Goal: Task Accomplishment & Management: Manage account settings

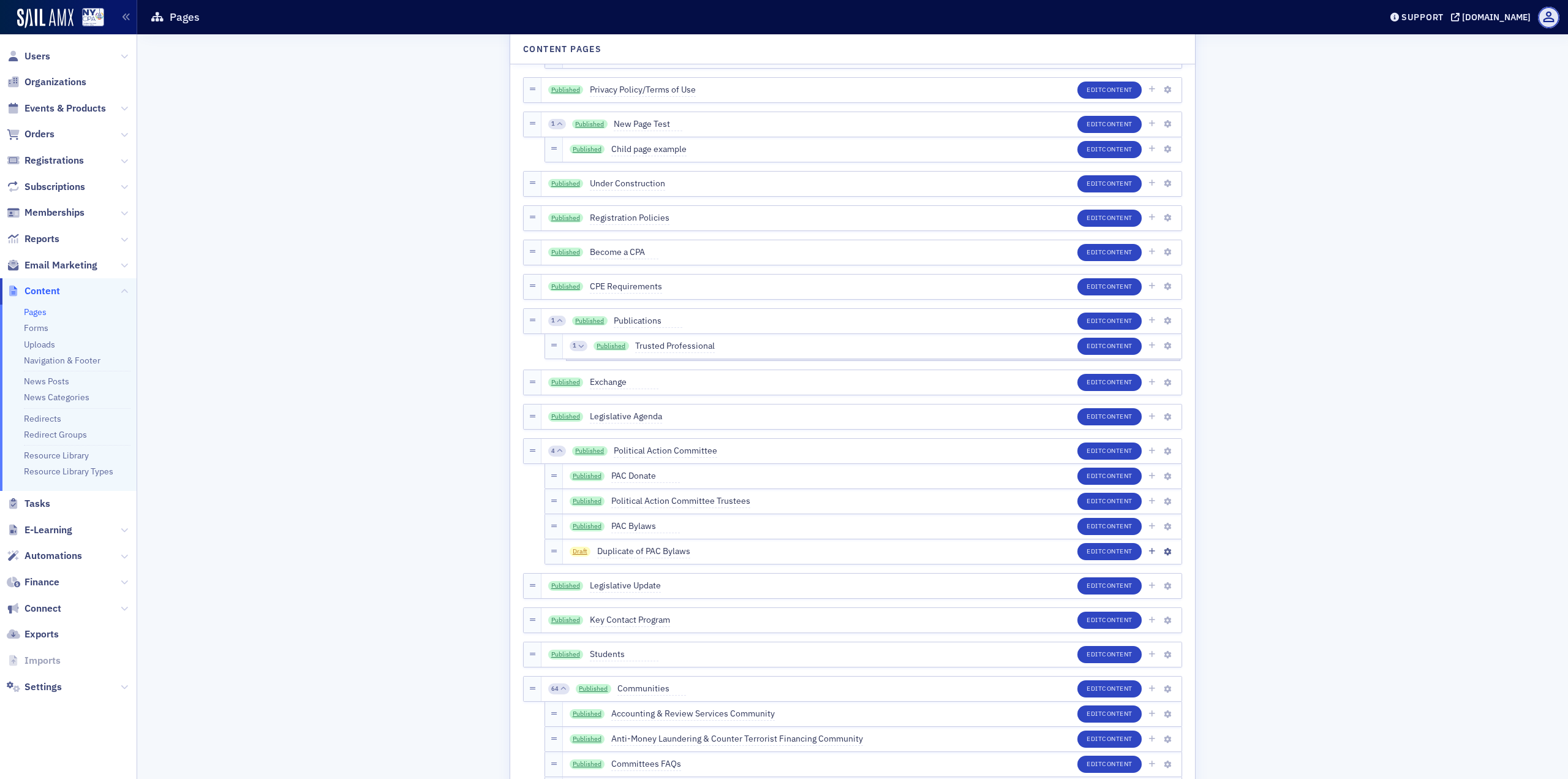
scroll to position [1900, 0]
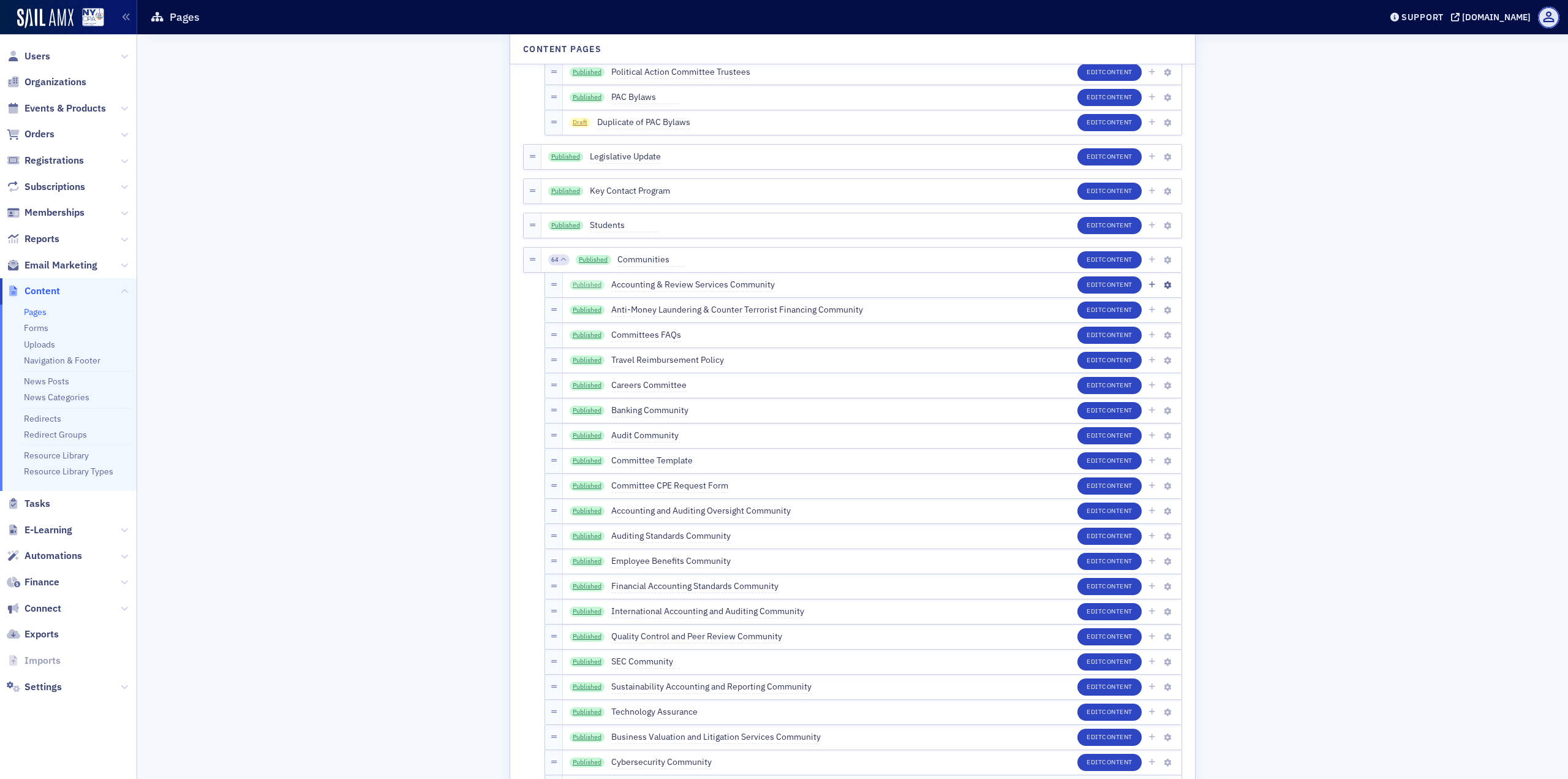
click at [580, 281] on link "Published" at bounding box center [587, 285] width 35 height 10
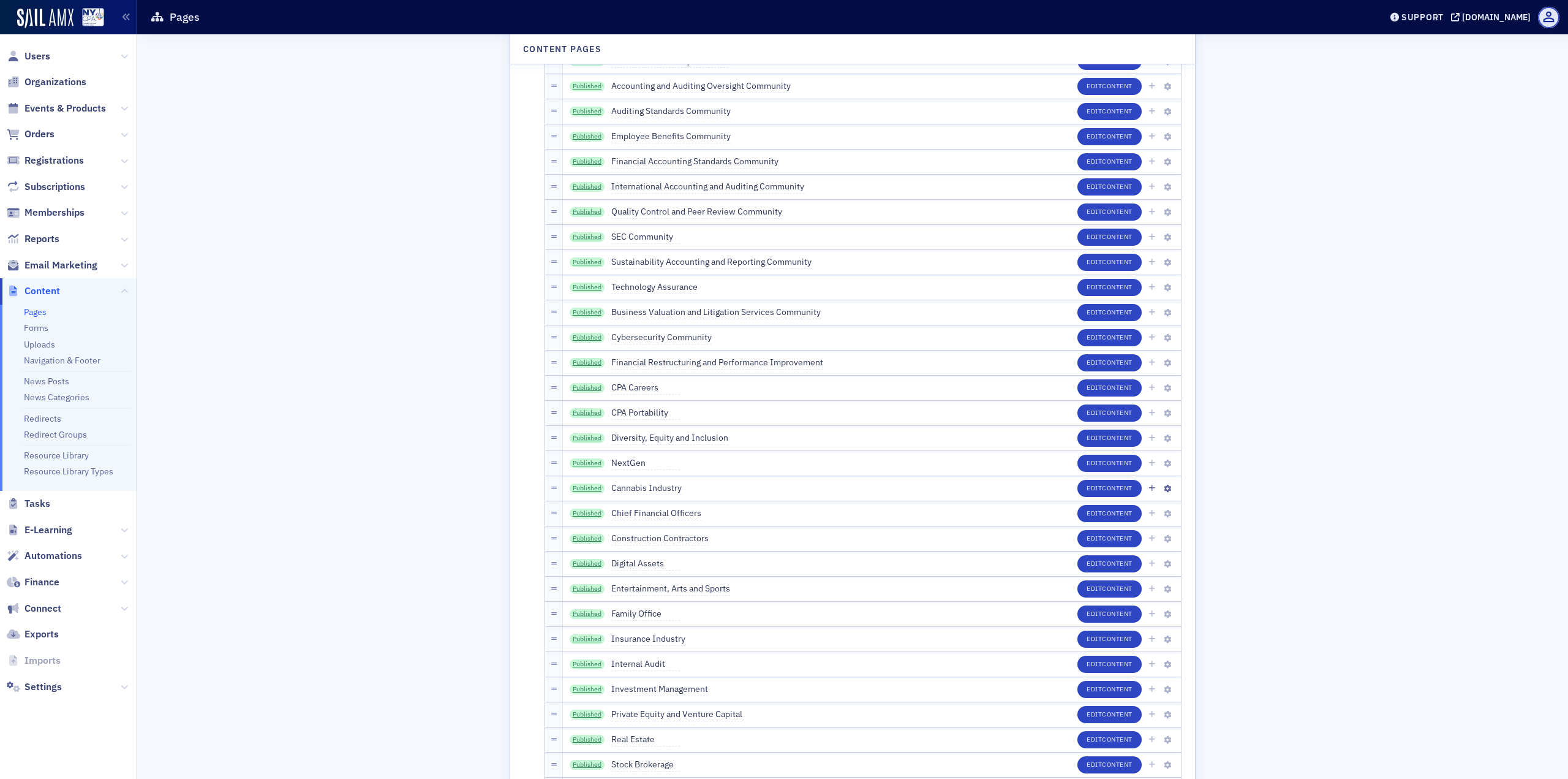
scroll to position [2329, 0]
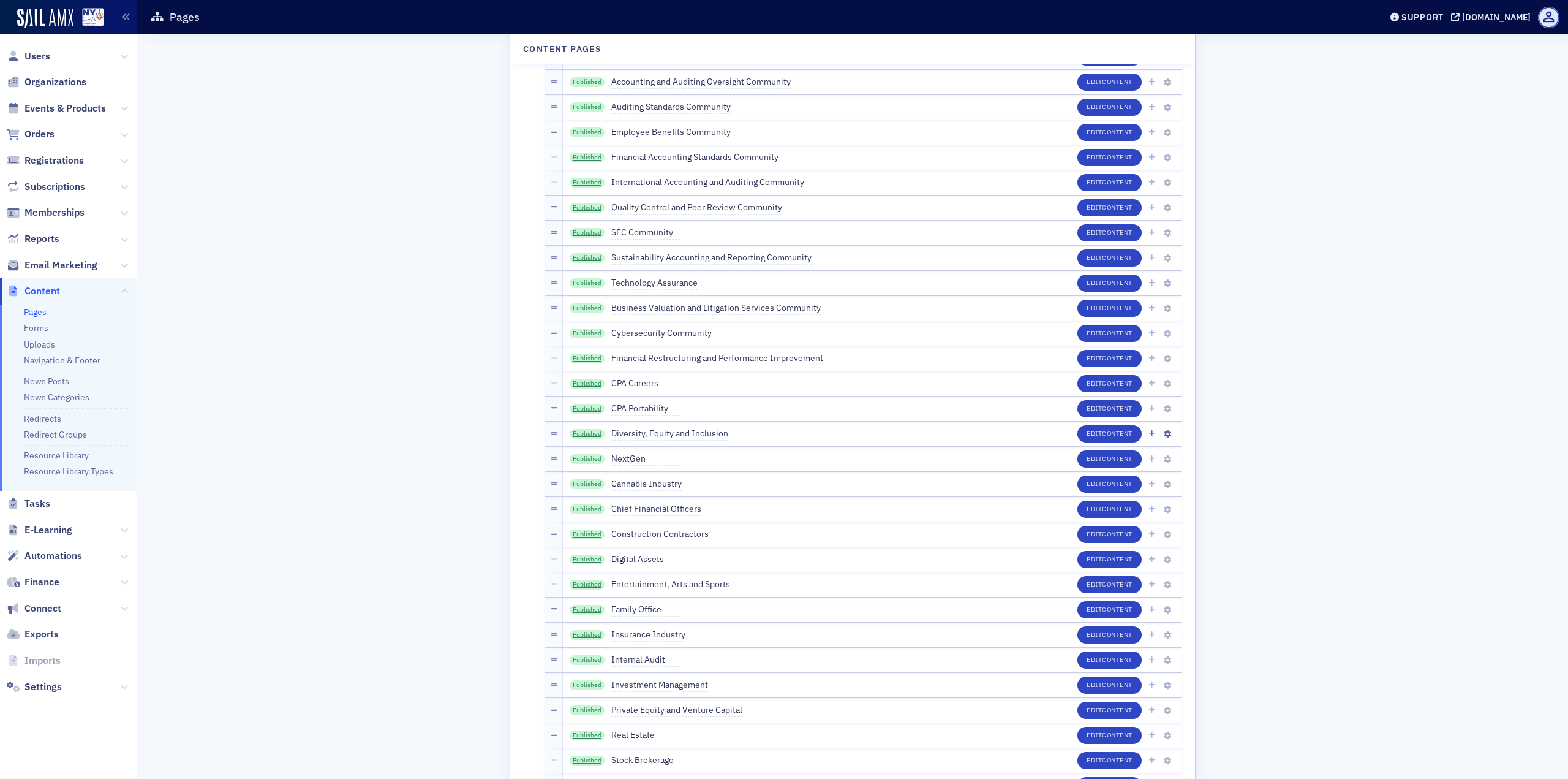
click at [700, 437] on span "Diversity, Equity and Inclusion" at bounding box center [669, 433] width 117 height 13
click at [700, 437] on input "Diversity, Equity and Inclusion" at bounding box center [669, 433] width 115 height 17
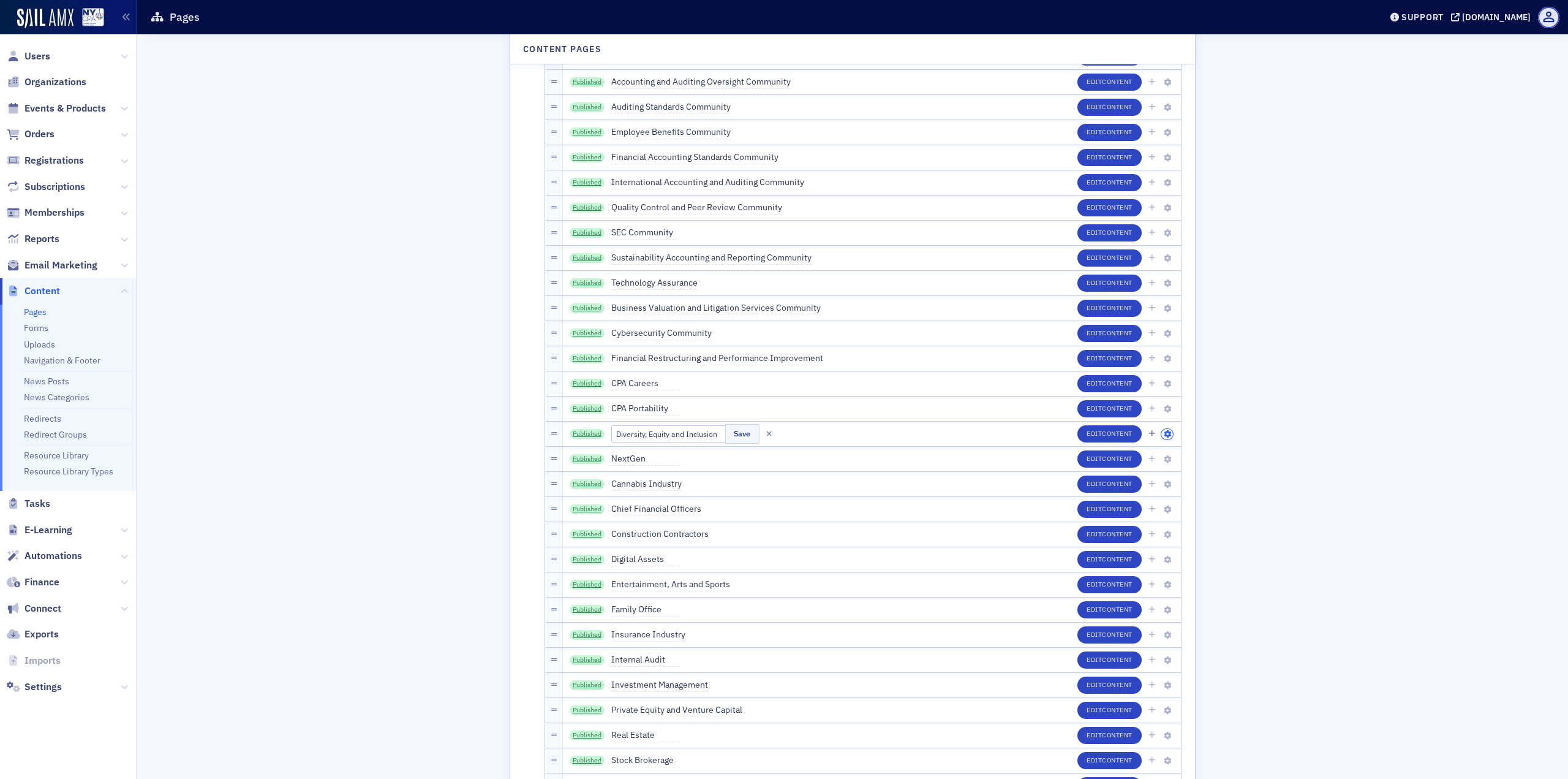
click at [1164, 431] on icon "button" at bounding box center [1168, 435] width 8 height 8
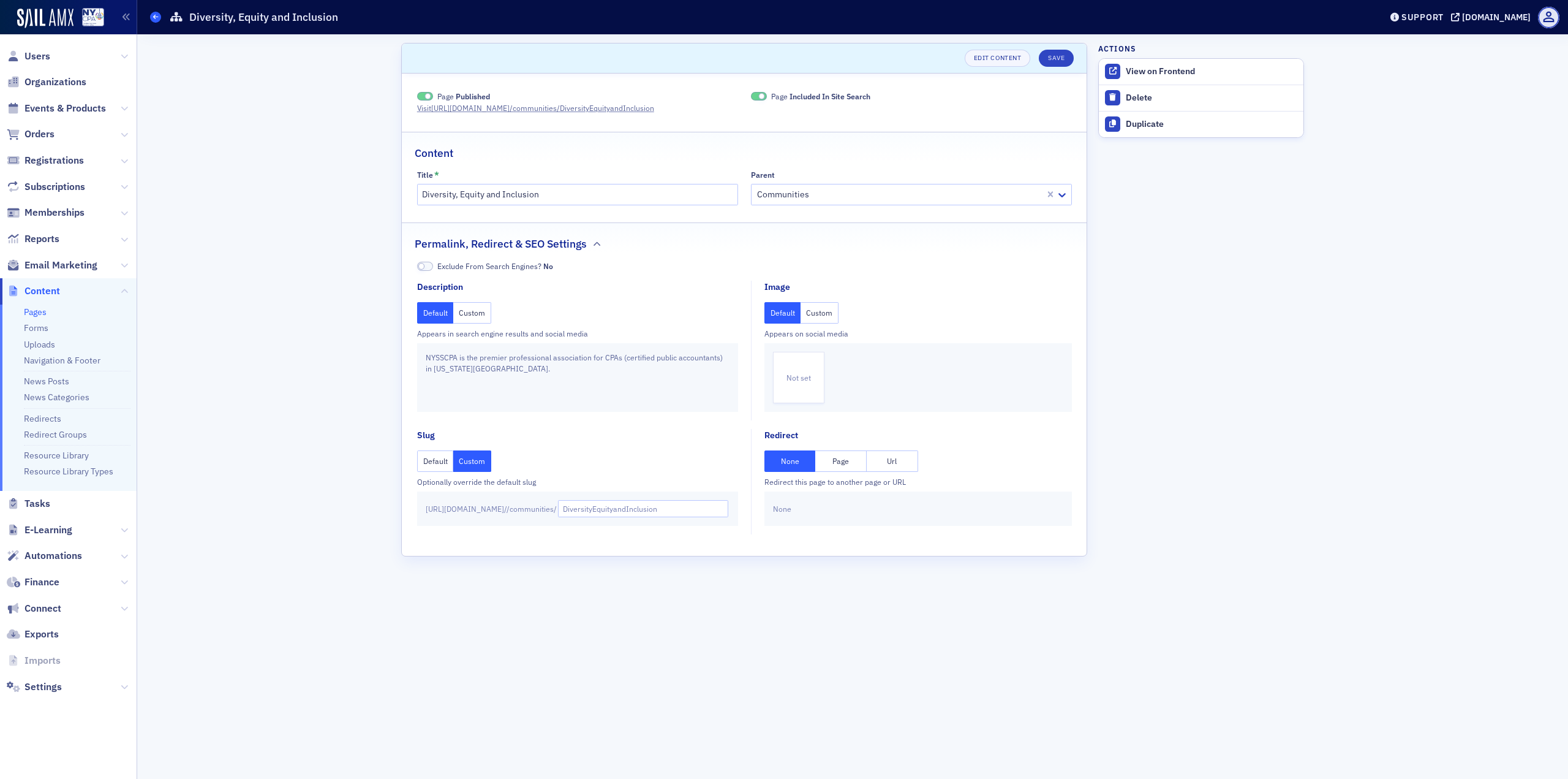
click at [152, 18] on span at bounding box center [155, 16] width 11 height 11
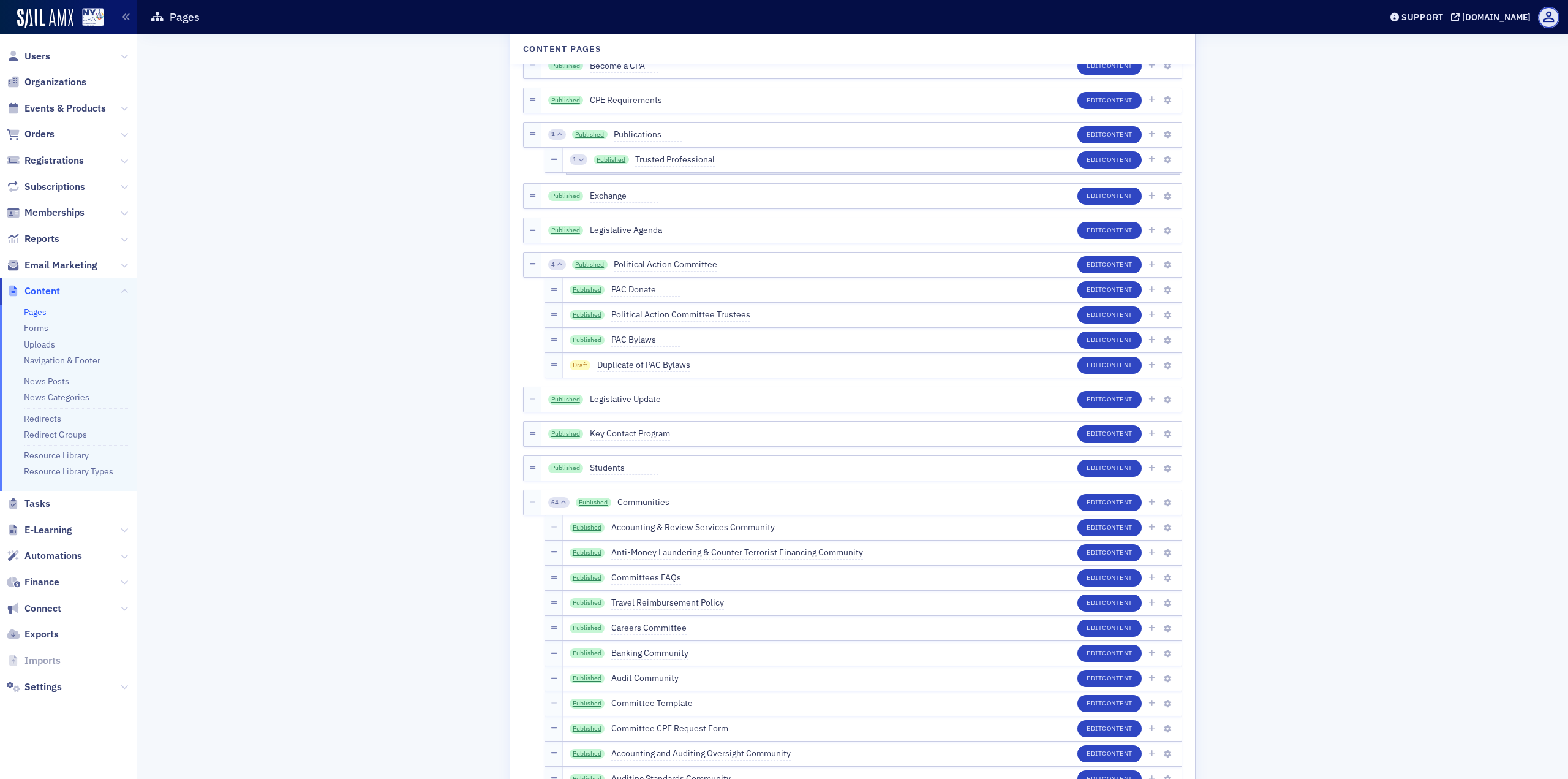
scroll to position [1839, 0]
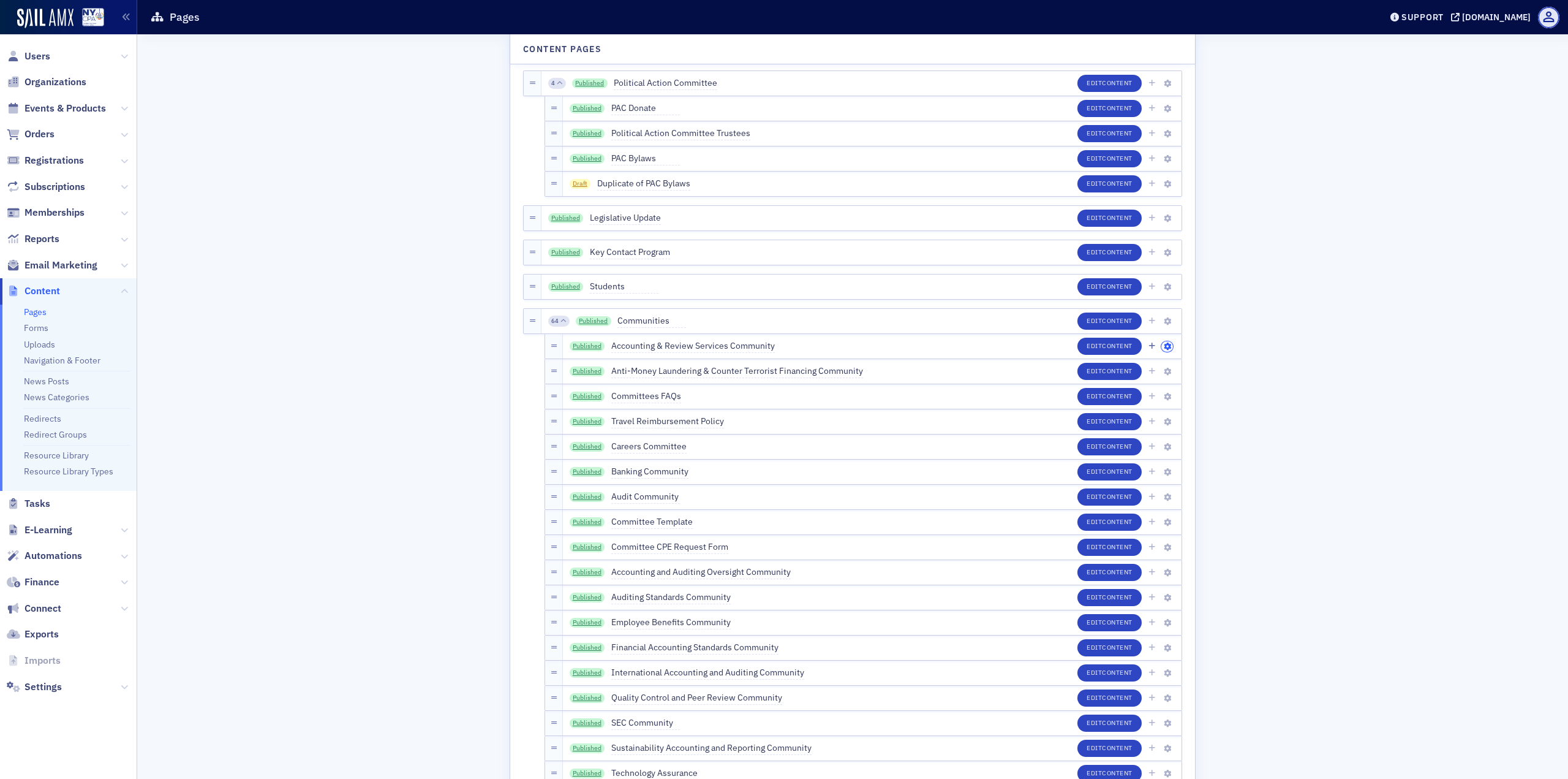
click at [1166, 347] on button "button" at bounding box center [1167, 346] width 11 height 11
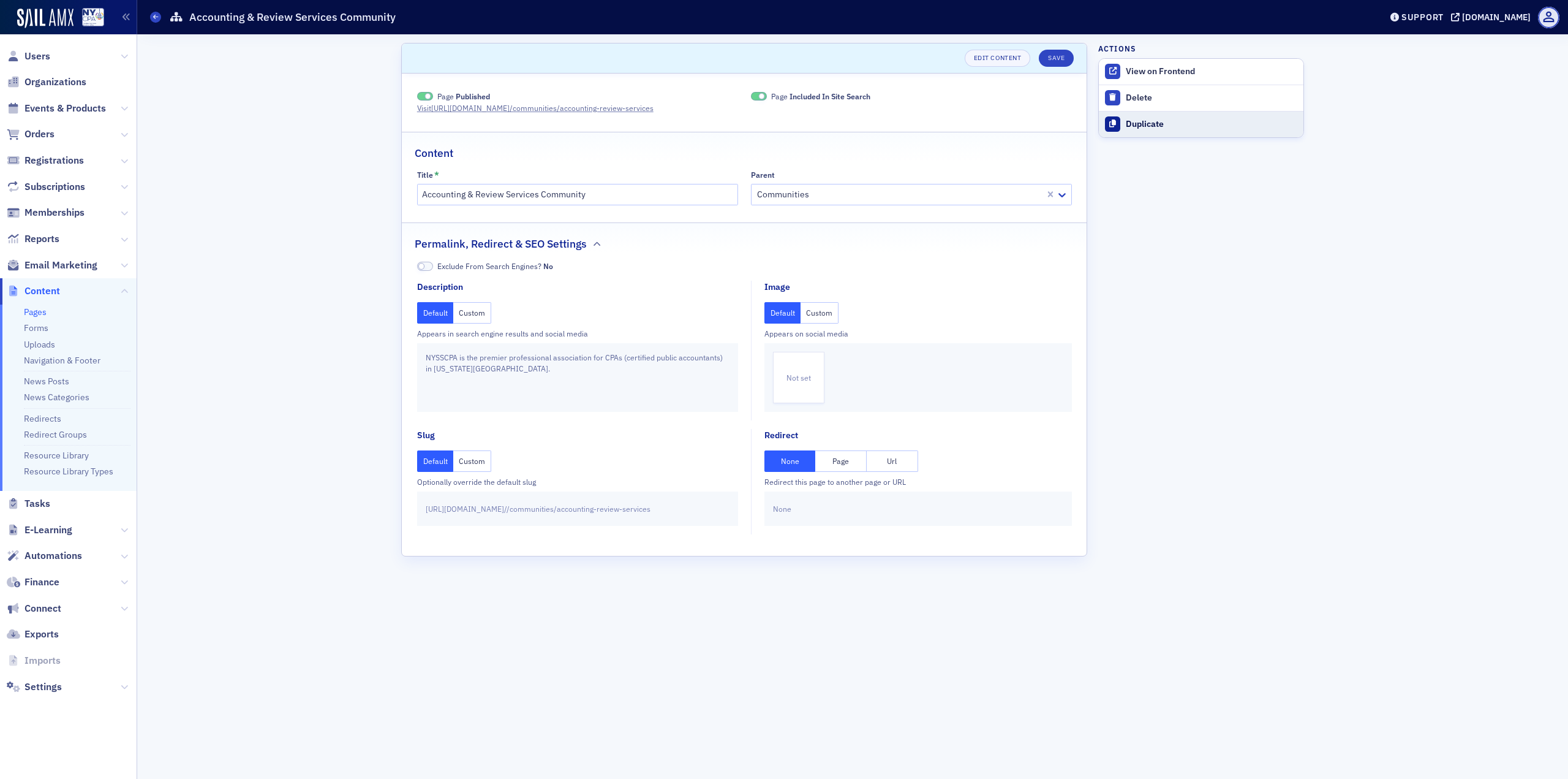
click at [1150, 126] on div "Duplicate" at bounding box center [1212, 124] width 172 height 11
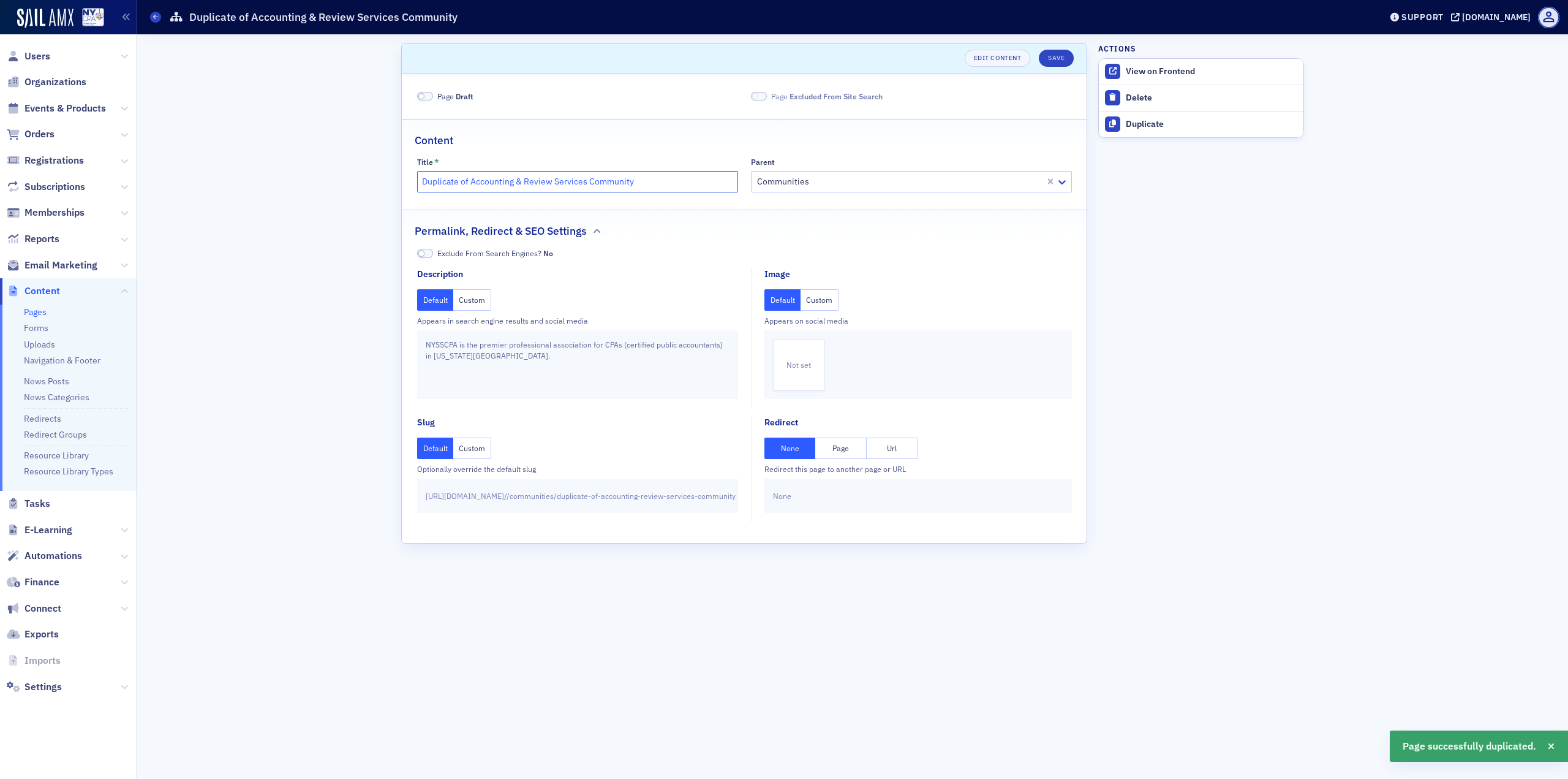
drag, startPoint x: 584, startPoint y: 174, endPoint x: 241, endPoint y: 173, distance: 343.0
click at [241, 173] on div "Scroll to Edit Content Save Page Draft Page Excluded From Site Search Content T…" at bounding box center [853, 406] width 1414 height 744
paste input "iversity, Equity and Inclusion"
type input "Diversity, Equity and Inclusion"
click at [484, 450] on button "Custom" at bounding box center [472, 449] width 38 height 21
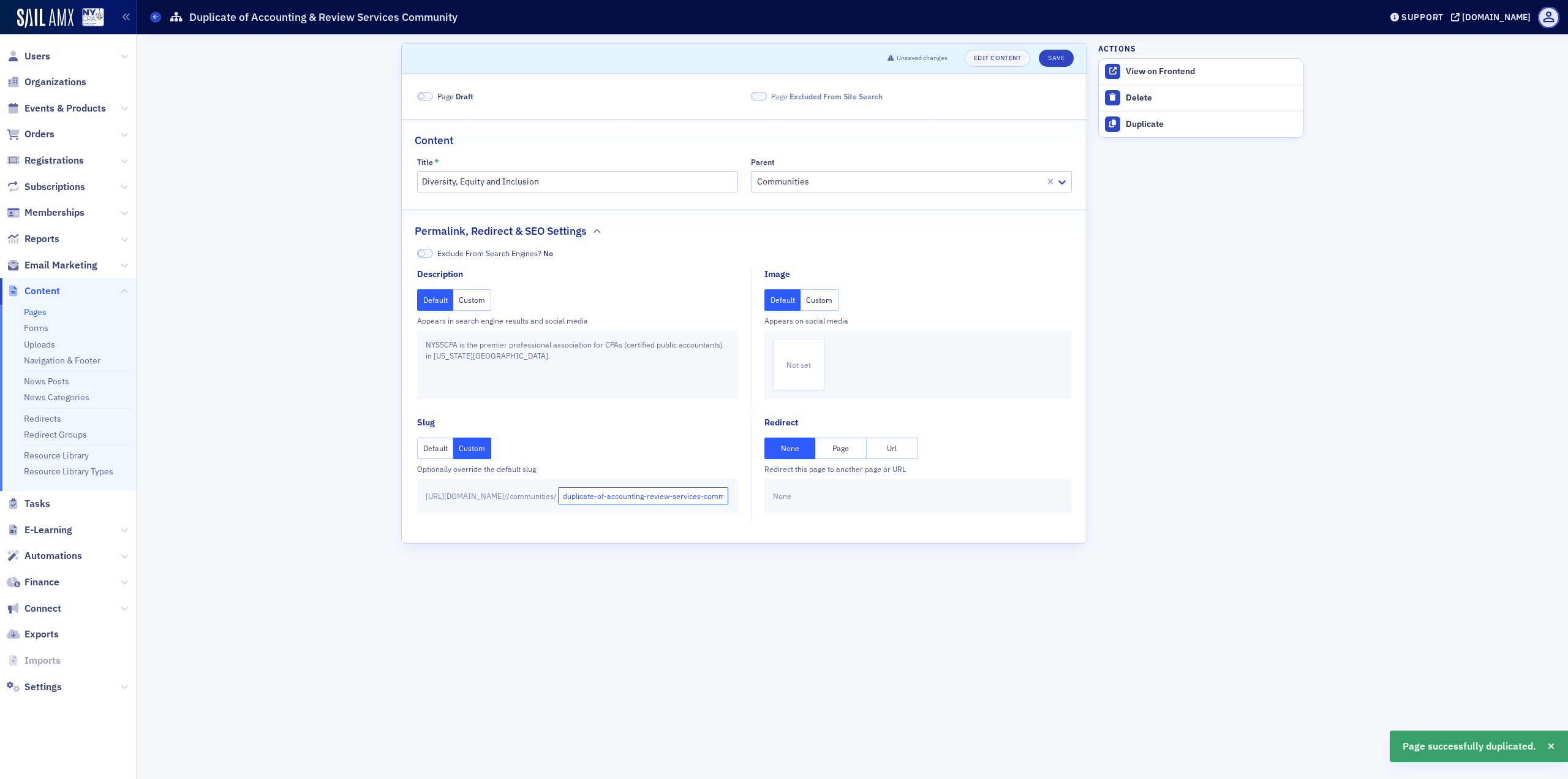
click at [642, 500] on input "duplicate-of-accounting-review-services-community" at bounding box center [643, 495] width 171 height 17
click at [641, 500] on input "duplicate-of-accounting-review-services-community" at bounding box center [643, 495] width 171 height 17
paste input "Diversity, Equity and Inclusion"
click at [617, 500] on input "Diversity, Equity and Inclusion" at bounding box center [643, 495] width 171 height 17
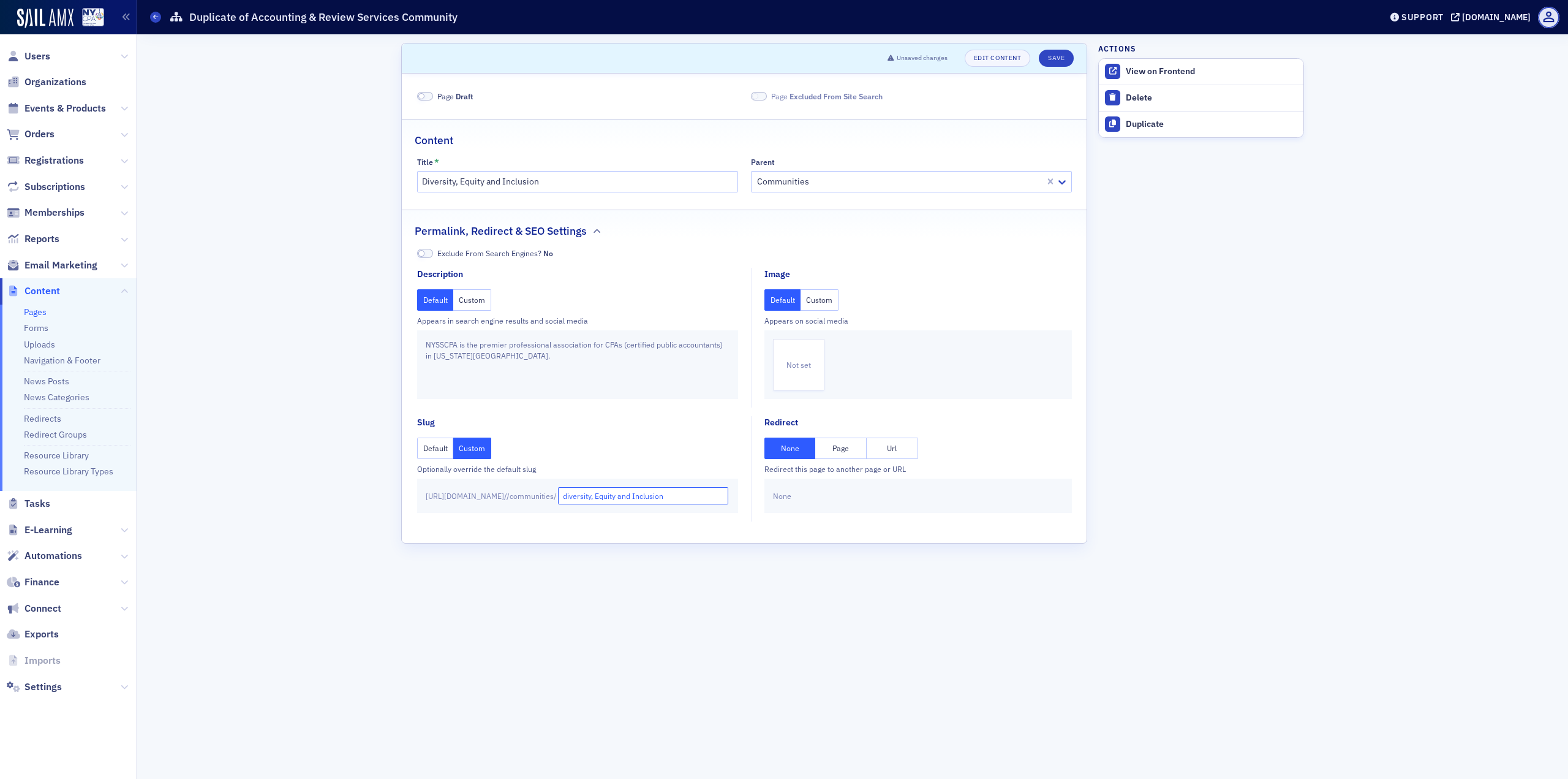
drag, startPoint x: 652, startPoint y: 498, endPoint x: 645, endPoint y: 498, distance: 7.0
click at [645, 498] on input "diversity, Equity and Inclusion" at bounding box center [643, 495] width 171 height 17
drag, startPoint x: 669, startPoint y: 496, endPoint x: 688, endPoint y: 499, distance: 19.2
click at [688, 499] on input "diversity-equity and Inclusion" at bounding box center [643, 495] width 171 height 17
type input "diversity-equity-inclusion"
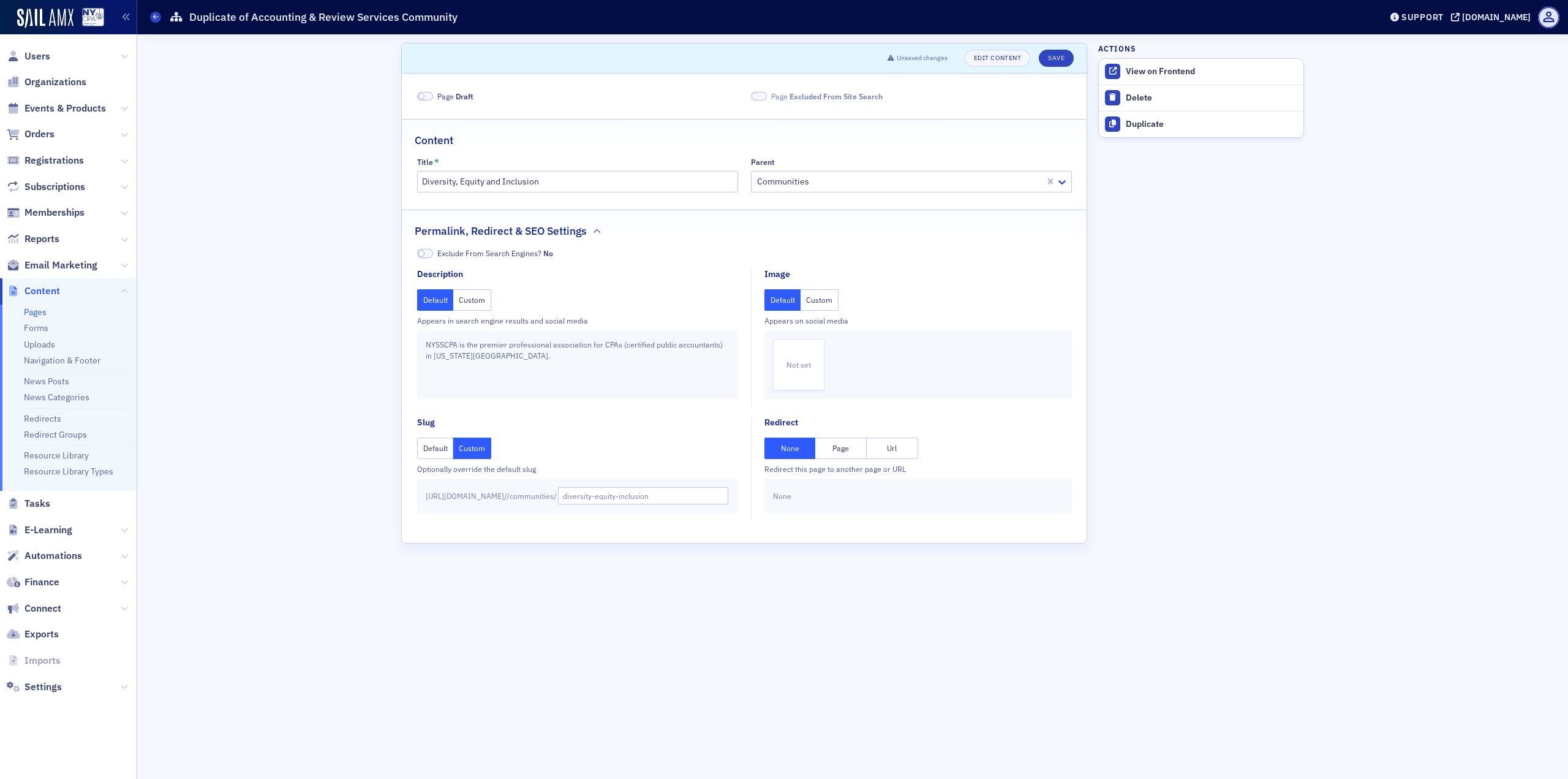
click at [424, 96] on span at bounding box center [421, 96] width 7 height 7
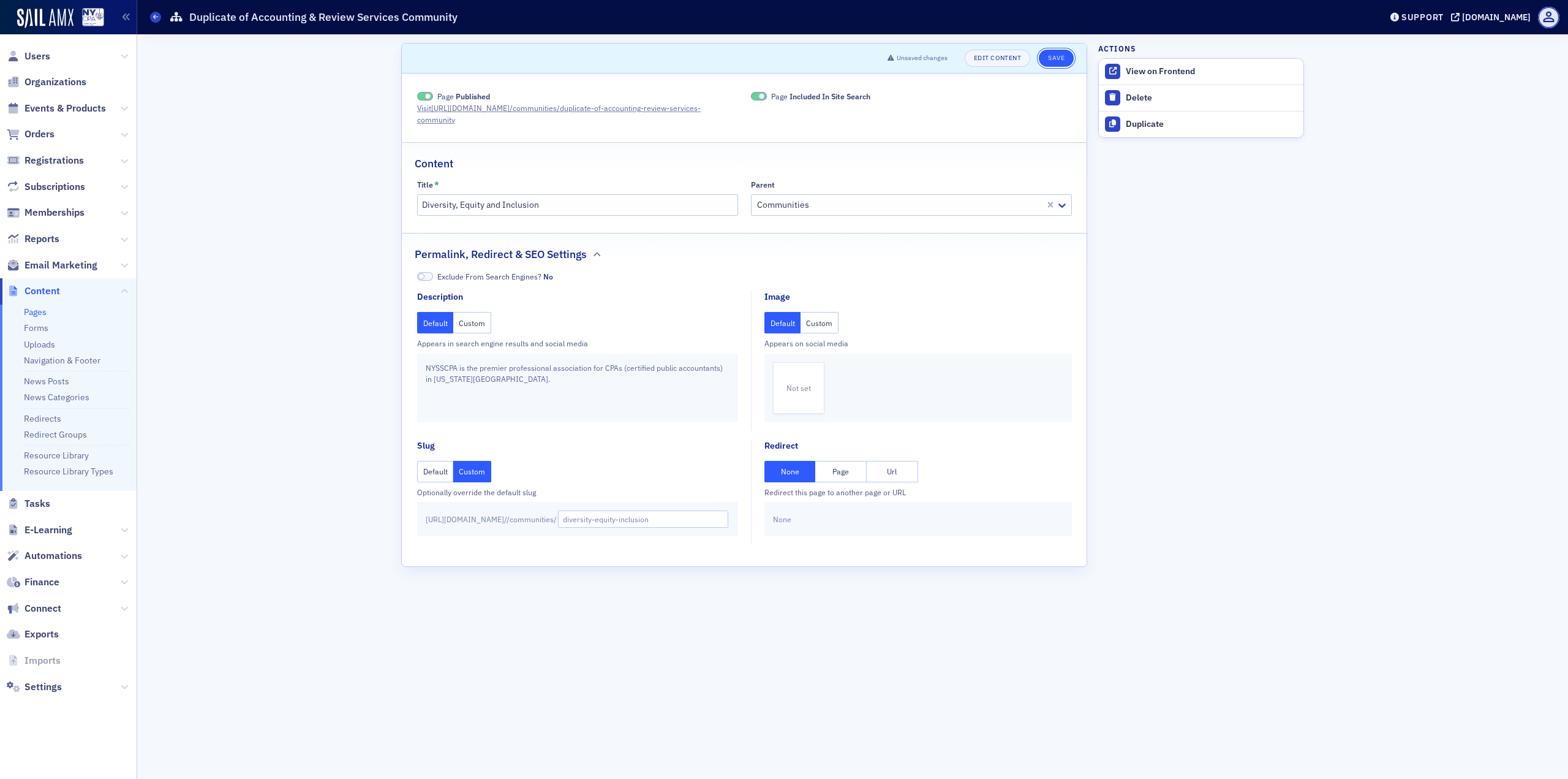
click at [1054, 54] on button "Save" at bounding box center [1056, 58] width 35 height 17
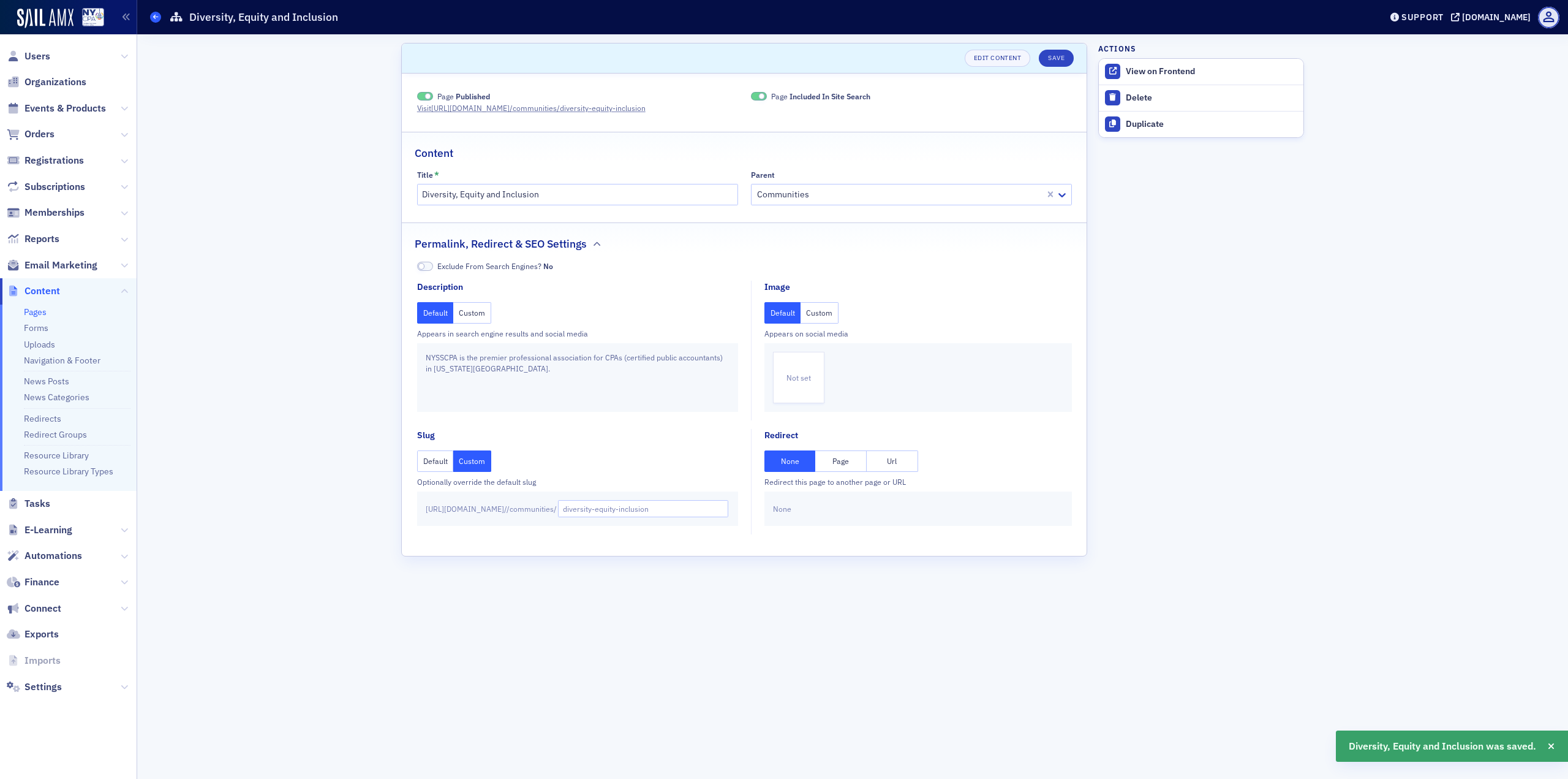
click at [153, 18] on icon at bounding box center [155, 16] width 5 height 6
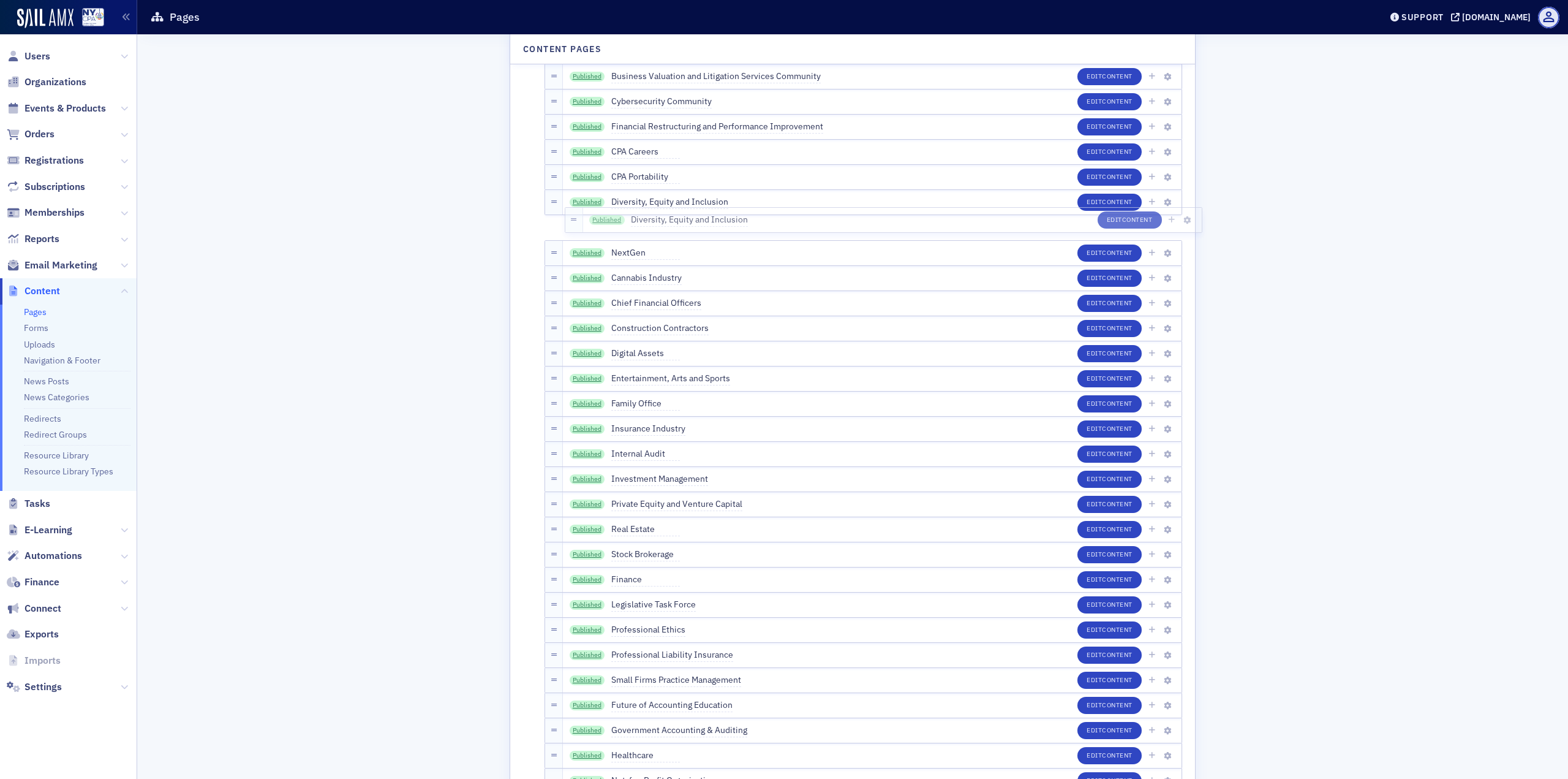
scroll to position [2559, 0]
drag, startPoint x: 549, startPoint y: 666, endPoint x: 558, endPoint y: 236, distance: 430.1
click at [558, 236] on div "10 Published About FAE Edit Content Published Conferences Edit Content 4 Publis…" at bounding box center [853, 120] width 659 height 5176
click at [581, 203] on link "Published" at bounding box center [587, 204] width 35 height 10
click at [1116, 226] on span "Content" at bounding box center [1117, 229] width 30 height 9
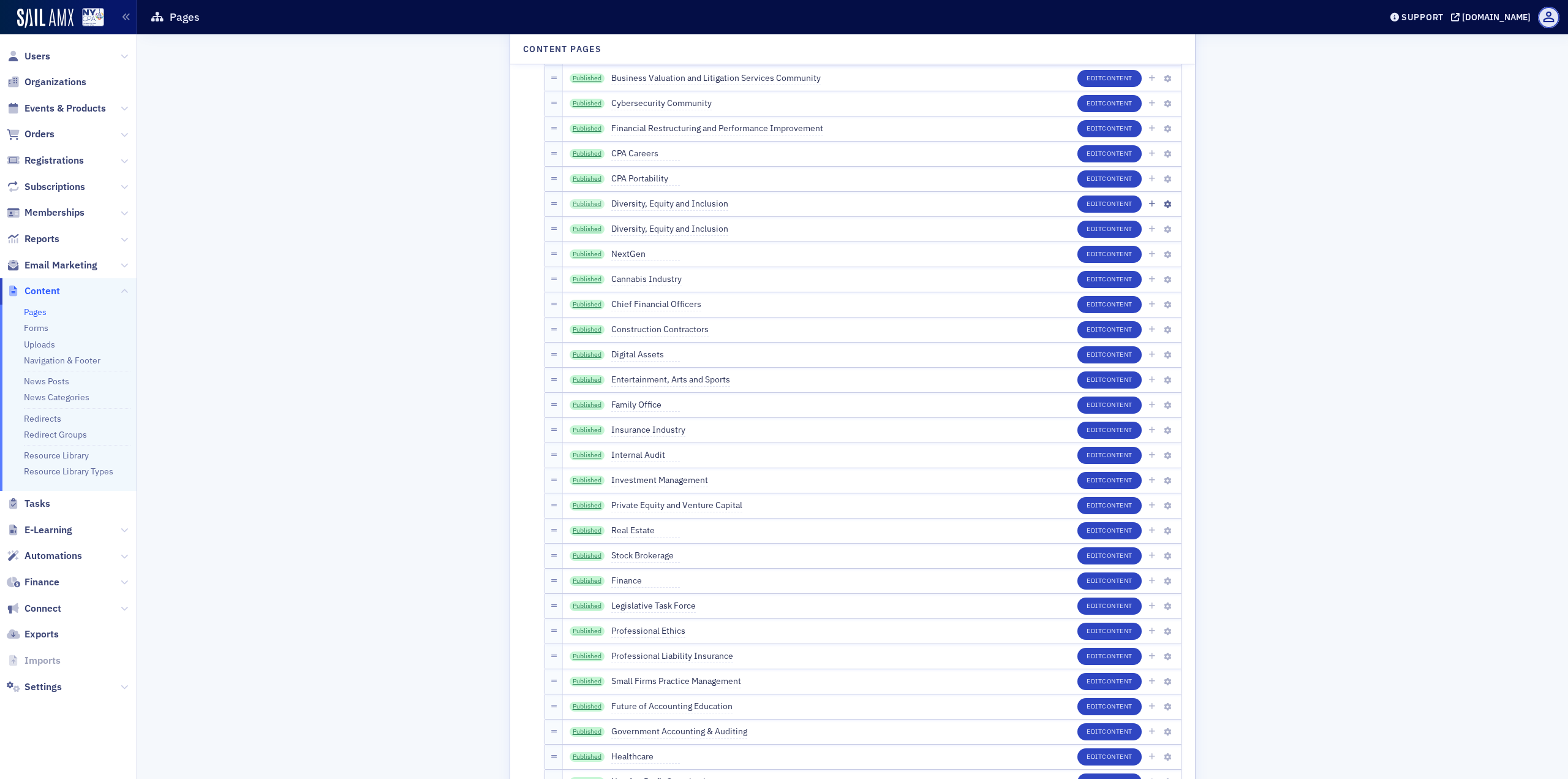
click at [570, 205] on link "Published" at bounding box center [587, 204] width 35 height 10
click at [578, 227] on link "Published" at bounding box center [587, 229] width 35 height 10
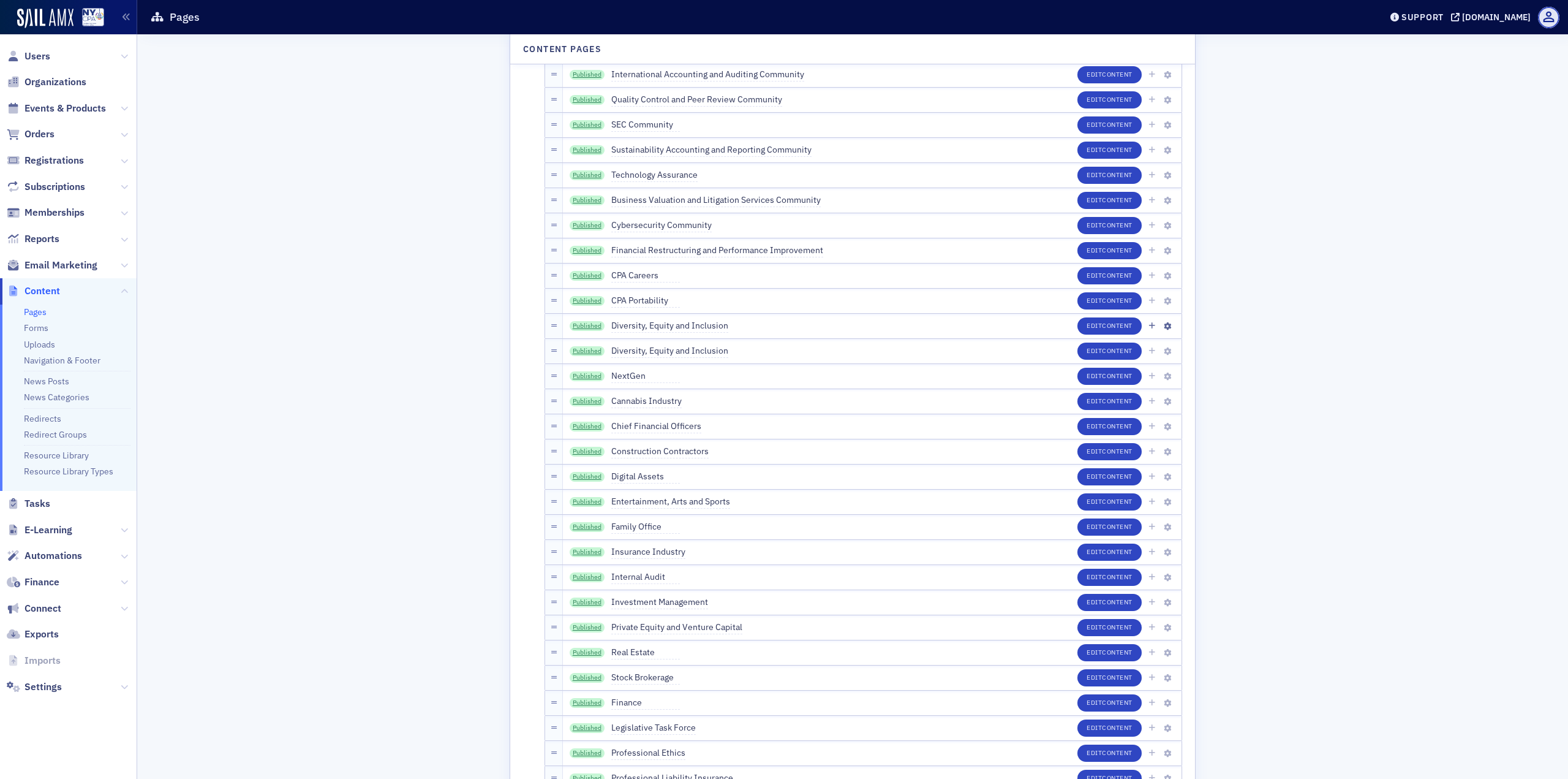
scroll to position [2436, 0]
click at [594, 327] on link "Published" at bounding box center [587, 327] width 35 height 10
click at [1164, 327] on icon "button" at bounding box center [1168, 327] width 8 height 8
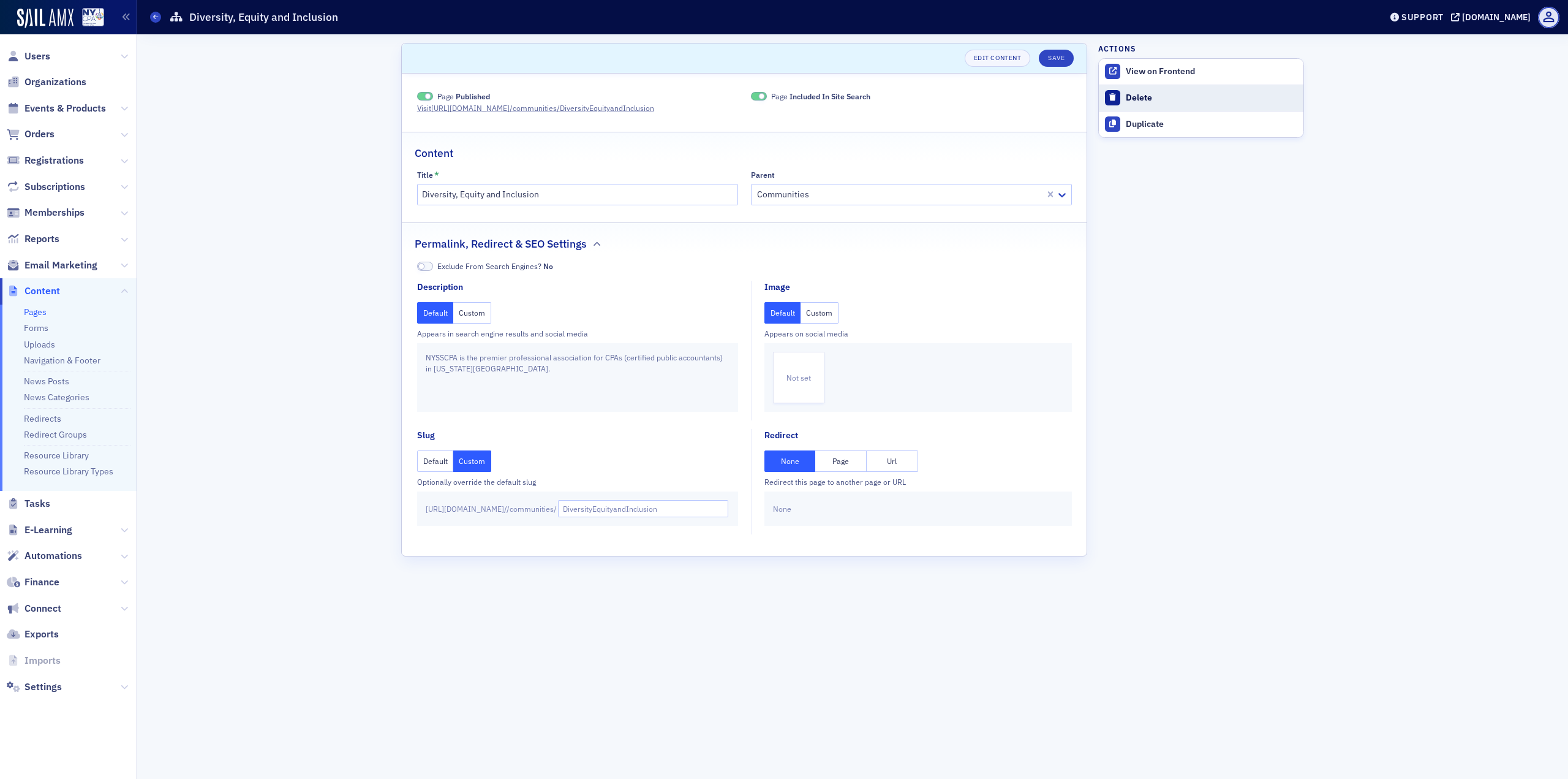
click at [1144, 92] on div "Delete" at bounding box center [1212, 97] width 172 height 11
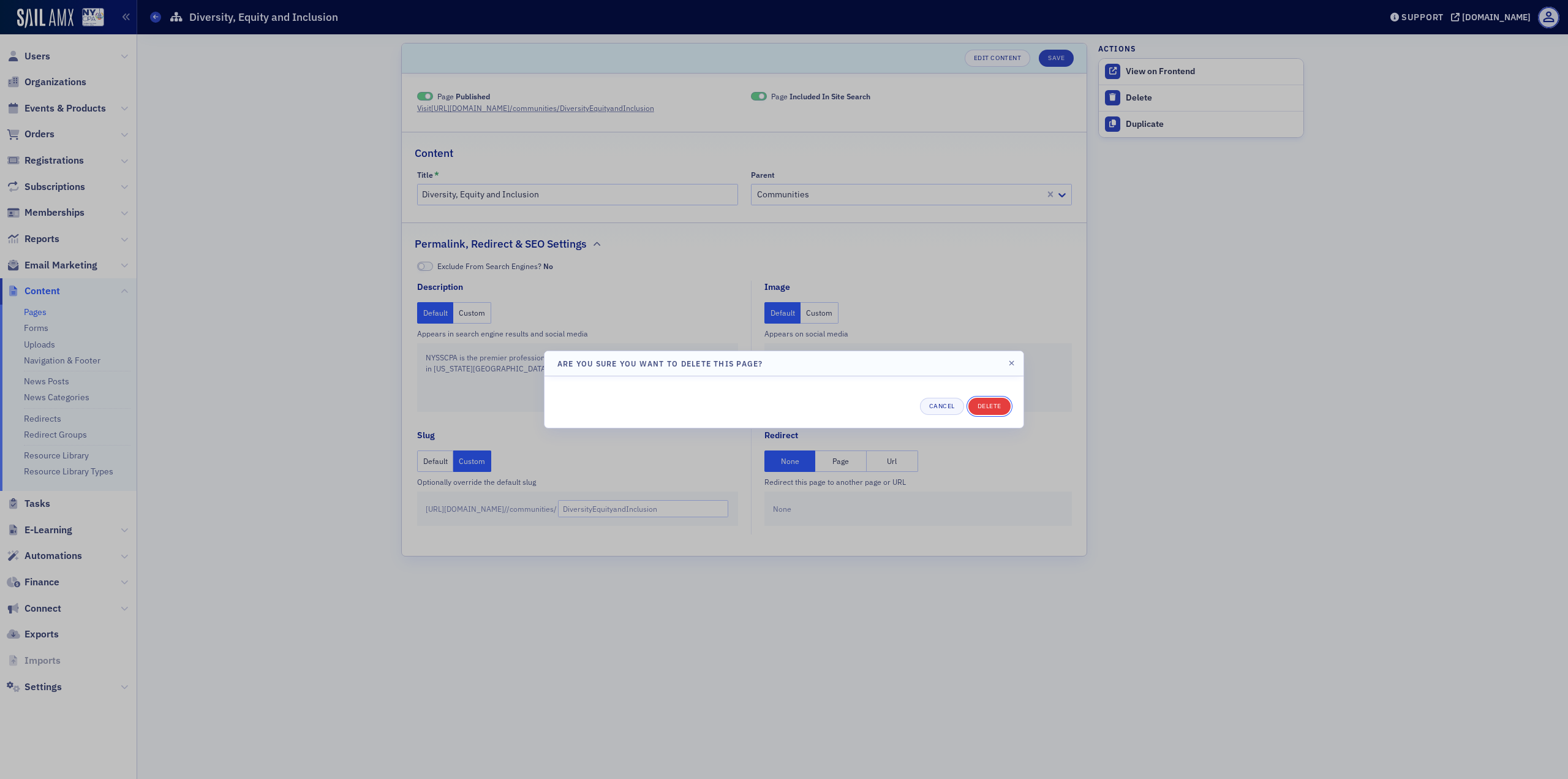
click at [988, 411] on button "Delete" at bounding box center [989, 406] width 42 height 17
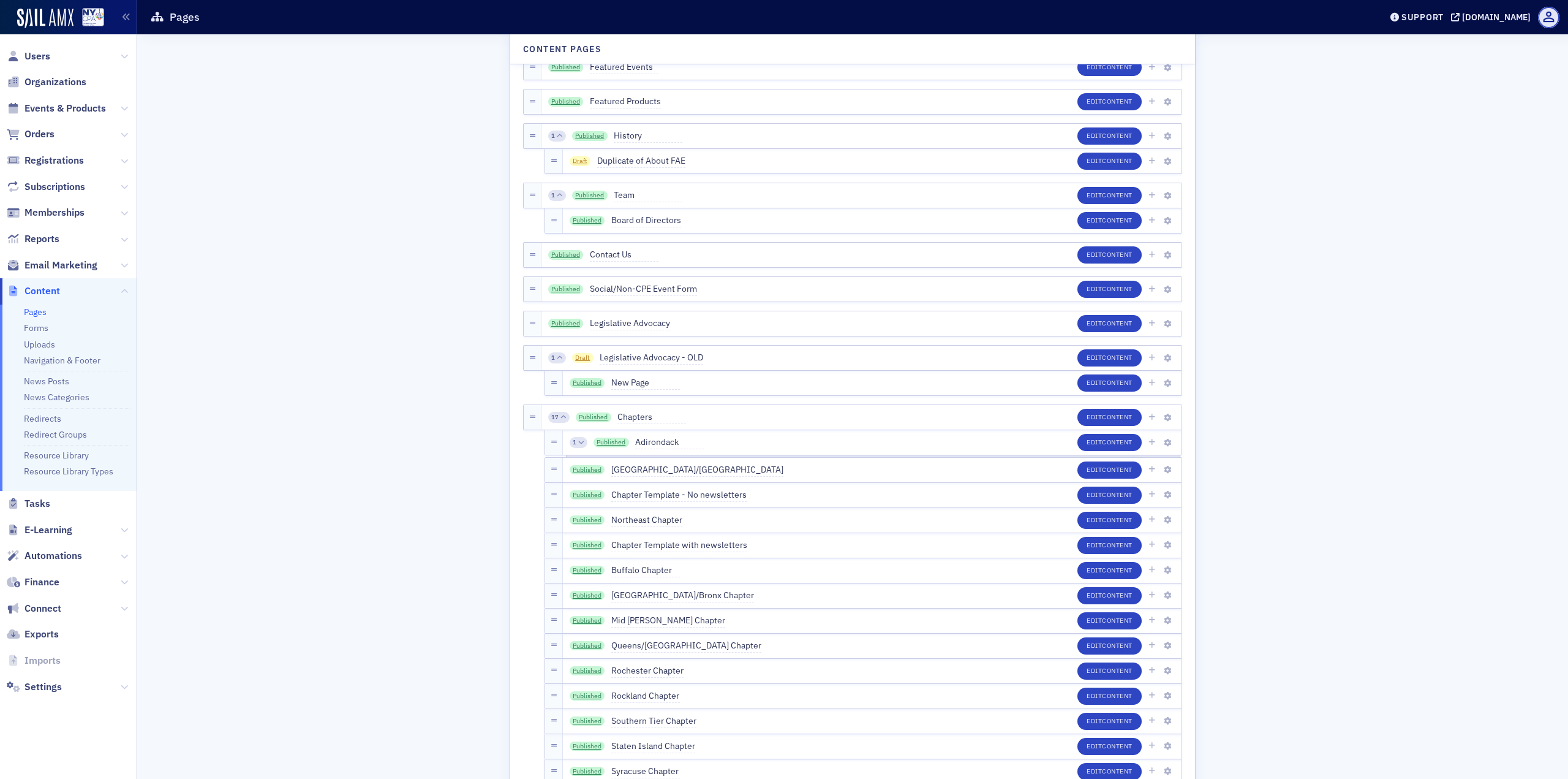
scroll to position [797, 0]
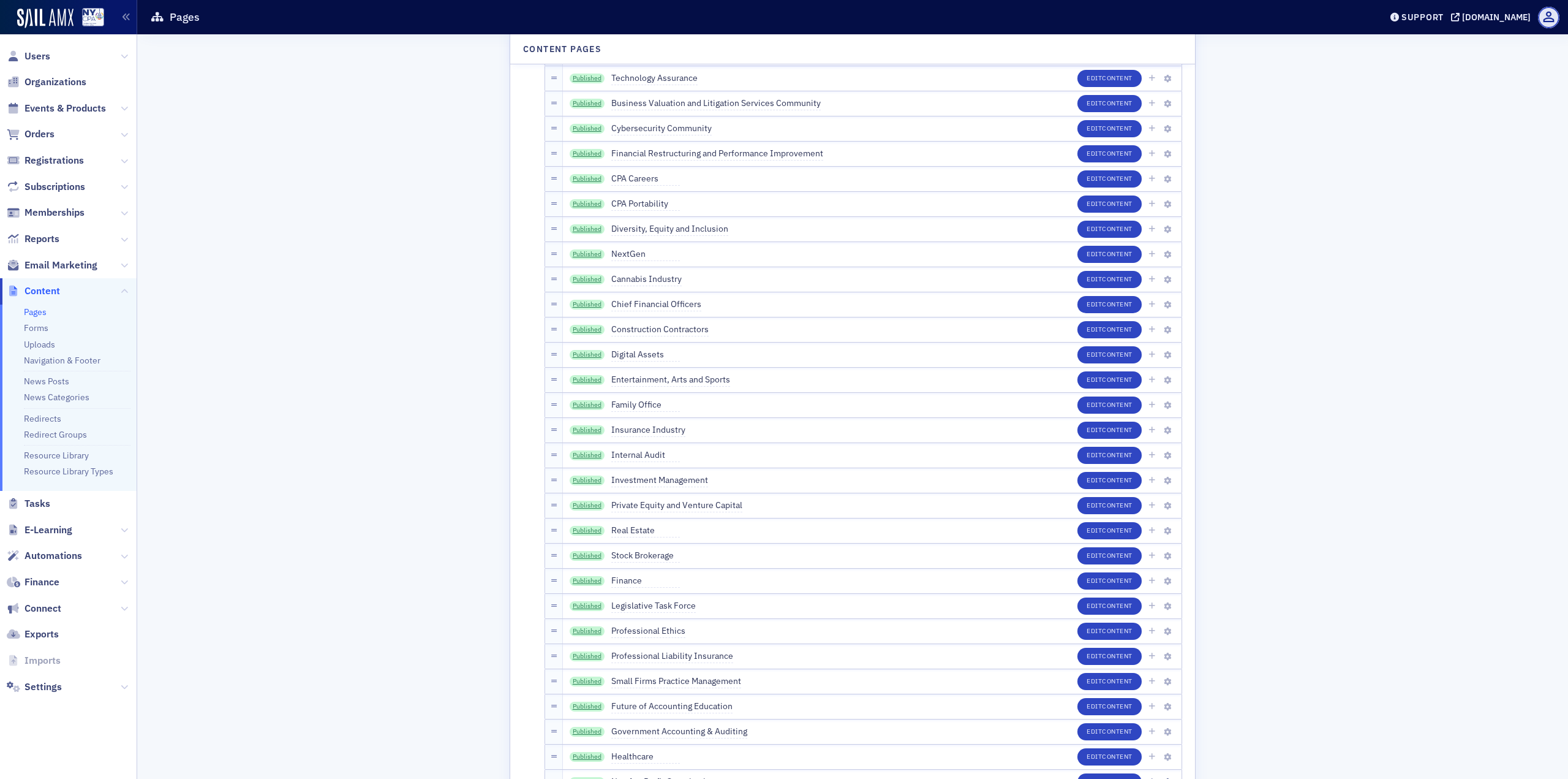
scroll to position [2513, 0]
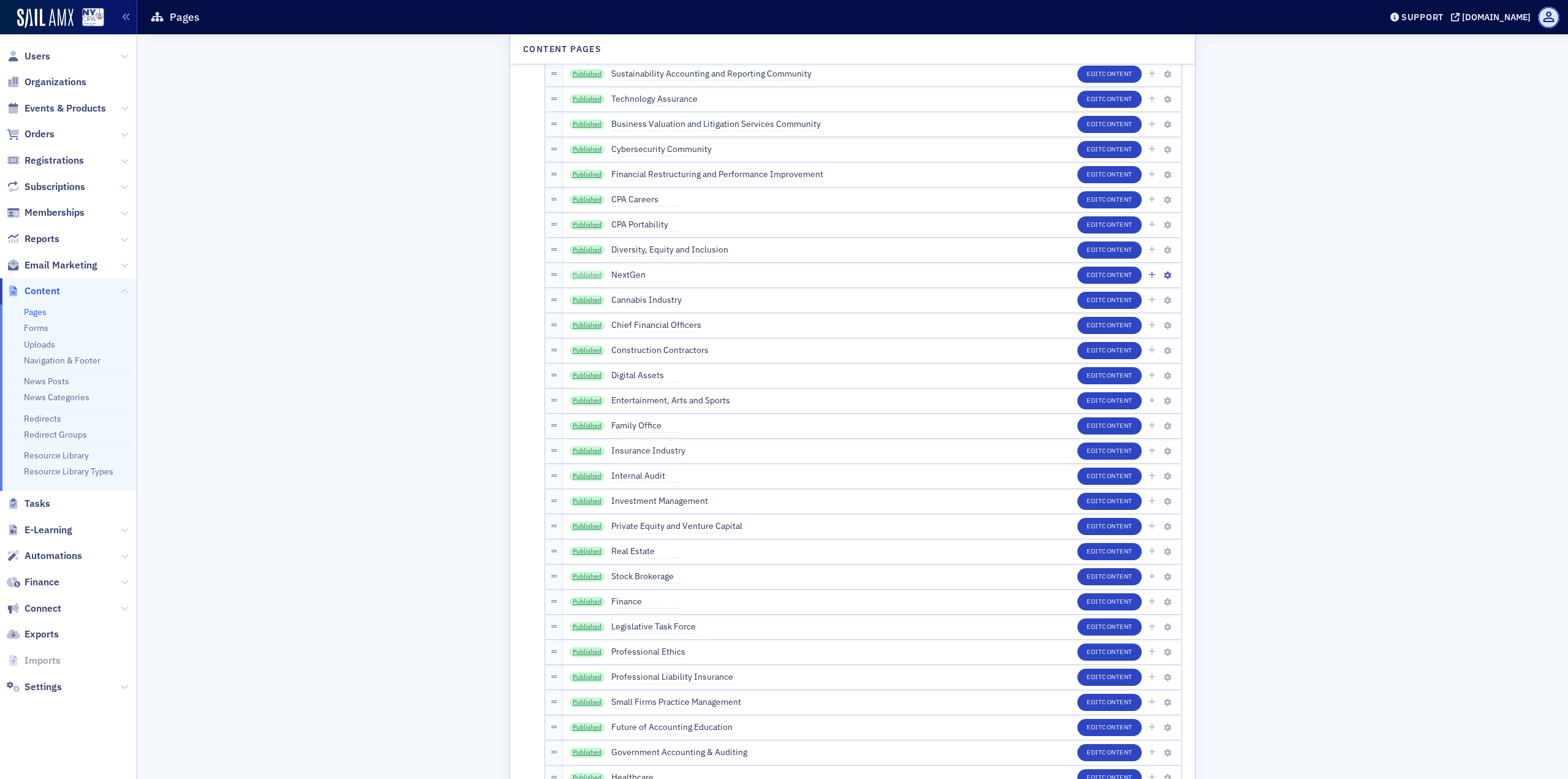
click at [589, 277] on link "Published" at bounding box center [587, 275] width 35 height 10
click at [1164, 277] on icon "button" at bounding box center [1168, 276] width 8 height 8
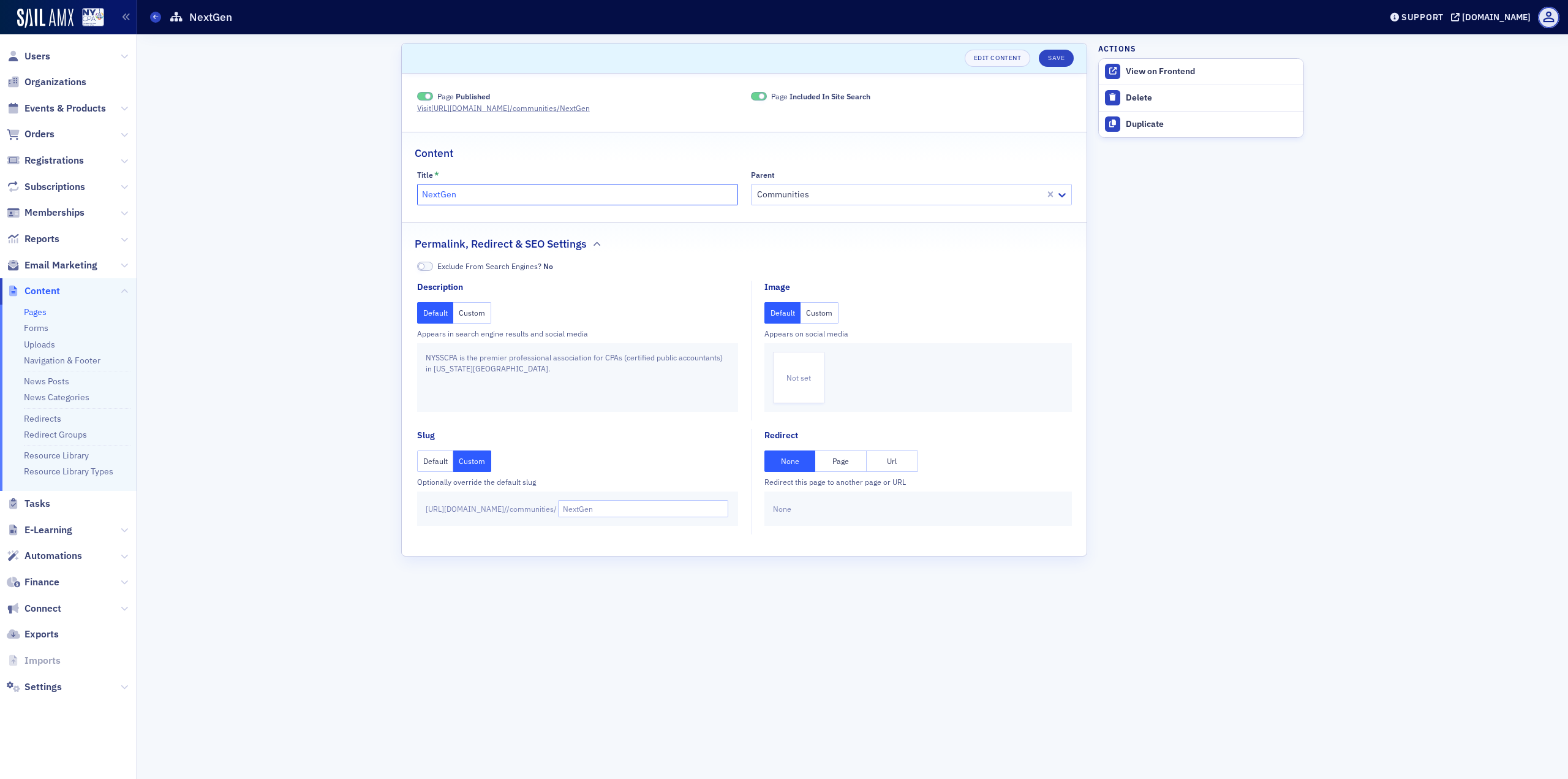
click at [496, 196] on input "NextGen" at bounding box center [578, 195] width 321 height 21
click at [661, 510] on input "NextGen" at bounding box center [643, 508] width 171 height 17
type input "NextGen2"
click at [1060, 65] on button "Save" at bounding box center [1056, 58] width 35 height 17
click at [525, 196] on input "NextGen" at bounding box center [578, 195] width 321 height 21
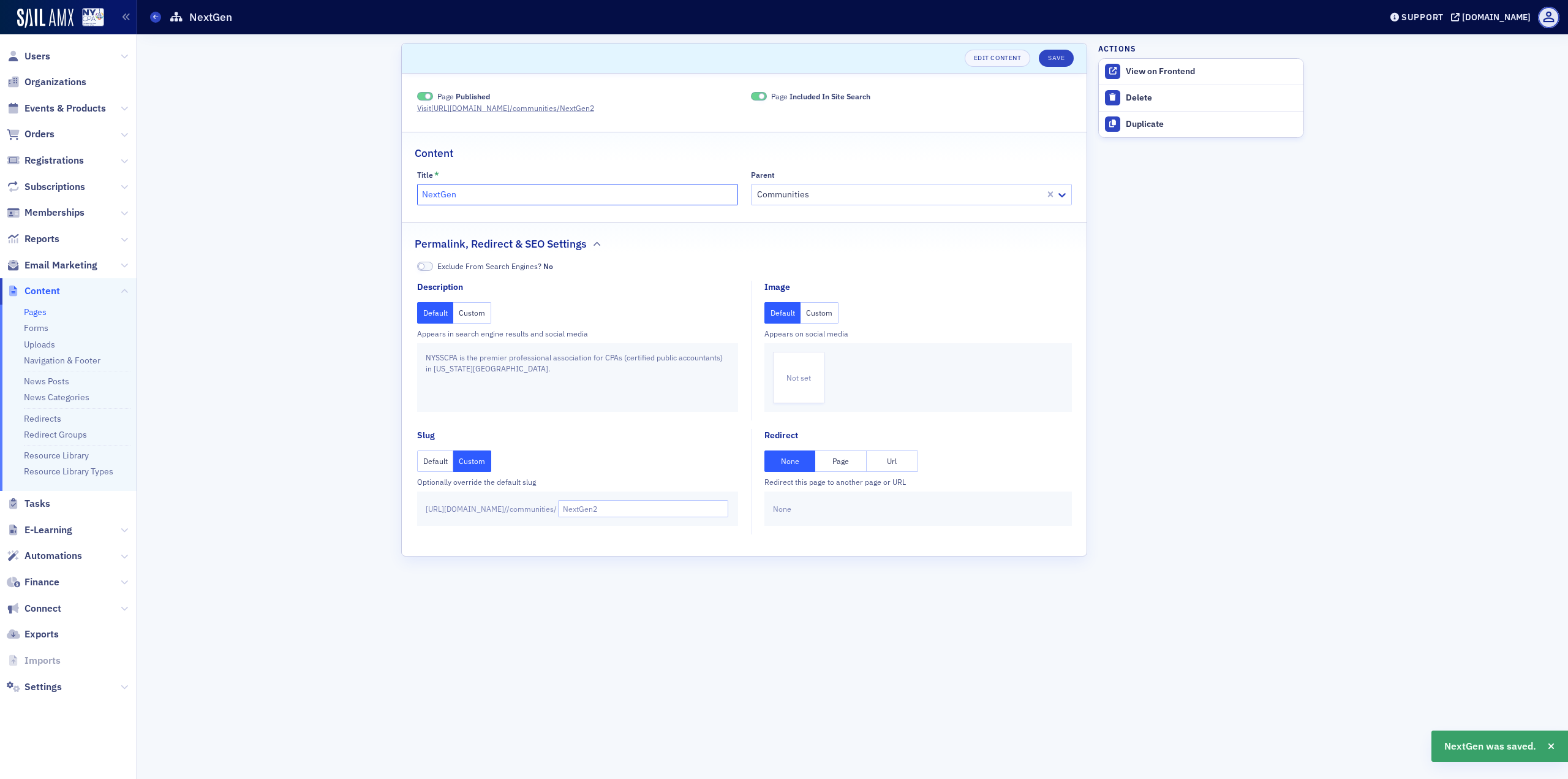
click at [525, 196] on input "NextGen" at bounding box center [578, 195] width 321 height 21
click at [149, 20] on header "Pages NextGen Support [DOMAIN_NAME]" at bounding box center [853, 17] width 1431 height 34
click at [153, 20] on icon at bounding box center [155, 16] width 5 height 6
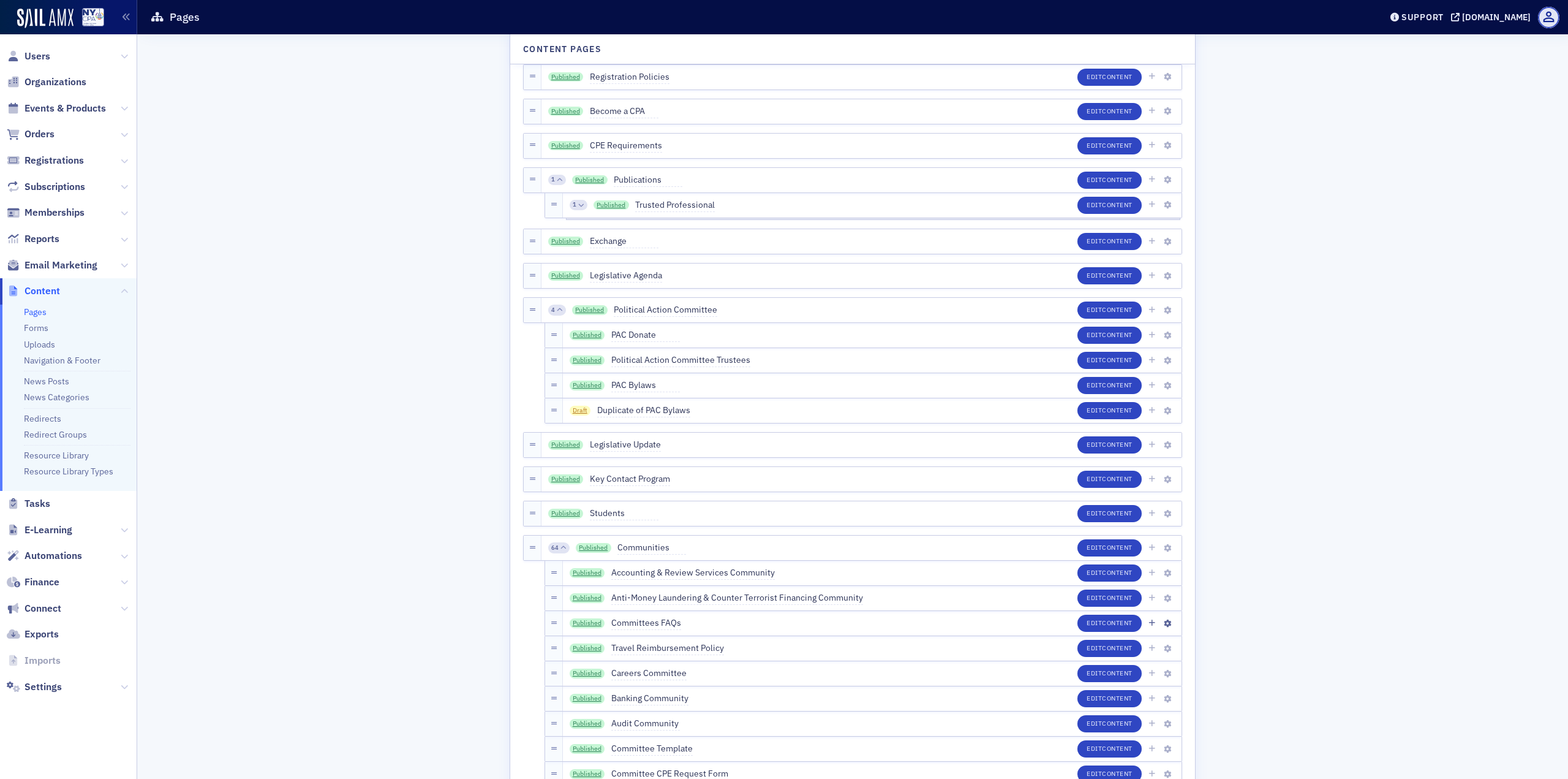
scroll to position [1839, 0]
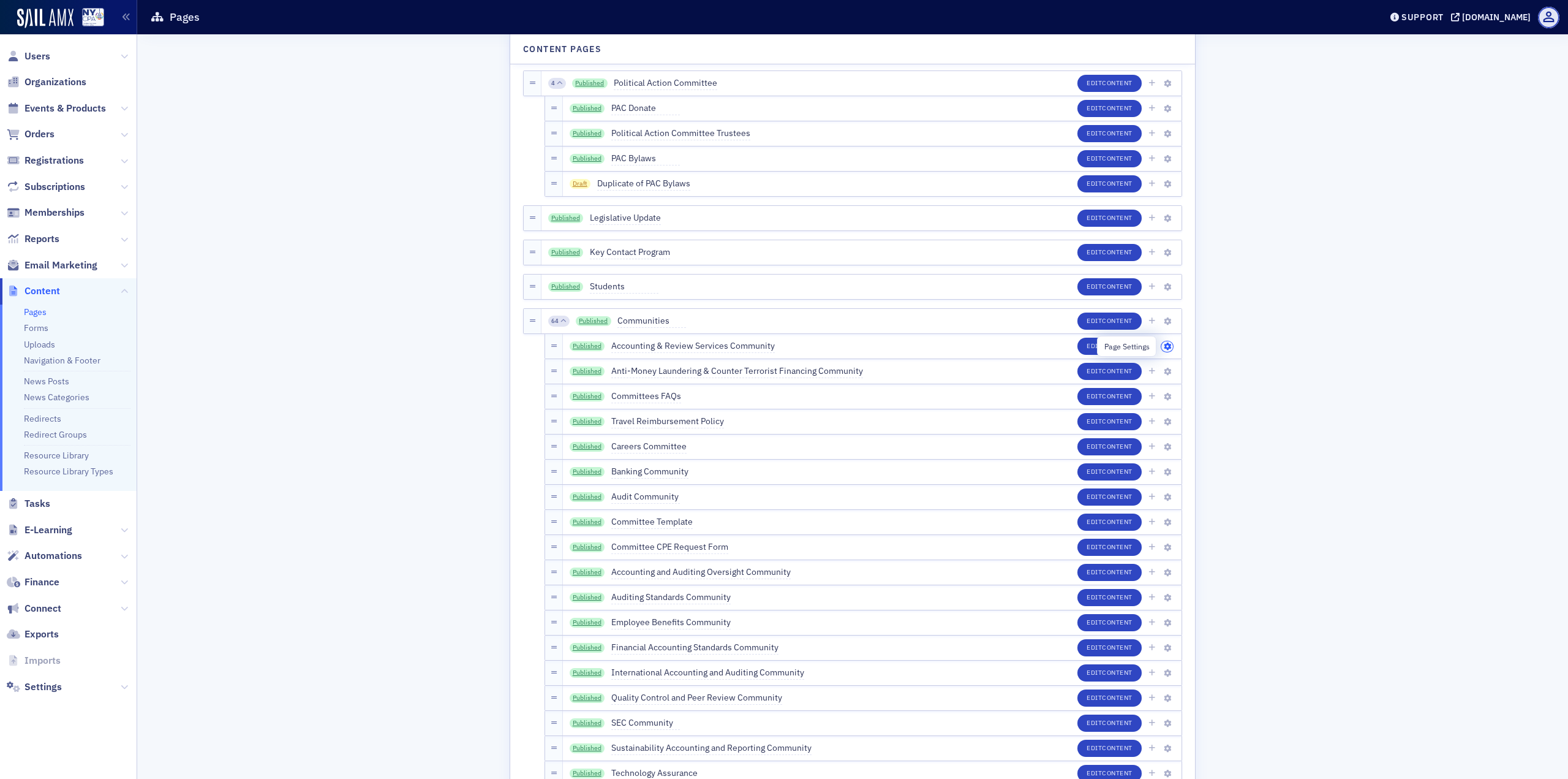
click at [1164, 346] on icon "button" at bounding box center [1168, 347] width 8 height 8
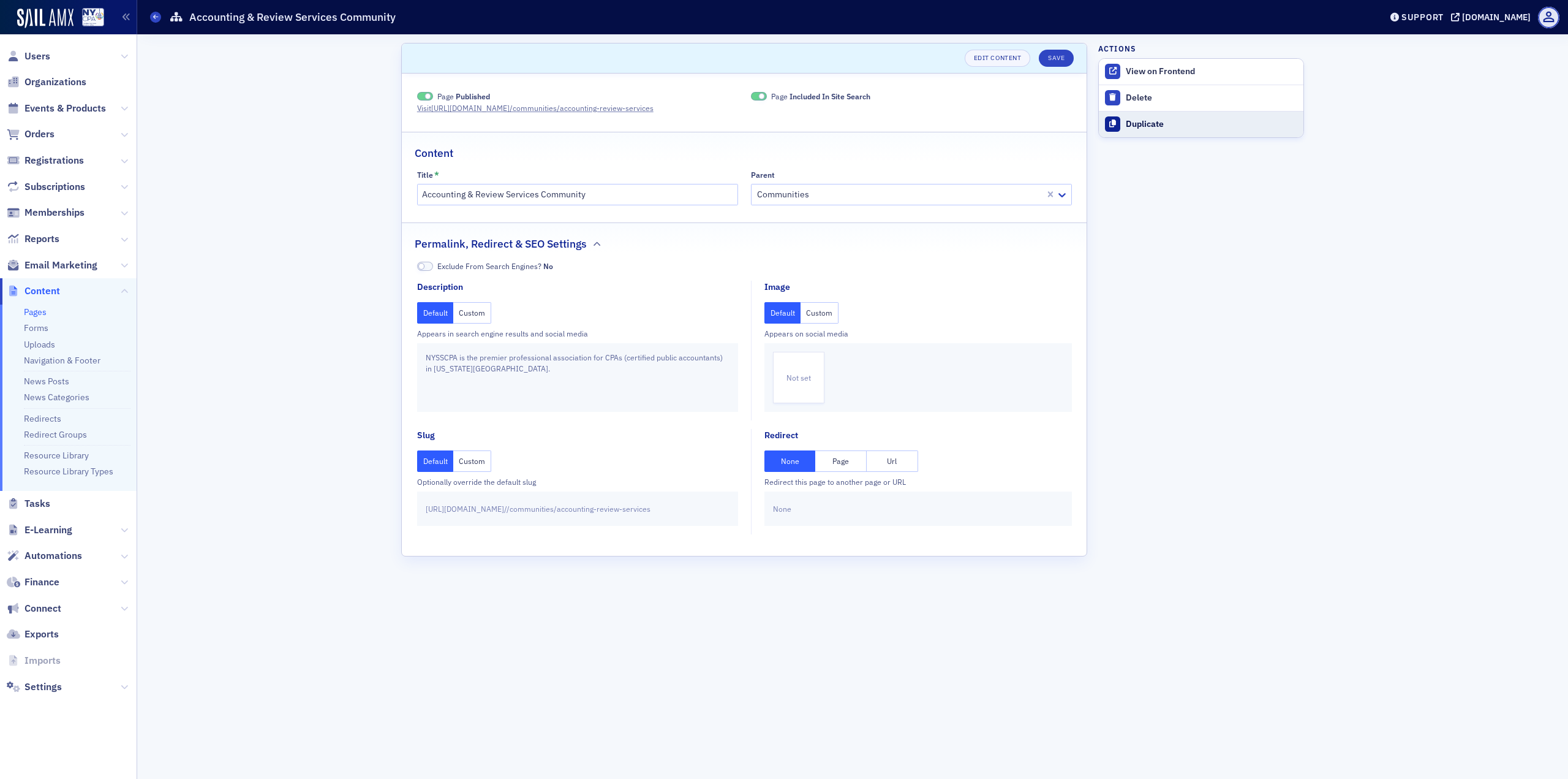
click at [1159, 124] on div "Duplicate" at bounding box center [1212, 124] width 172 height 11
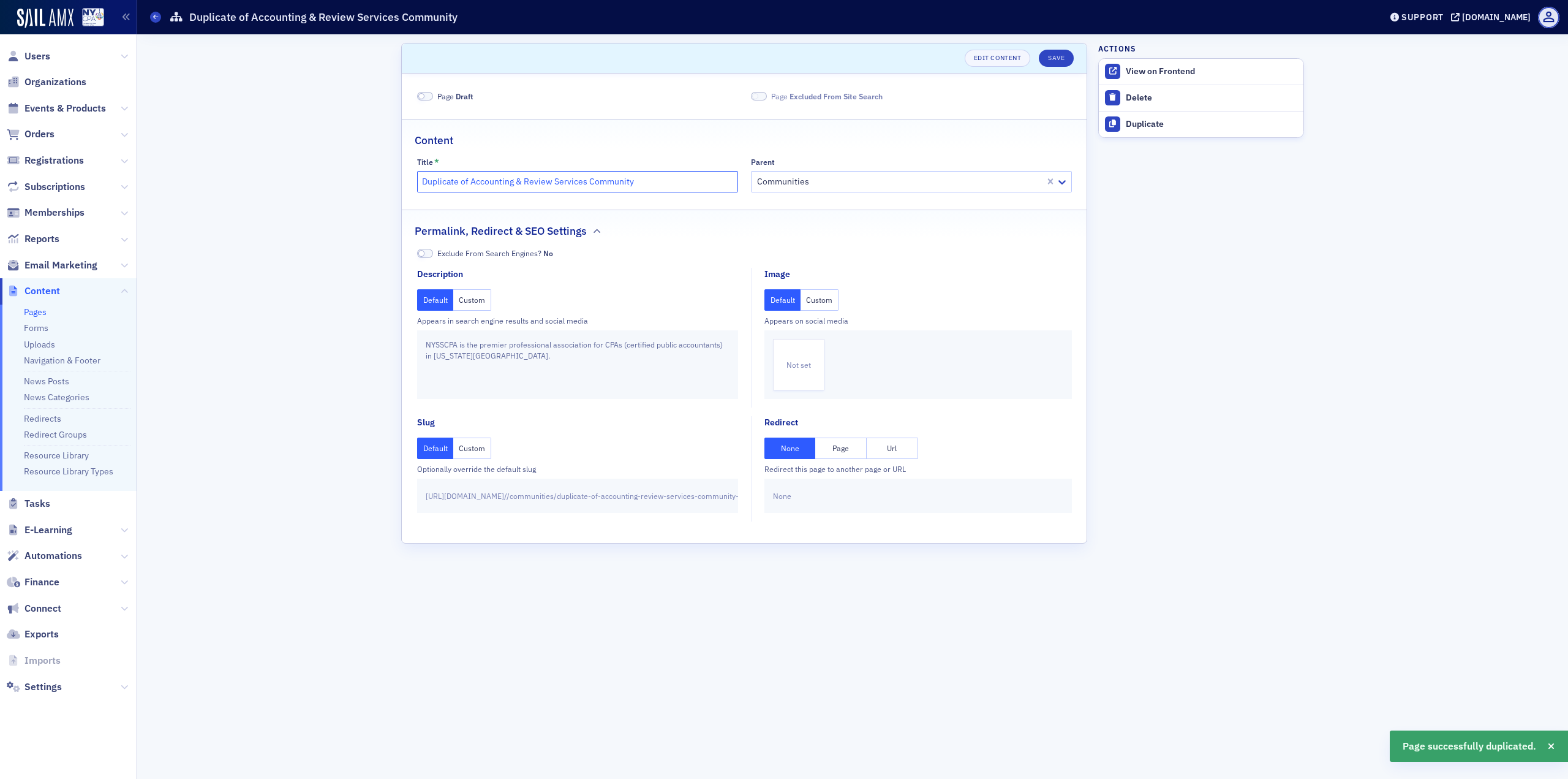
click at [520, 189] on input "Duplicate of Accounting & Review Services Community" at bounding box center [578, 182] width 321 height 21
paste input "NextGen"
type input "NextGen"
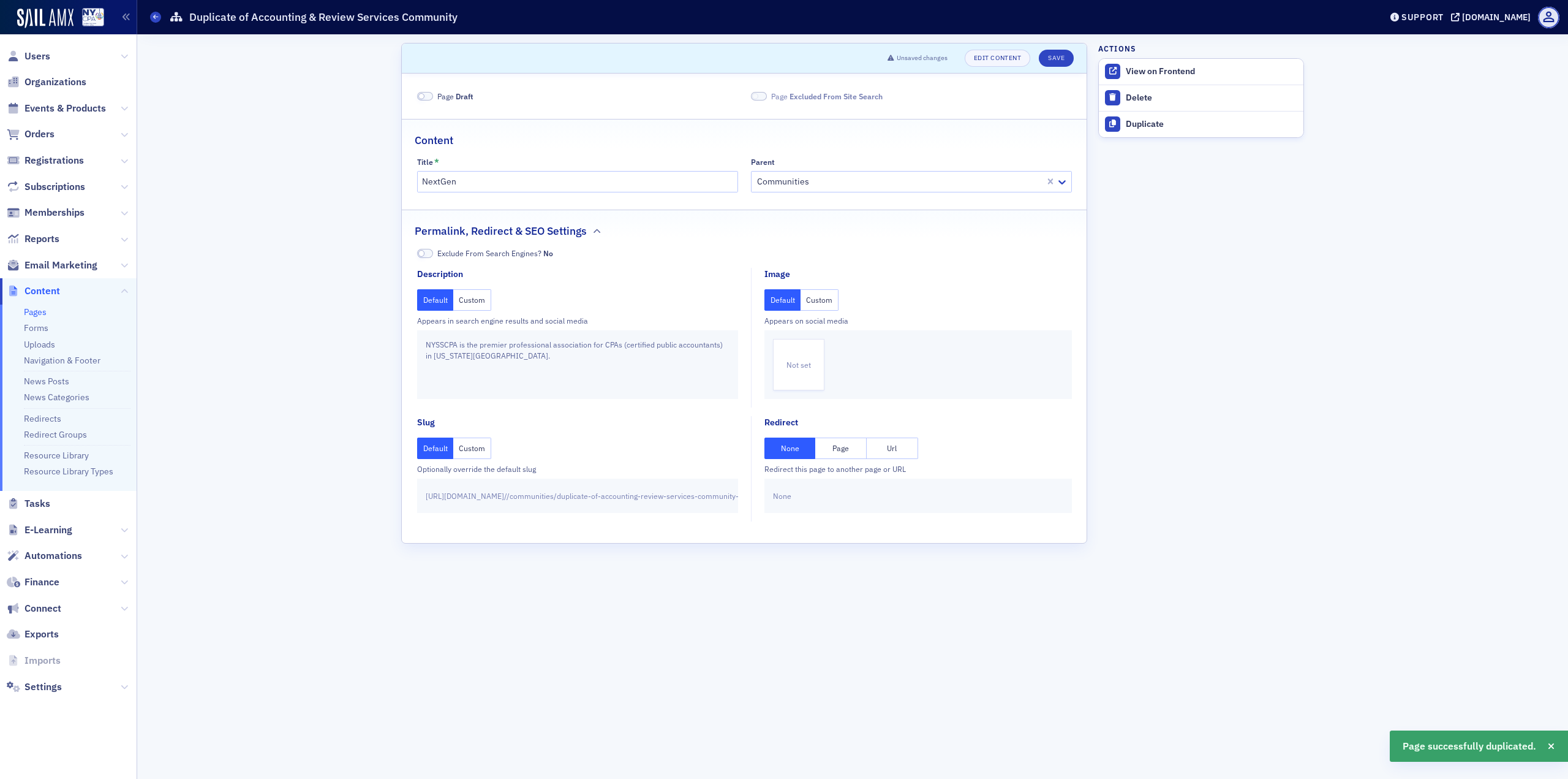
click at [479, 454] on button "Custom" at bounding box center [472, 449] width 38 height 21
click at [657, 497] on input "duplicate-of-accounting-review-services-community" at bounding box center [643, 495] width 171 height 17
click at [658, 497] on input "duplicate-of-accounting-review-services-community" at bounding box center [643, 495] width 171 height 17
type input "nextgen"
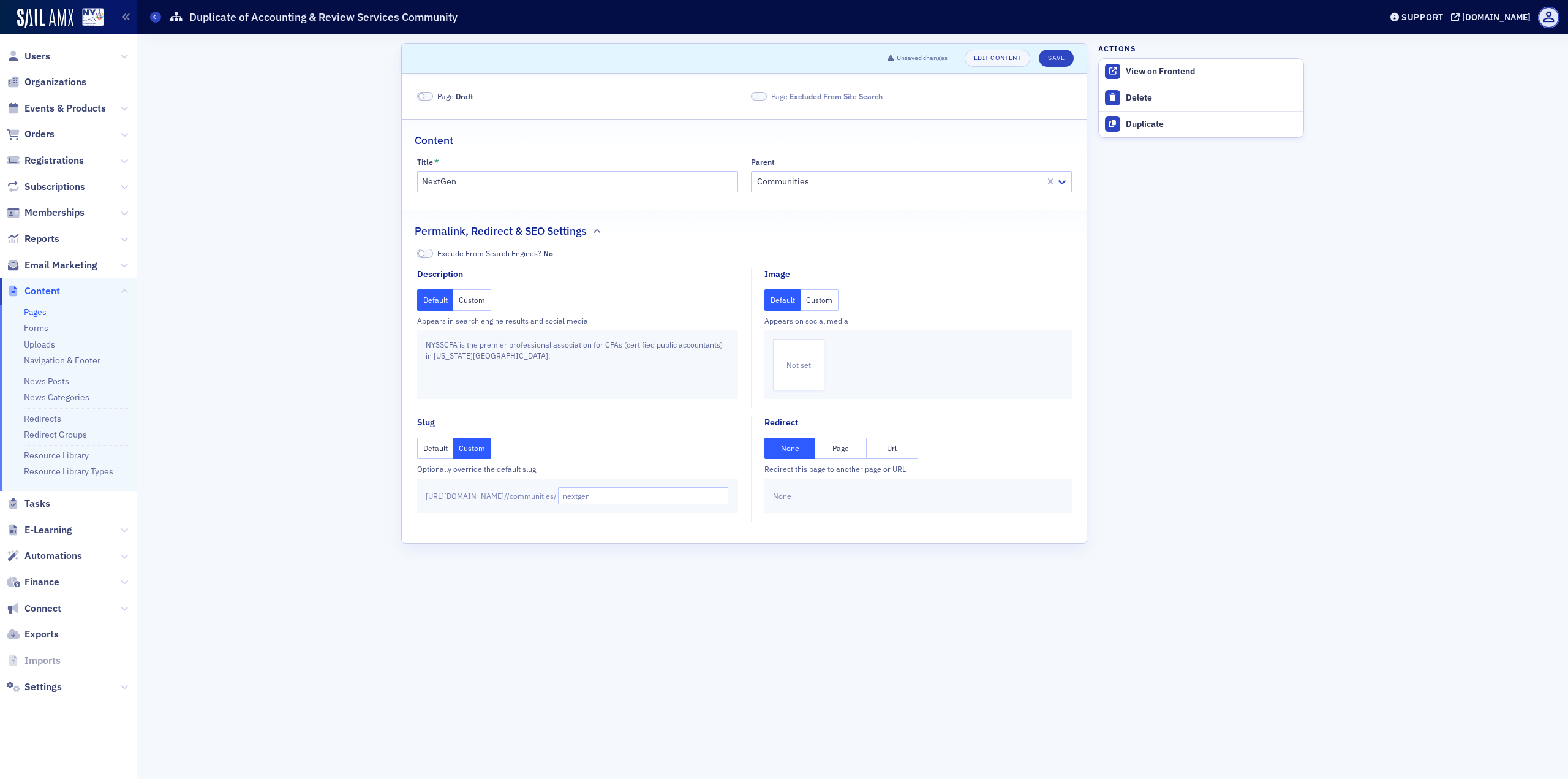
click at [638, 564] on form "Scroll to Unsaved changes Edit Content Save Page Draft Page Excluded From Site …" at bounding box center [744, 406] width 686 height 727
click at [438, 95] on span "Page Draft" at bounding box center [455, 96] width 36 height 11
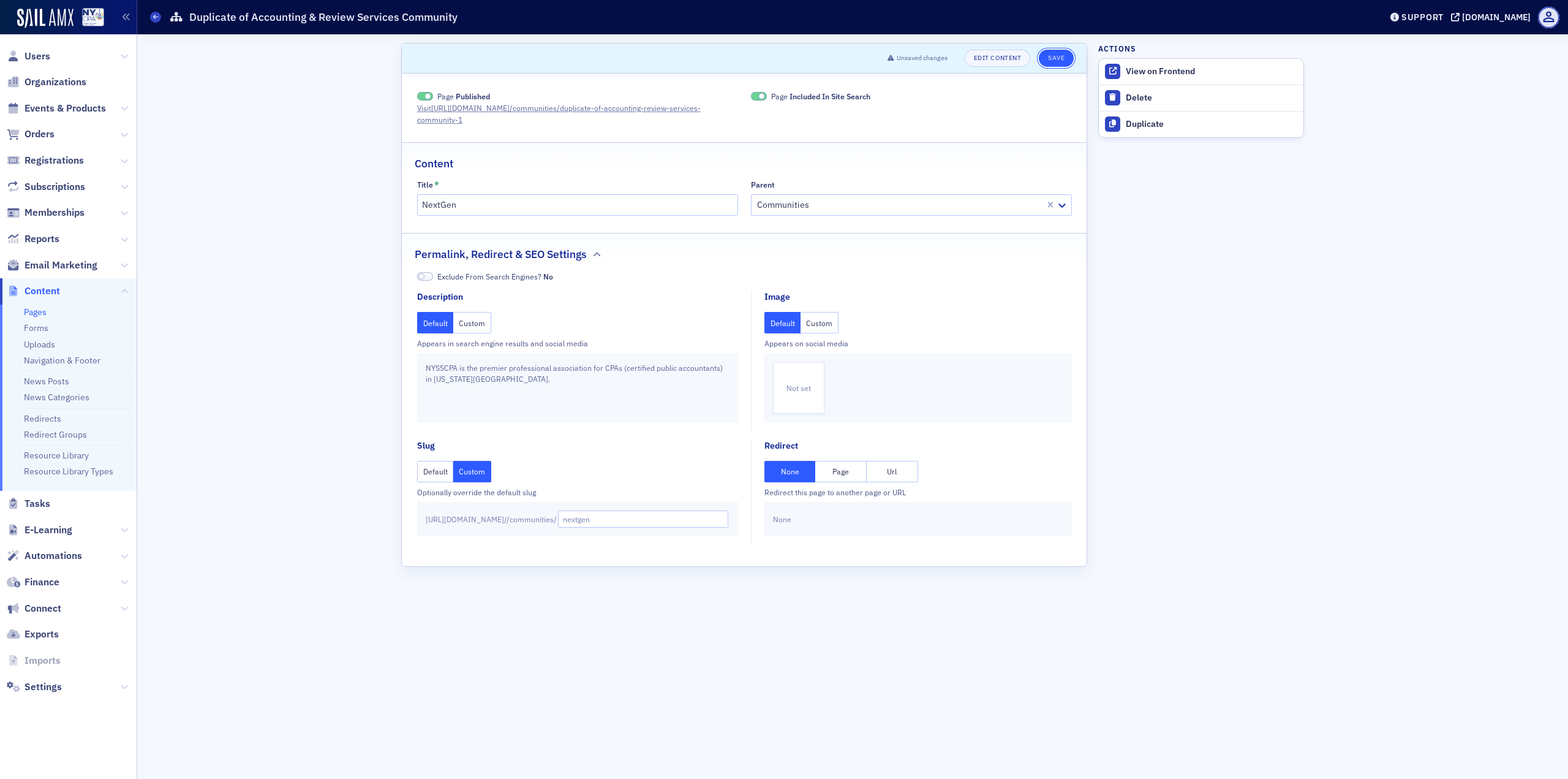
click at [1048, 60] on button "Save" at bounding box center [1056, 58] width 35 height 17
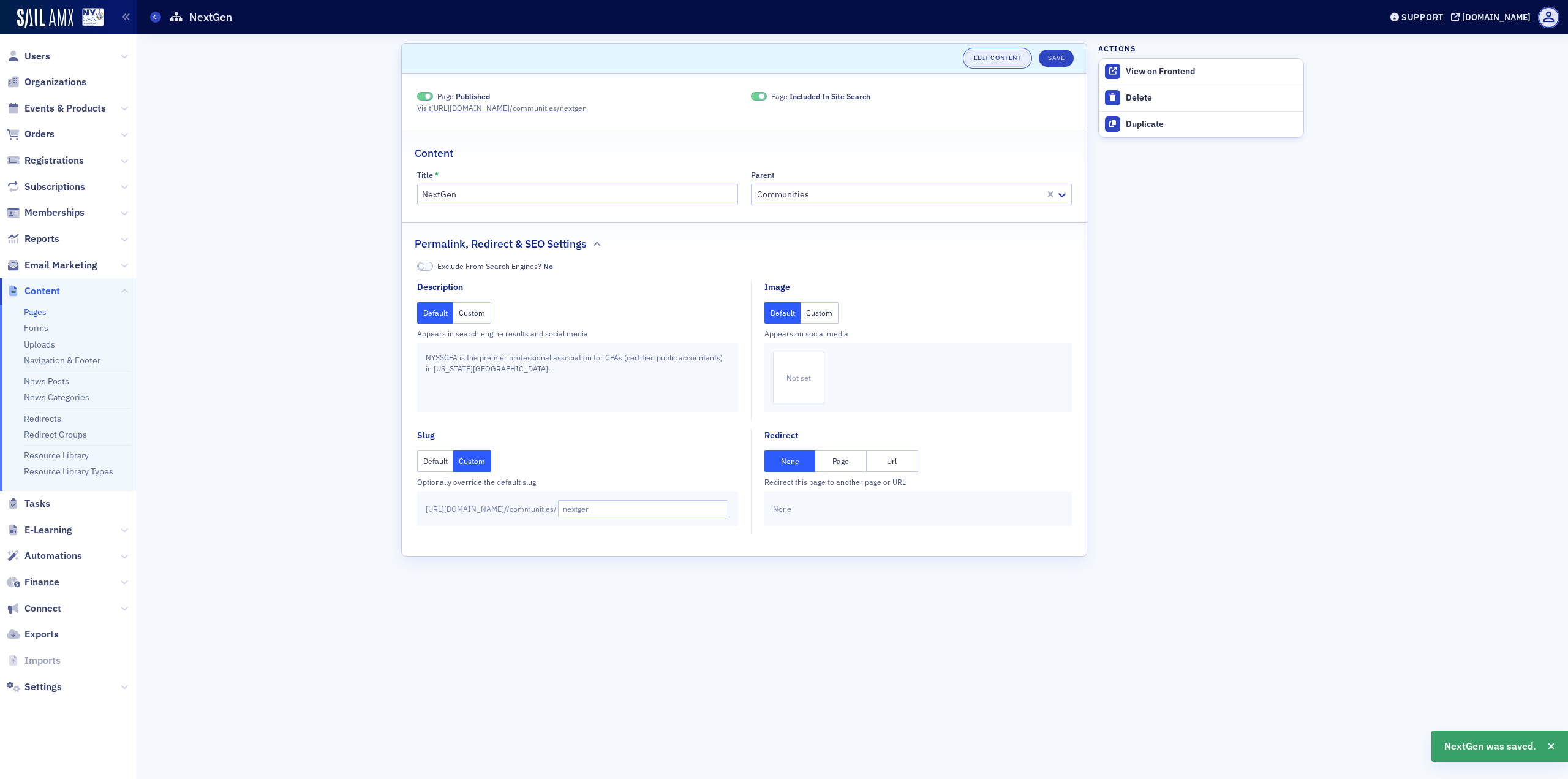
click at [1012, 61] on link "Edit Content" at bounding box center [998, 58] width 66 height 17
click at [155, 21] on span at bounding box center [155, 16] width 11 height 11
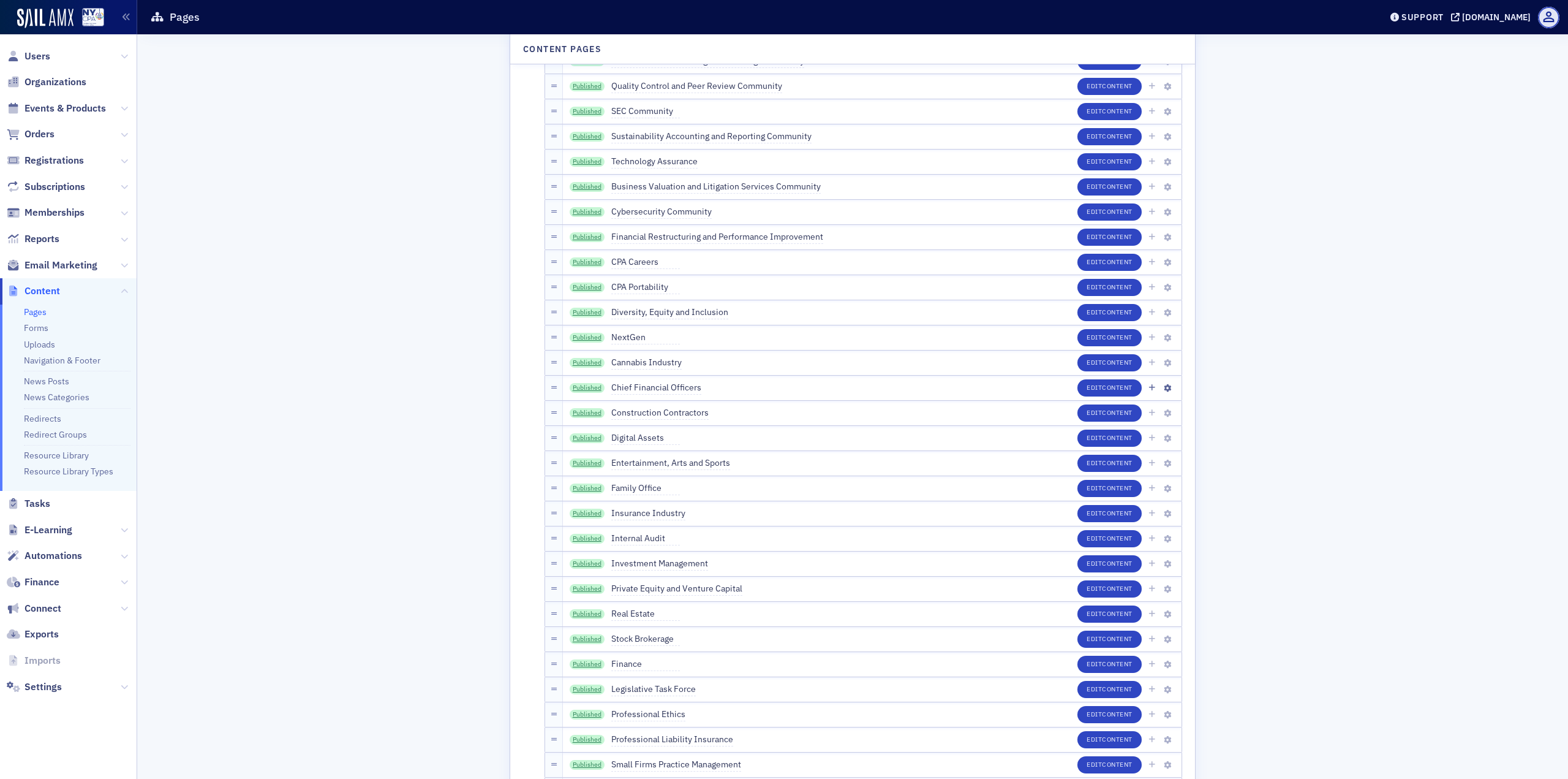
scroll to position [2451, 0]
click at [1103, 315] on span "Content" at bounding box center [1117, 311] width 30 height 9
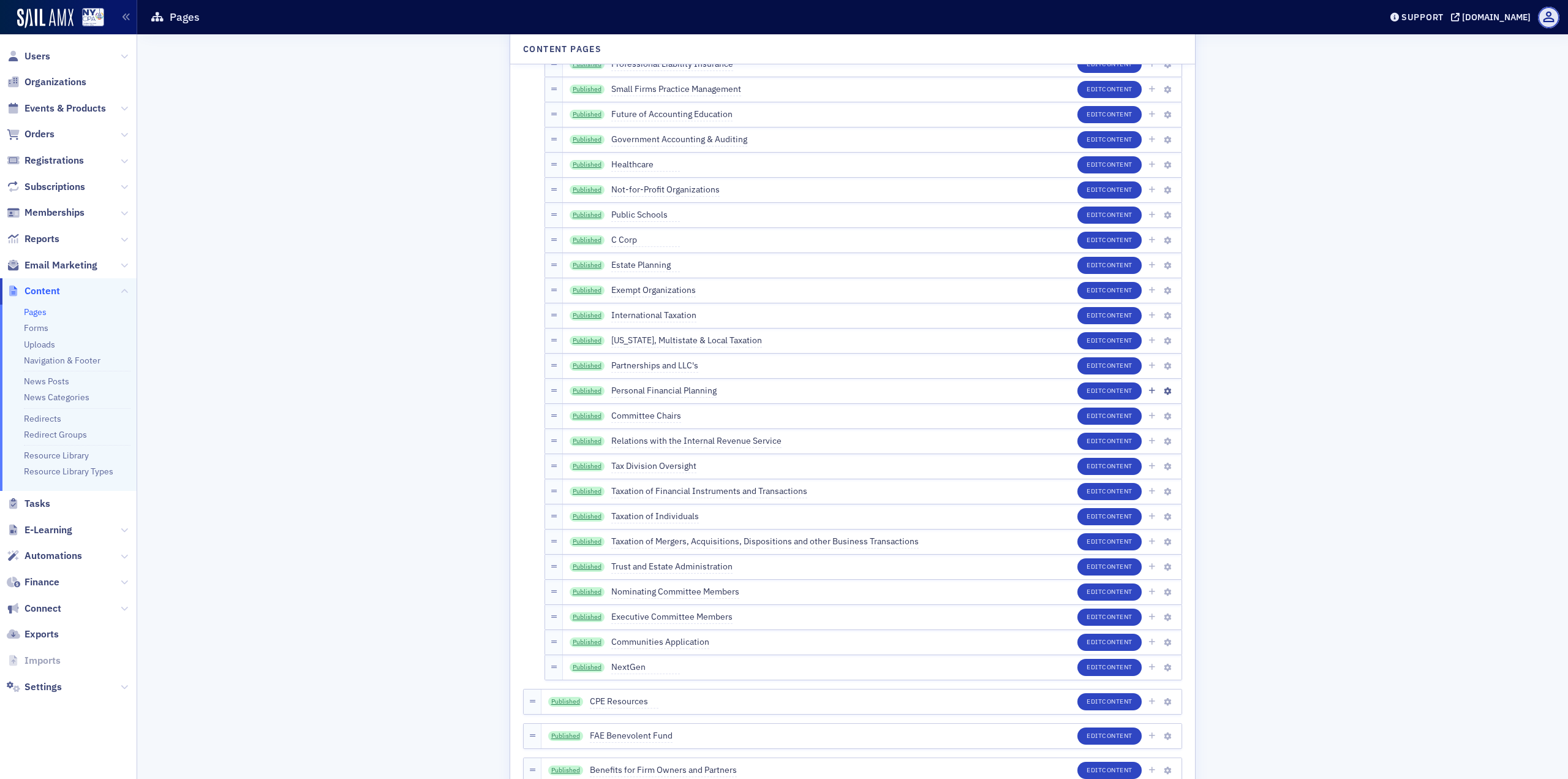
scroll to position [3309, 0]
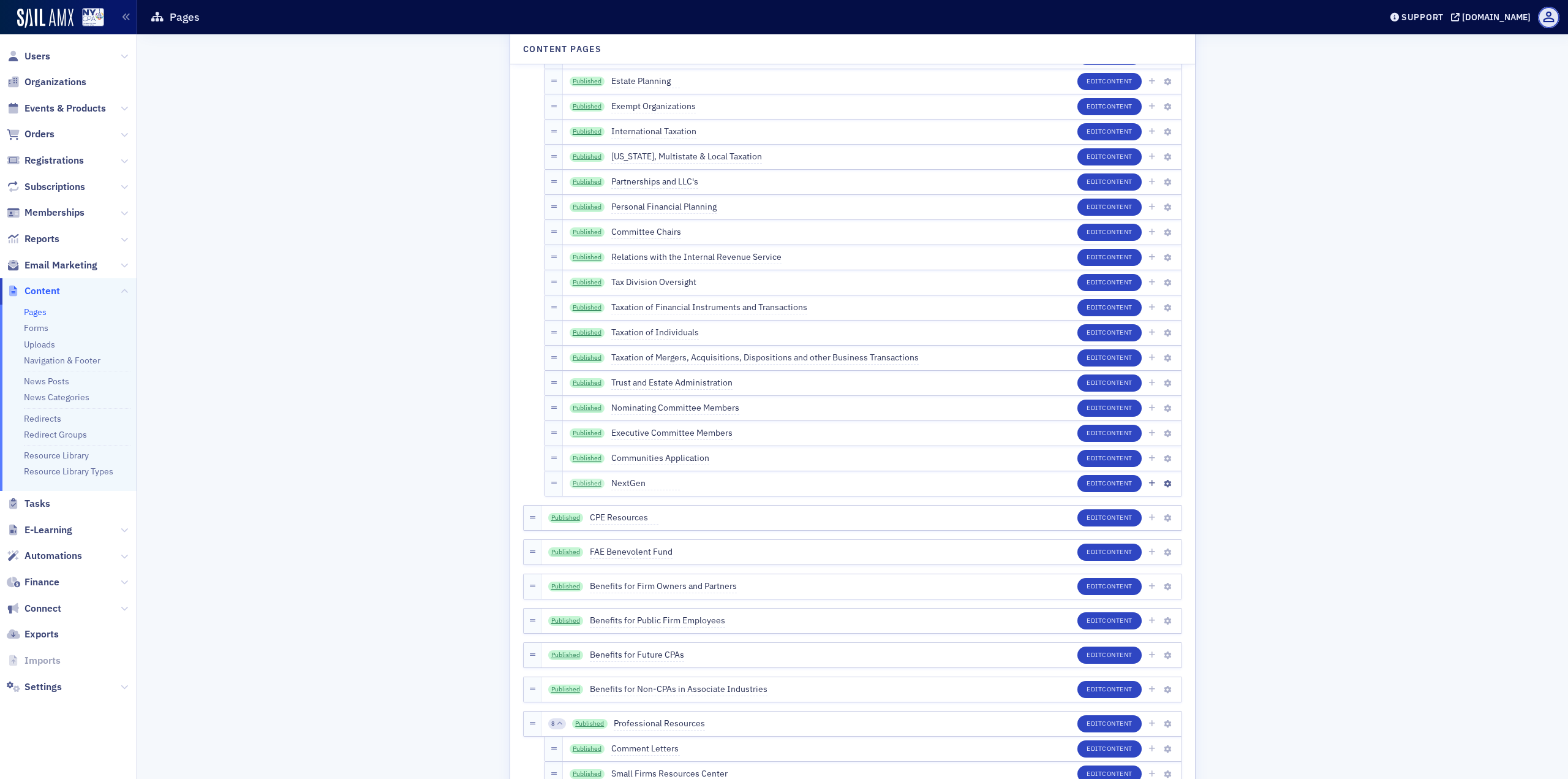
click at [585, 484] on link "Published" at bounding box center [587, 484] width 35 height 10
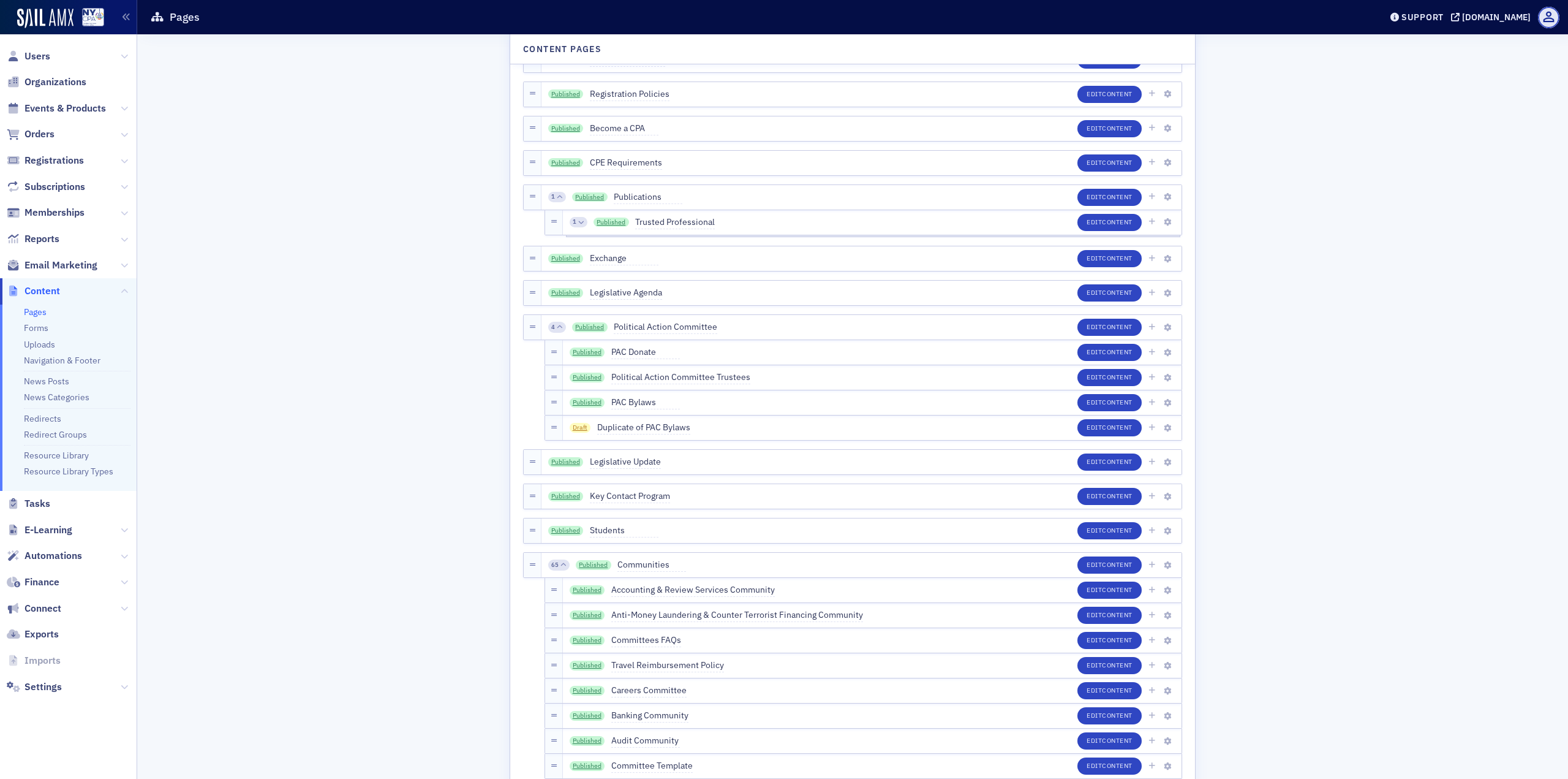
scroll to position [1593, 0]
click at [570, 614] on link "Published" at bounding box center [587, 617] width 35 height 10
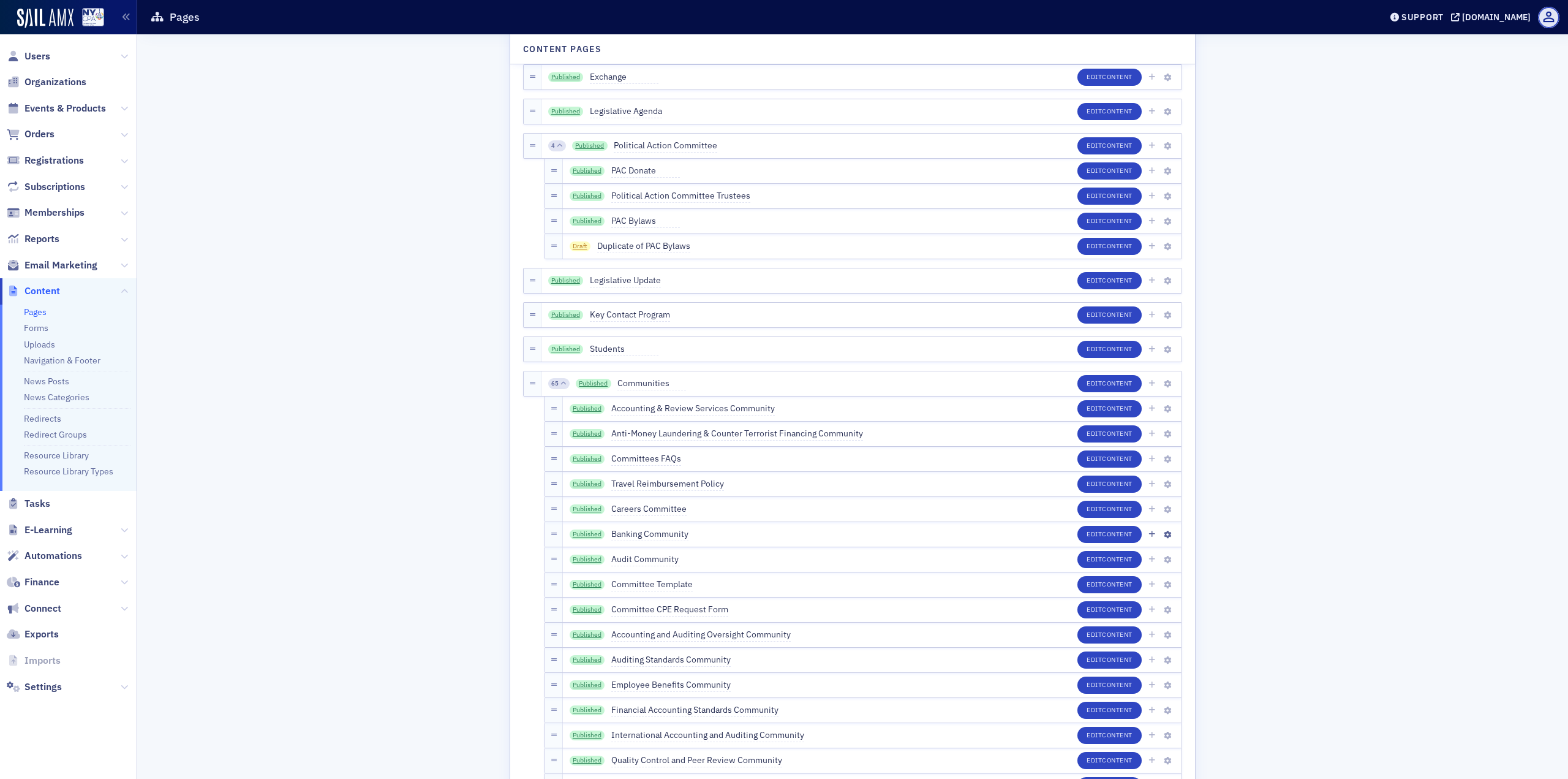
scroll to position [1777, 0]
click at [584, 506] on link "Published" at bounding box center [587, 508] width 35 height 10
click at [589, 563] on div "Published Audit Community" at bounding box center [625, 558] width 111 height 13
click at [587, 557] on link "Published" at bounding box center [587, 559] width 35 height 10
click at [582, 405] on link "Published" at bounding box center [587, 408] width 35 height 10
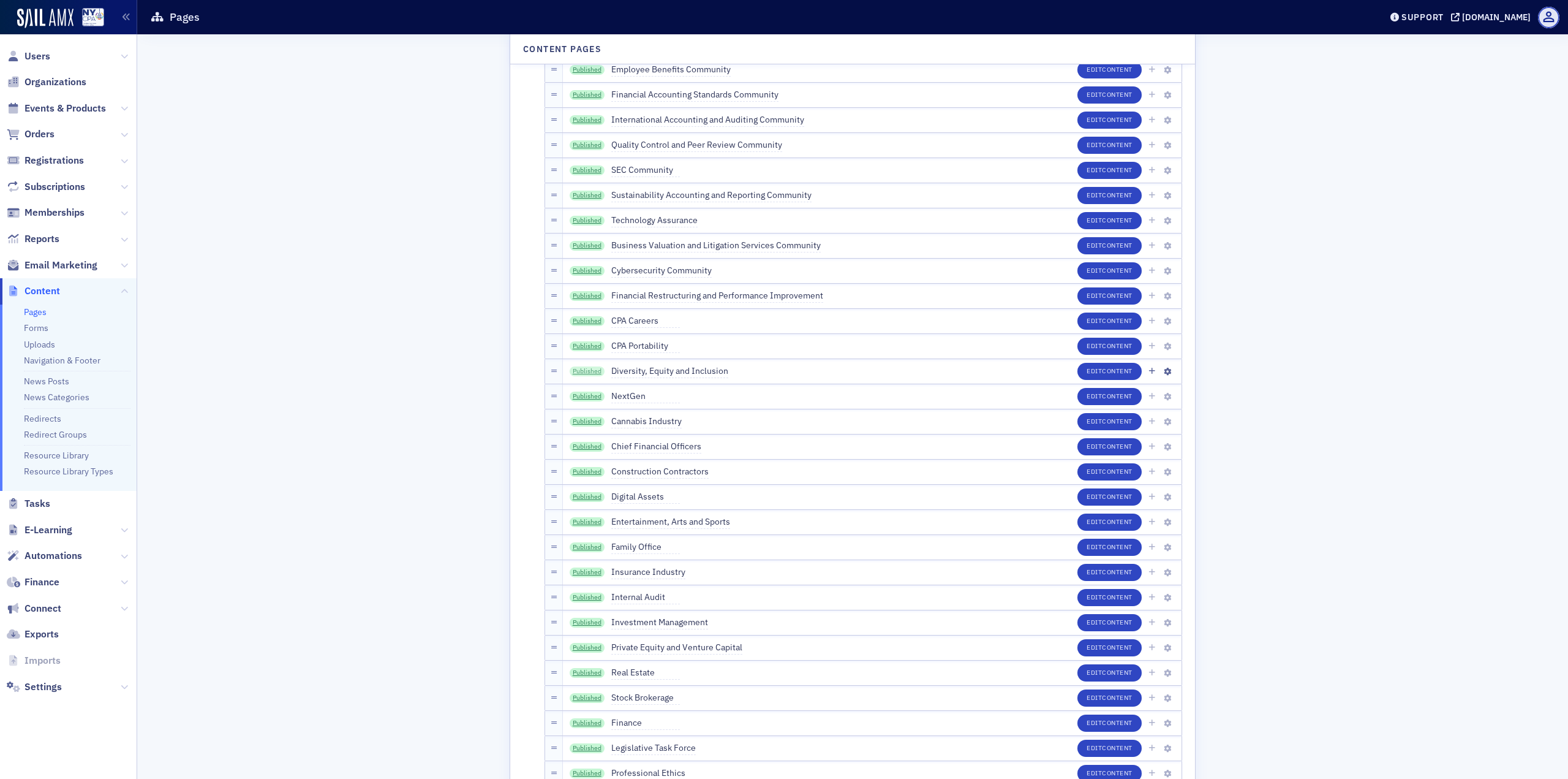
scroll to position [2390, 0]
click at [1164, 396] on icon "button" at bounding box center [1168, 399] width 8 height 8
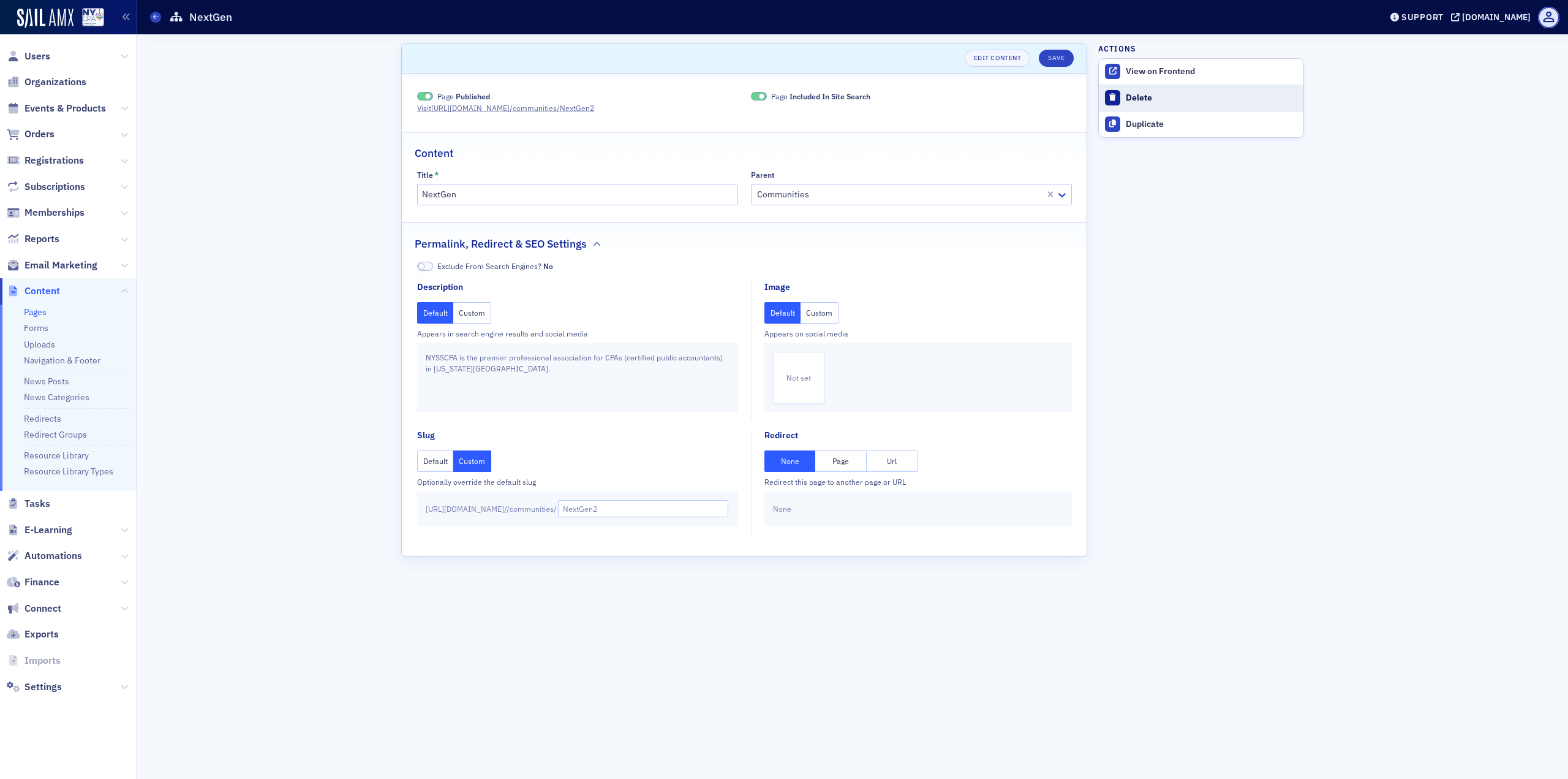
click at [1150, 103] on div "Delete" at bounding box center [1212, 97] width 172 height 11
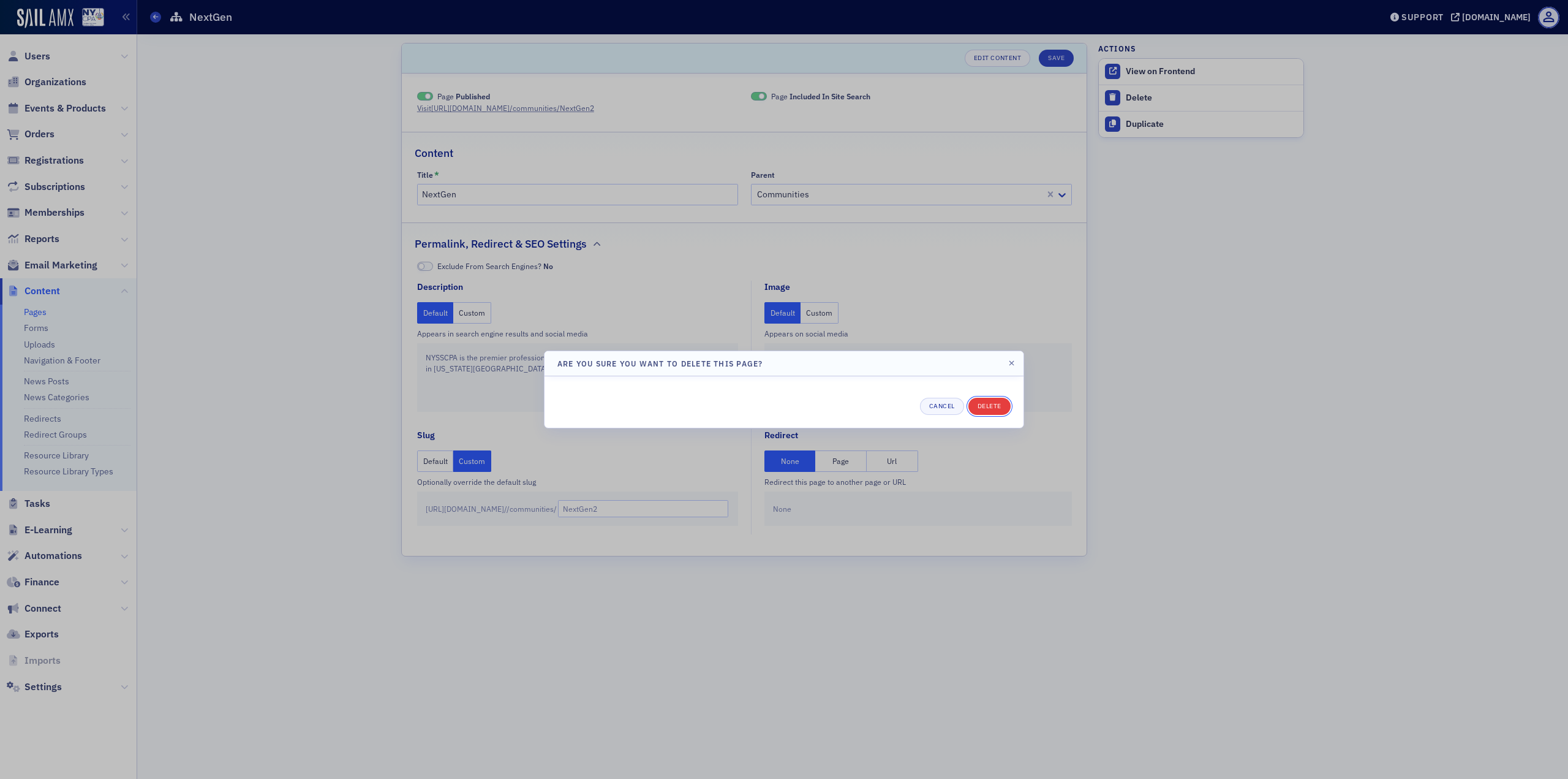
click at [989, 404] on button "Delete" at bounding box center [989, 406] width 42 height 17
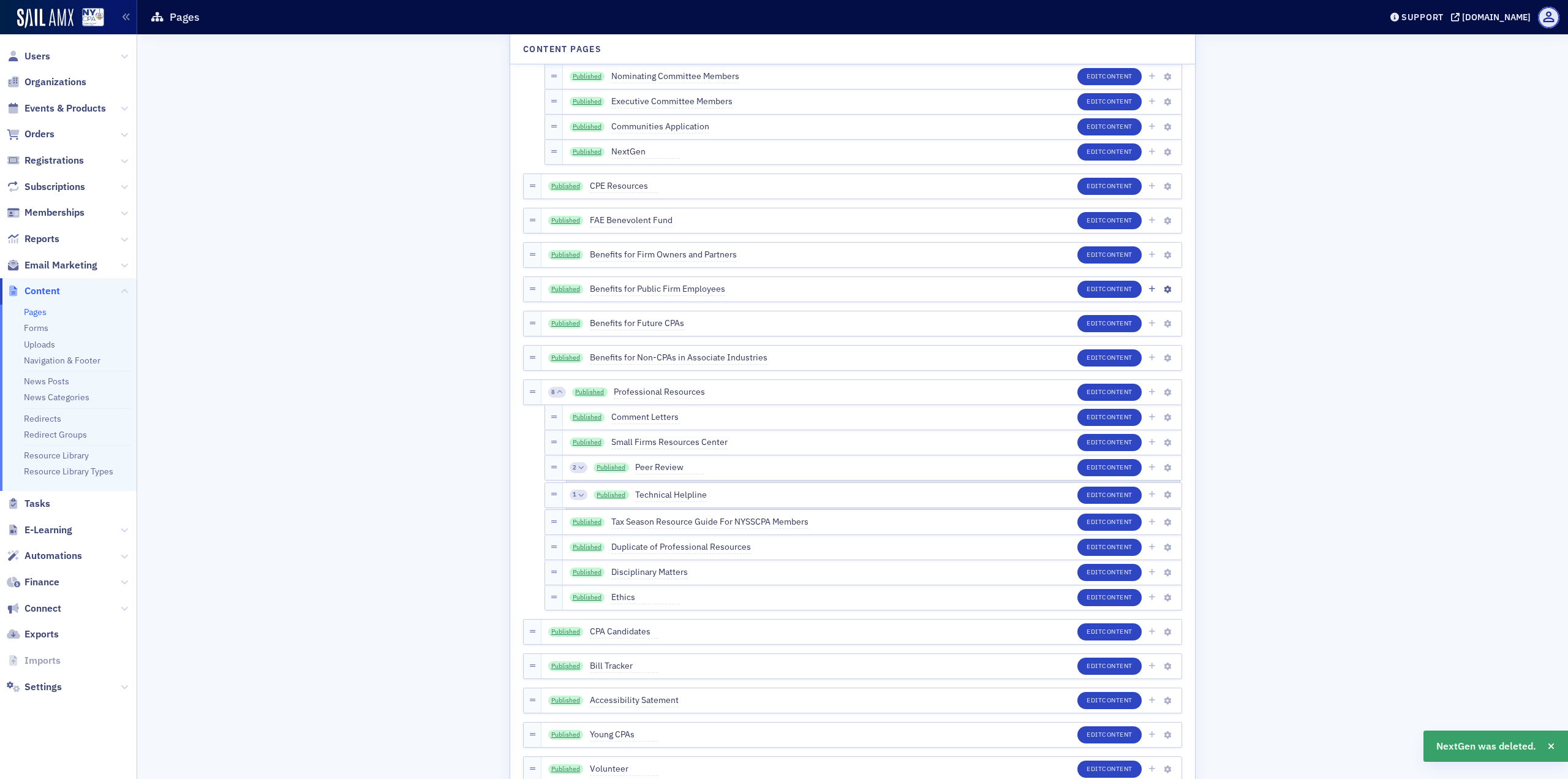
scroll to position [3493, 0]
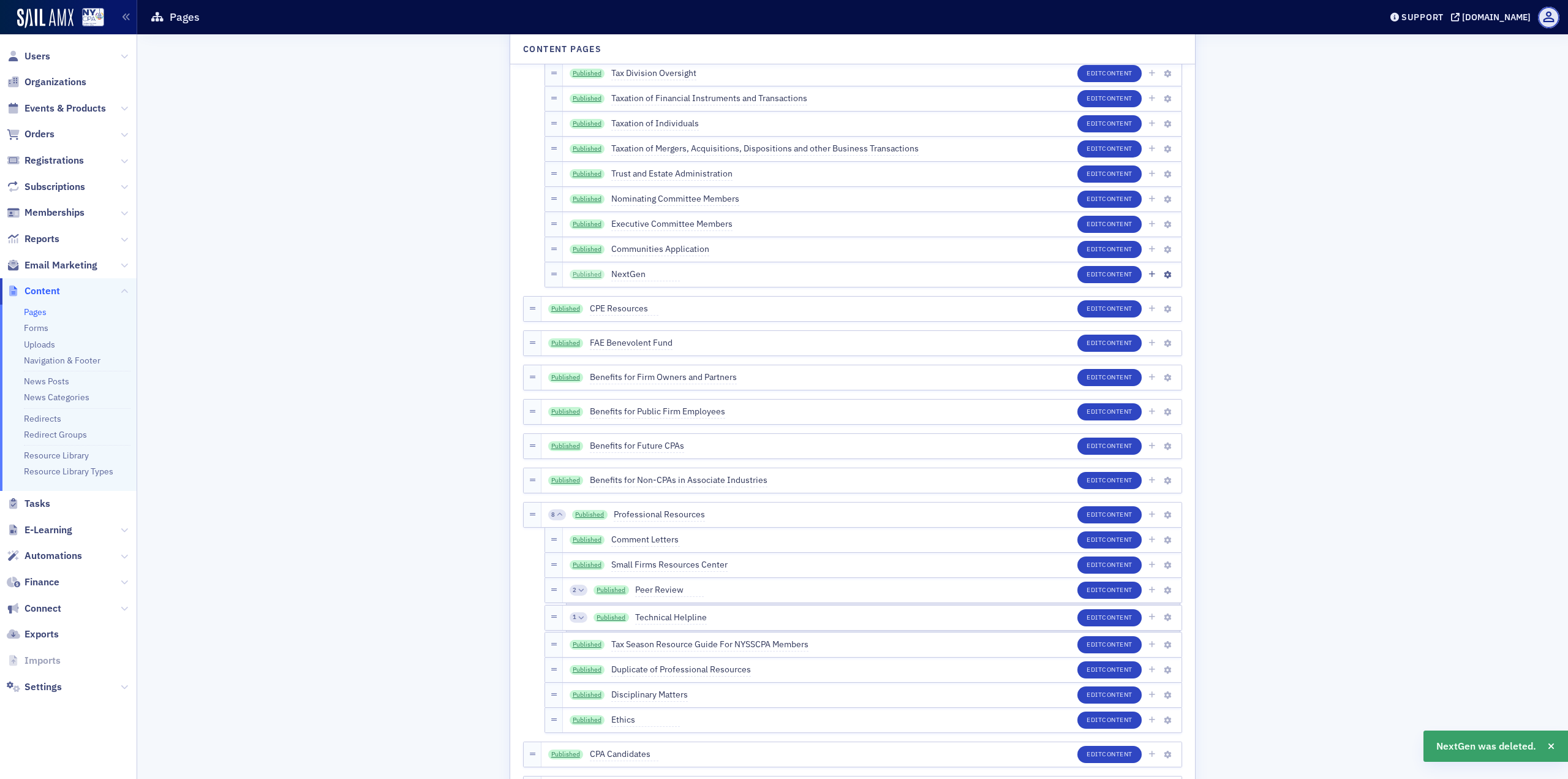
click at [588, 273] on link "Published" at bounding box center [587, 275] width 35 height 10
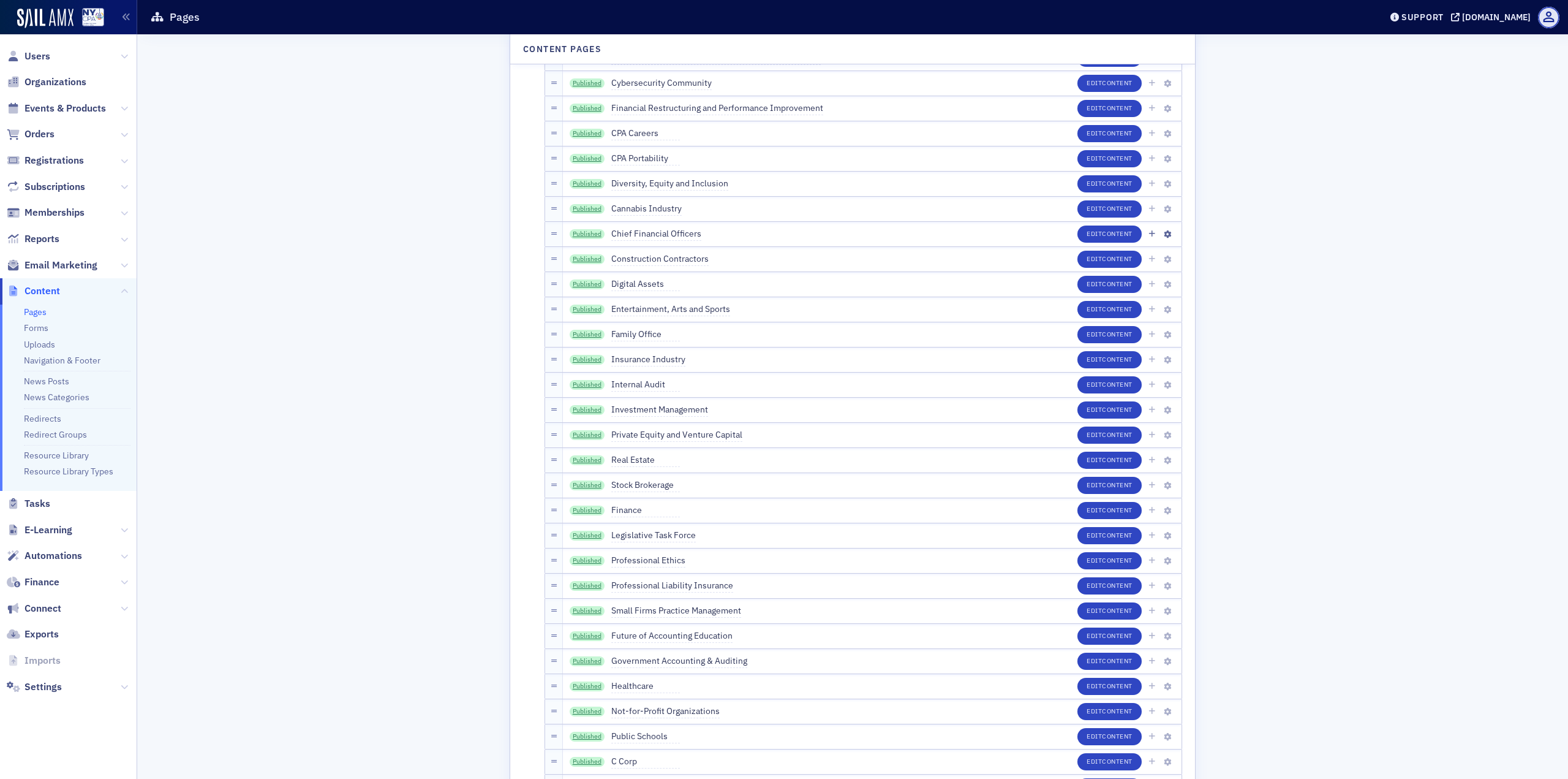
scroll to position [2574, 0]
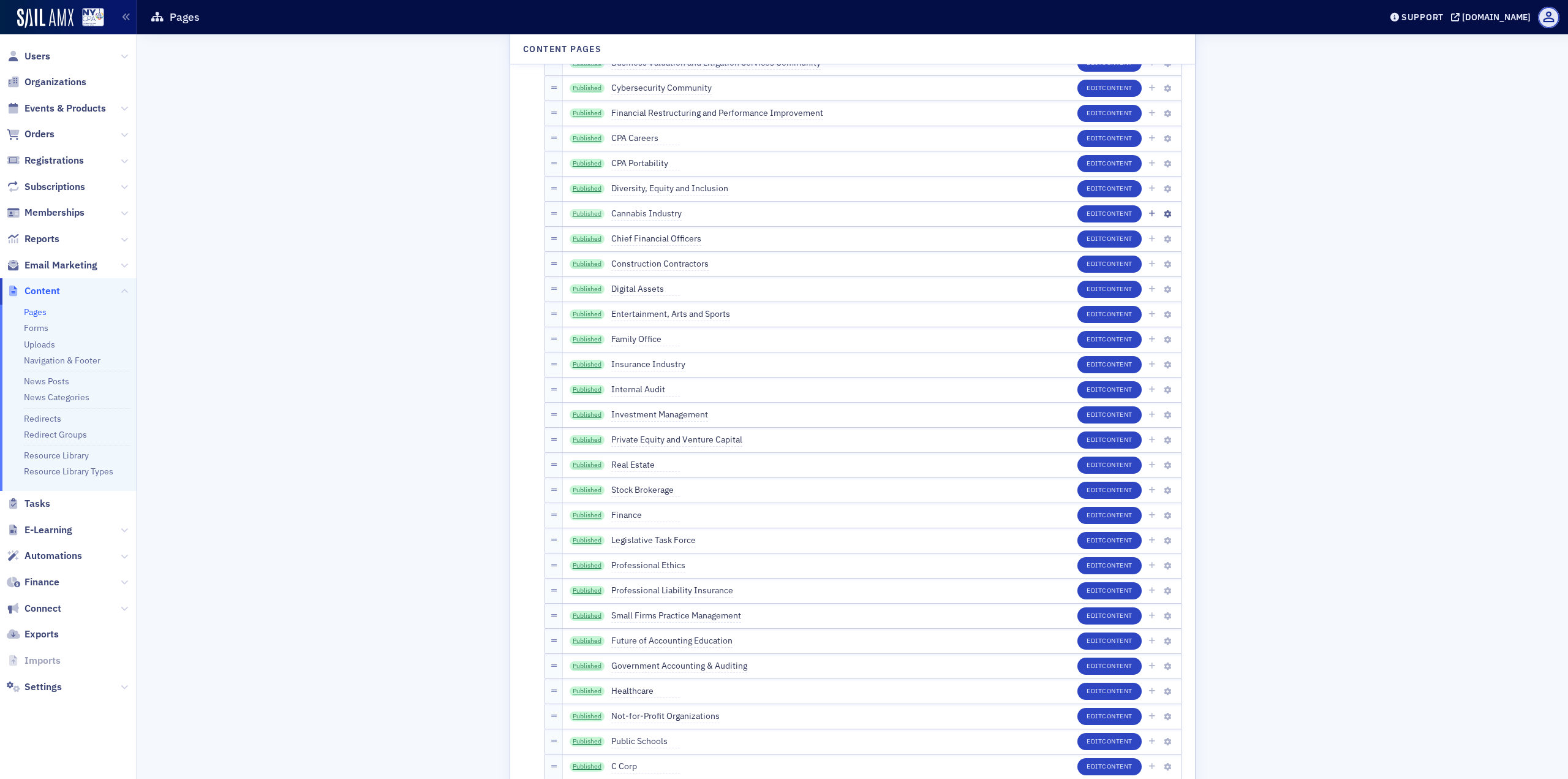
click at [593, 214] on link "Published" at bounding box center [587, 214] width 35 height 10
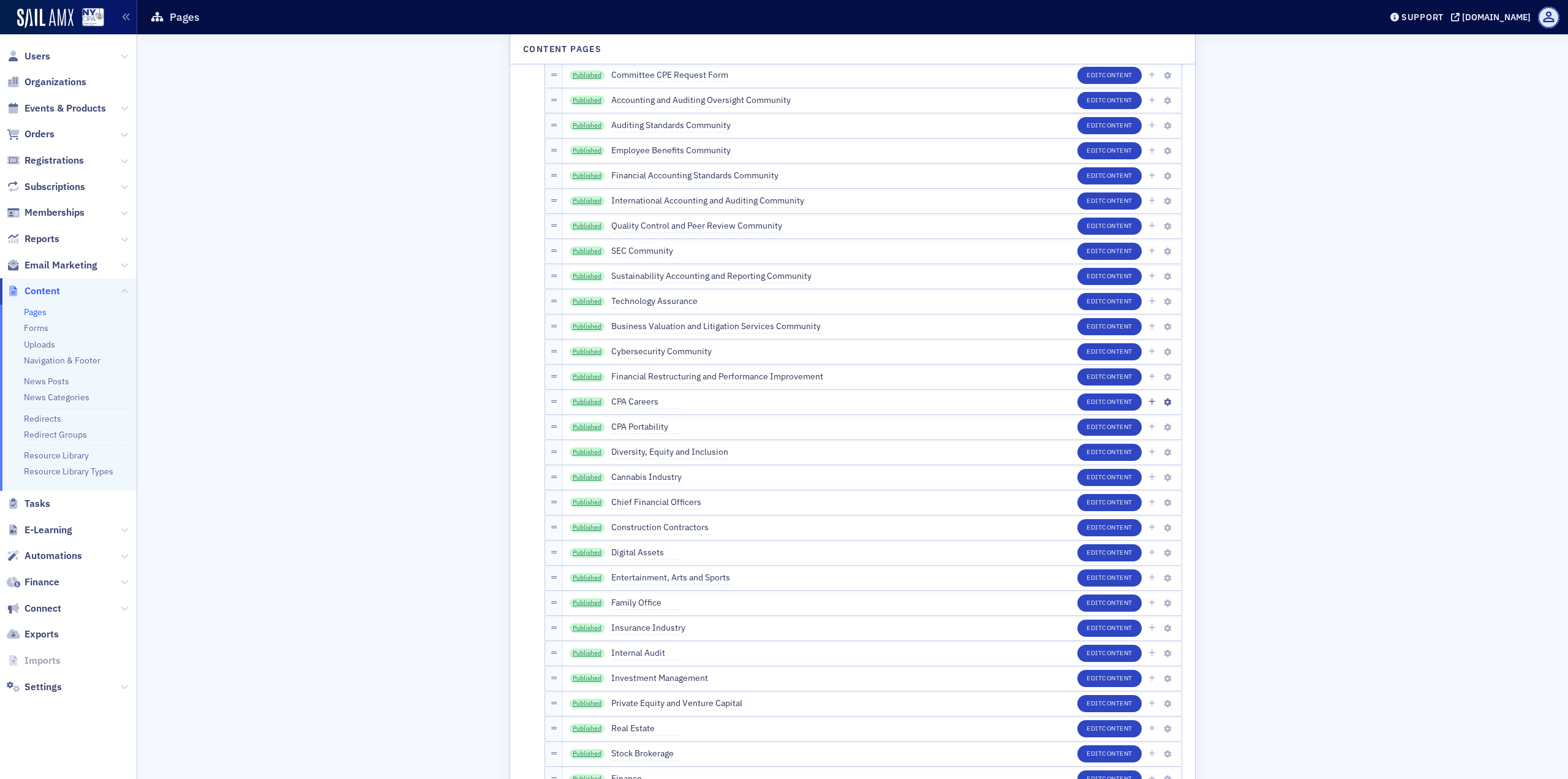
scroll to position [2329, 0]
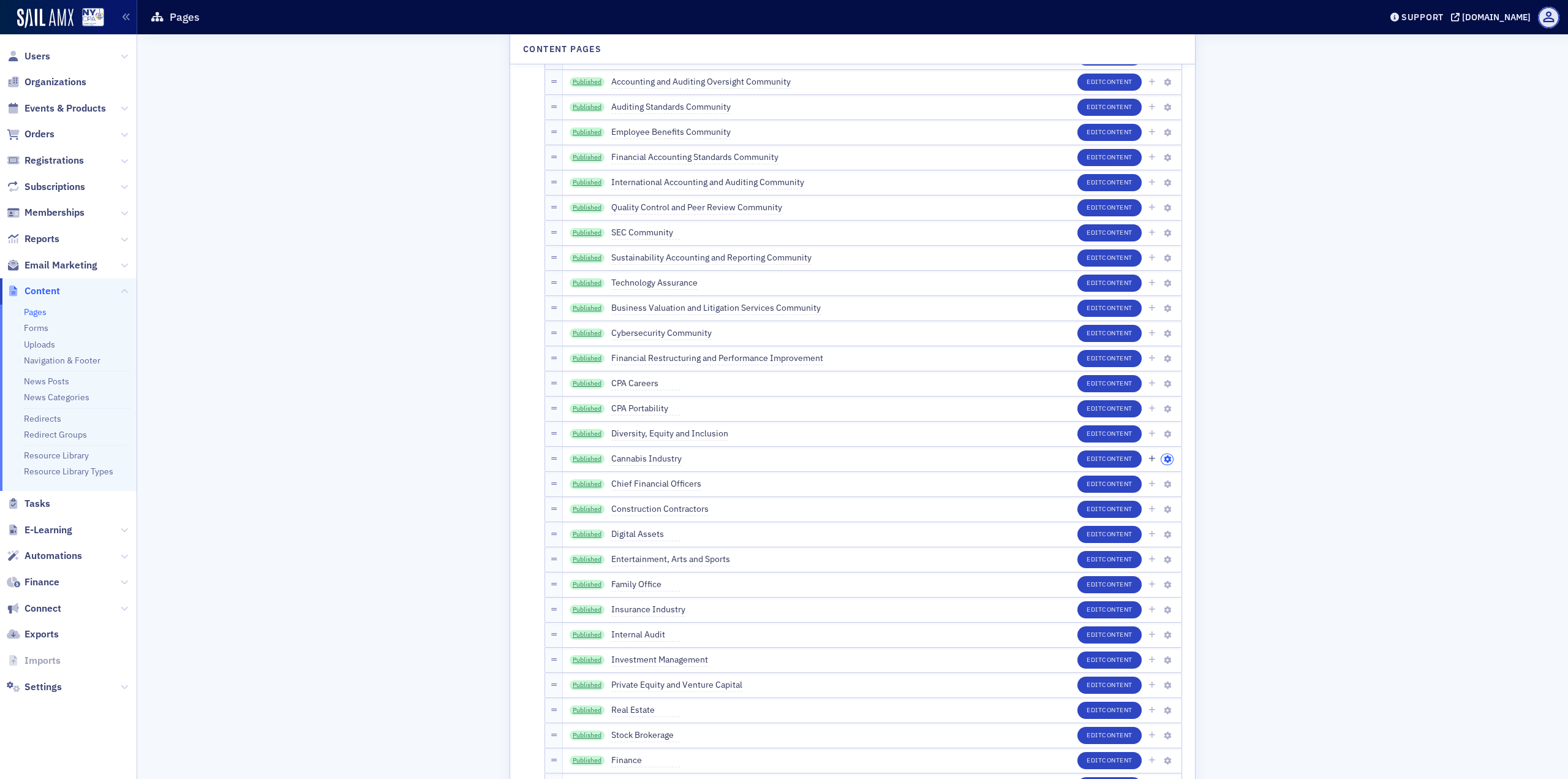
click at [1161, 454] on span at bounding box center [1167, 459] width 11 height 11
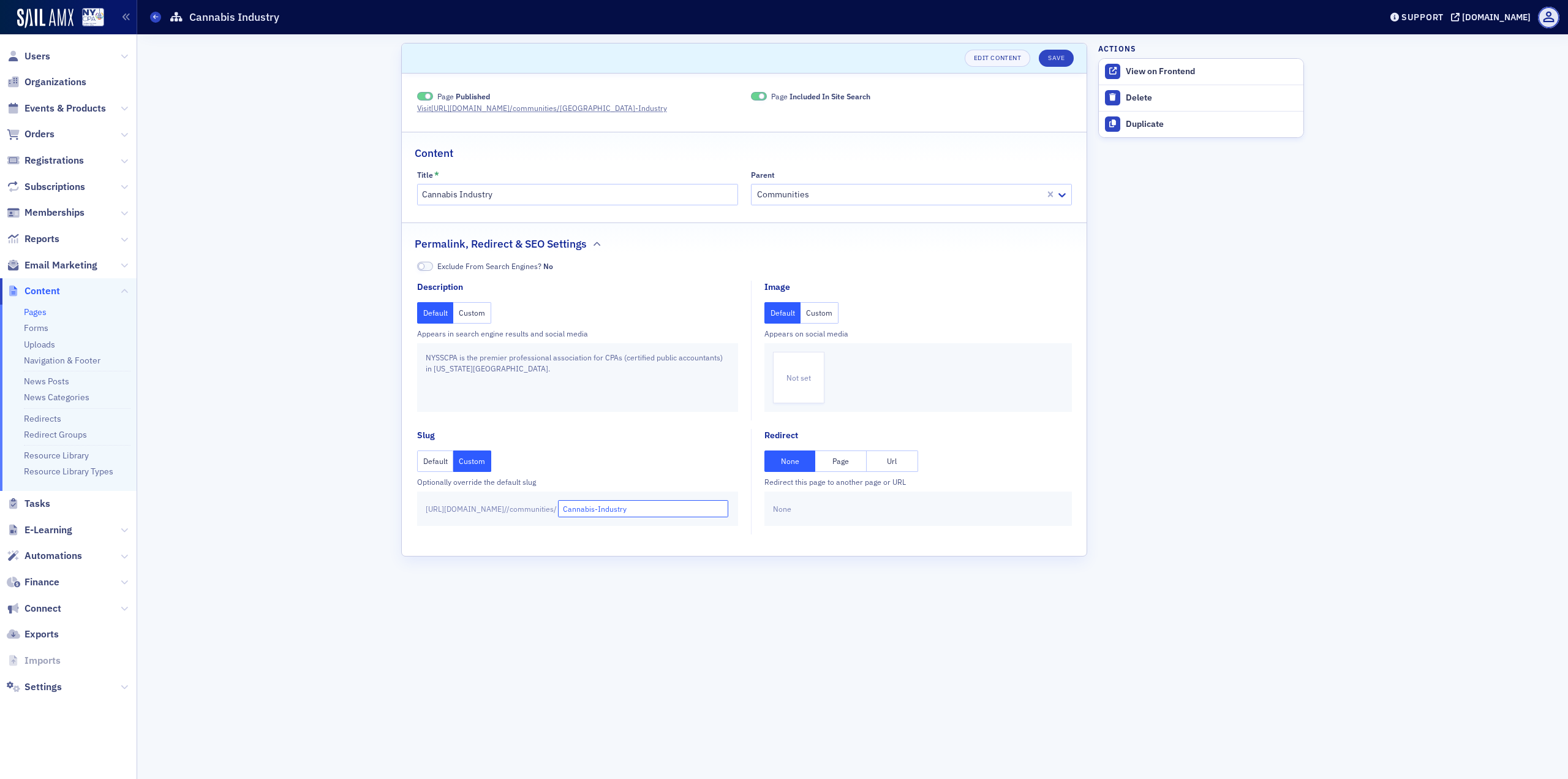
click at [691, 512] on input "Cannabis-Industry" at bounding box center [643, 508] width 171 height 17
type input "Cannabis-Industry2"
click at [1062, 59] on button "Save" at bounding box center [1056, 58] width 35 height 17
click at [157, 15] on icon at bounding box center [155, 16] width 5 height 6
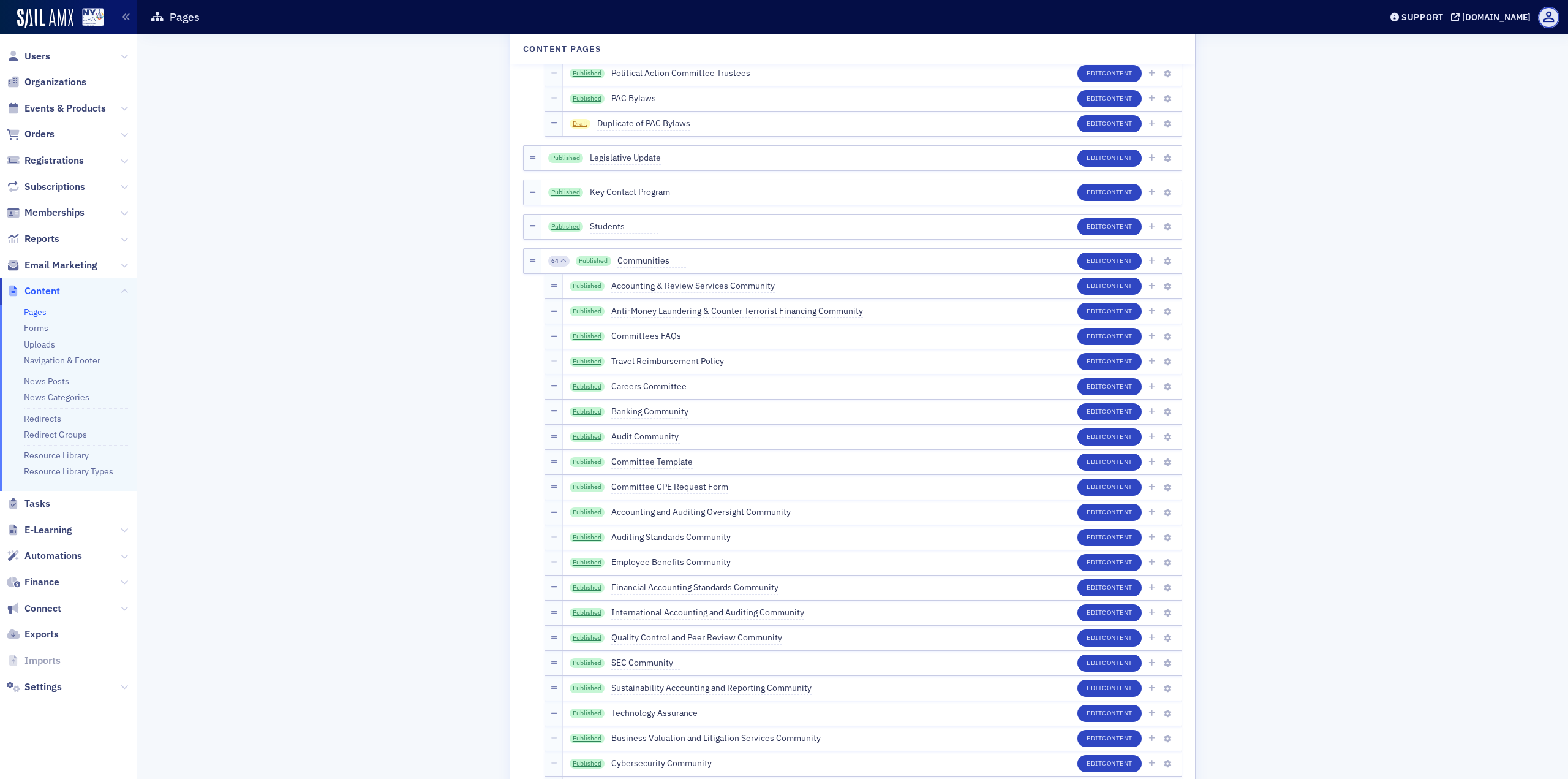
scroll to position [1900, 0]
click at [1164, 284] on icon "button" at bounding box center [1168, 286] width 8 height 8
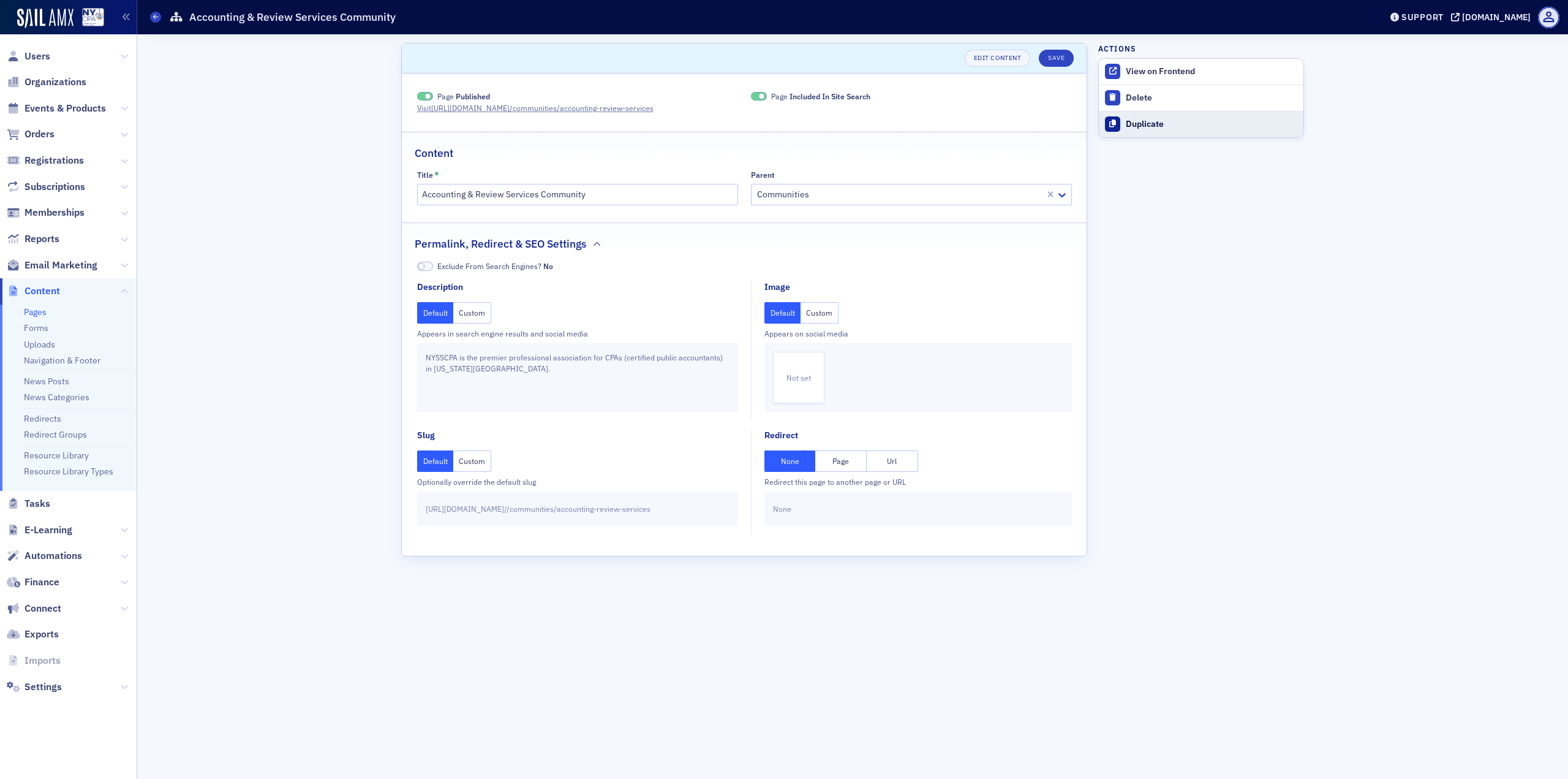
click at [1152, 121] on div "Duplicate" at bounding box center [1212, 124] width 172 height 11
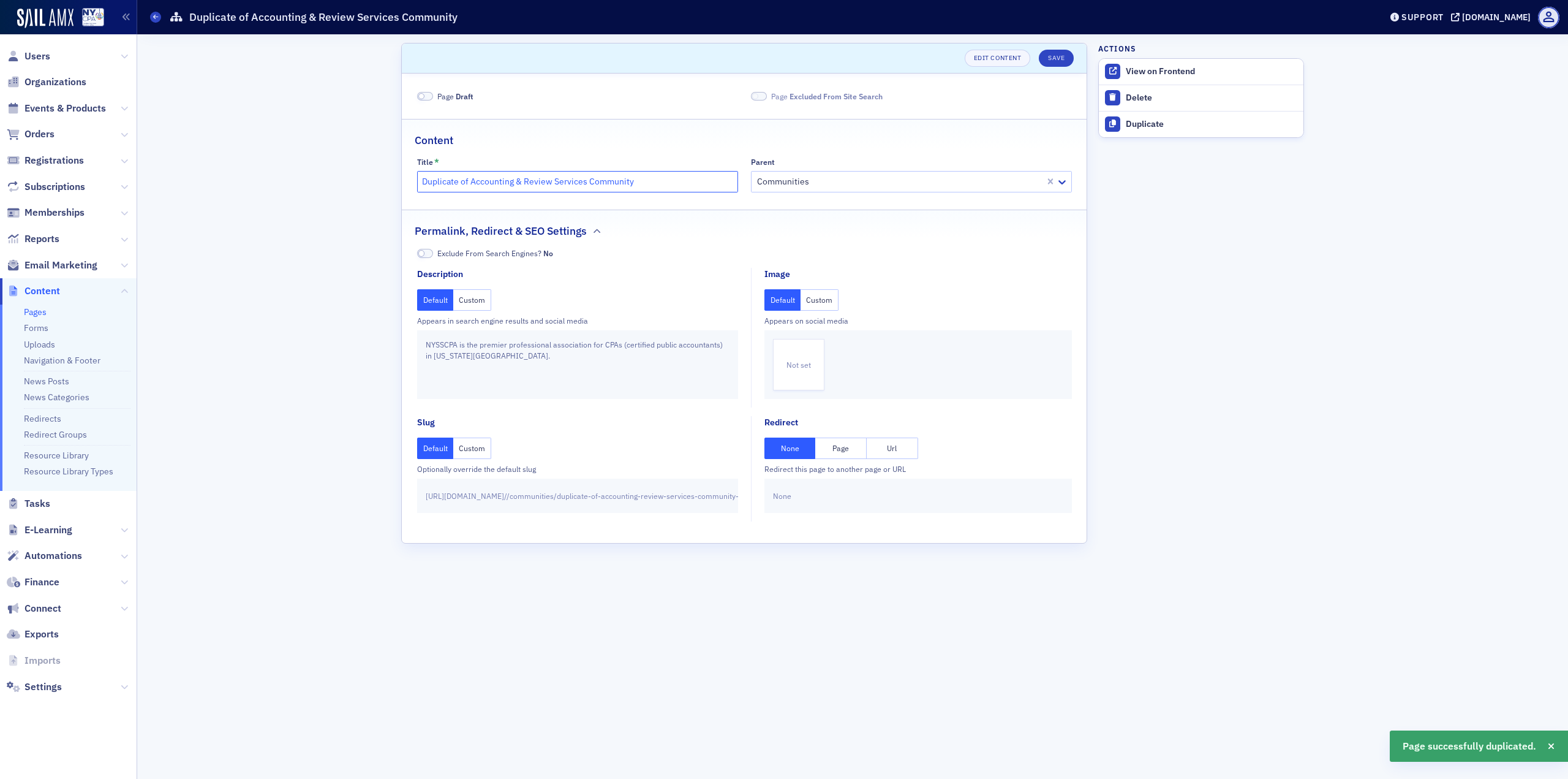
click at [443, 177] on input "Duplicate of Accounting & Review Services Community" at bounding box center [578, 182] width 321 height 21
paste input "Cannabis Industr"
type input "Cannabis Industry"
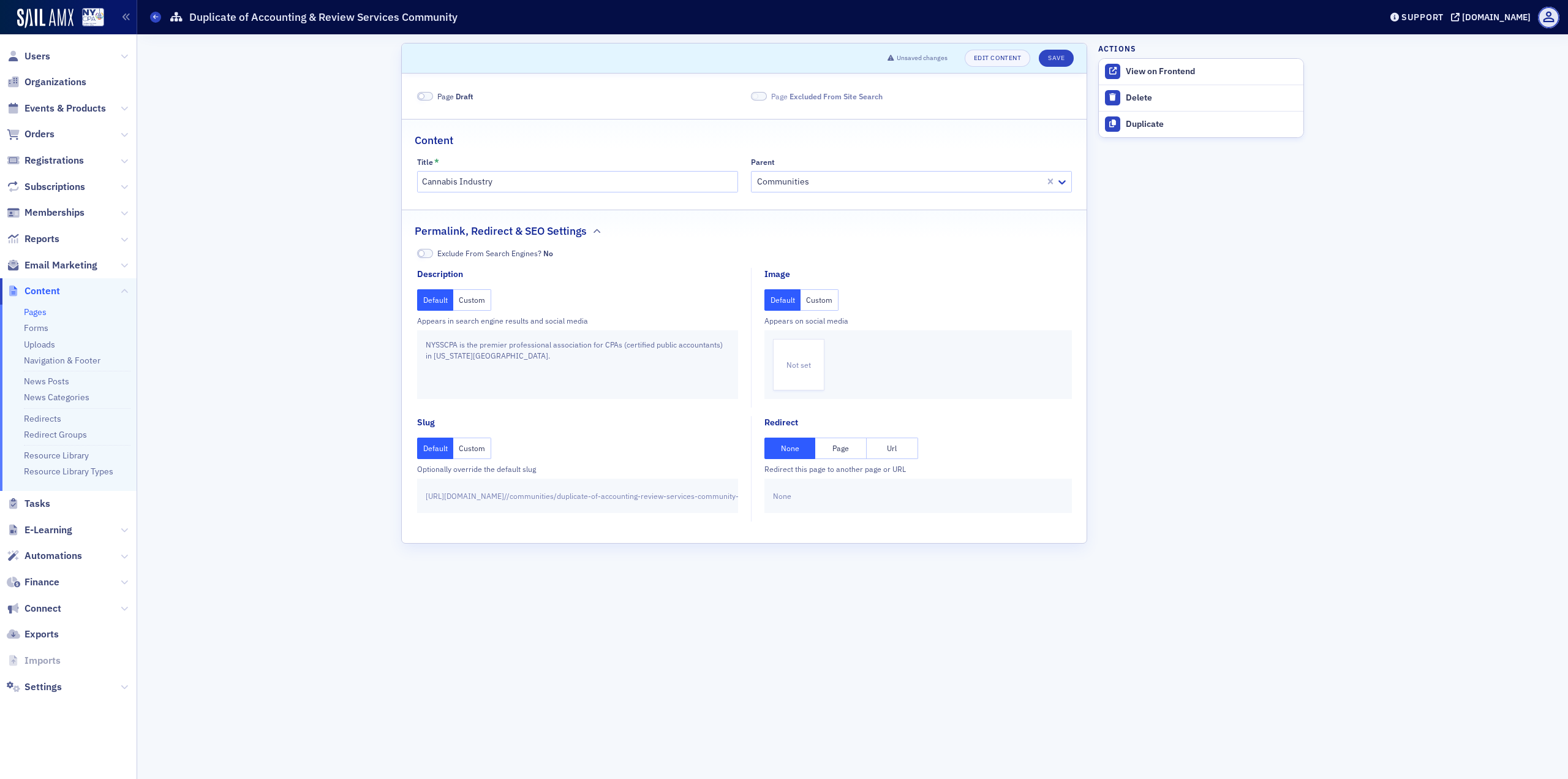
click at [423, 94] on span at bounding box center [421, 96] width 7 height 7
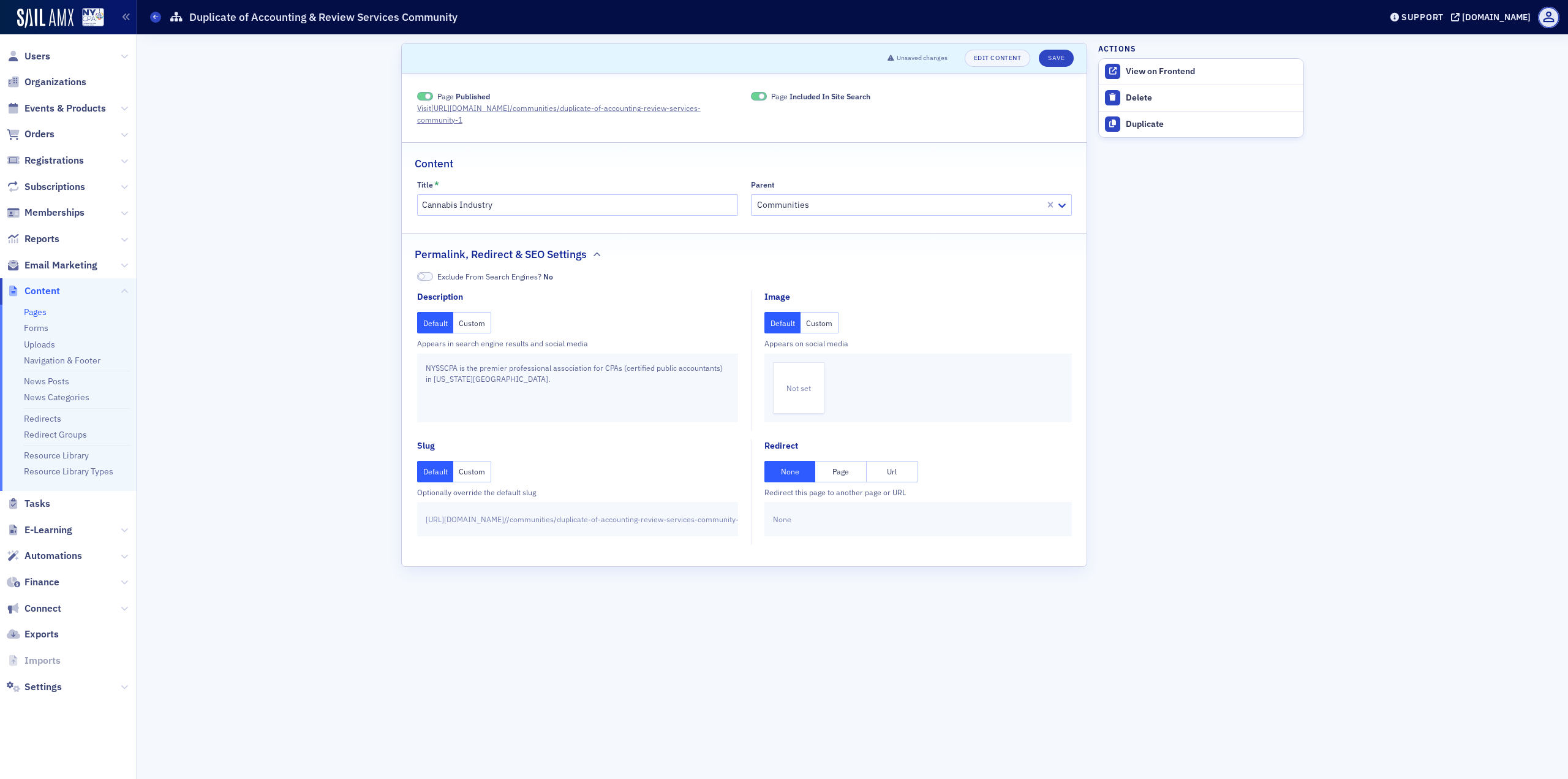
click at [486, 474] on button "Custom" at bounding box center [472, 471] width 38 height 21
click at [637, 519] on input "duplicate-of-accounting-review-services-community" at bounding box center [643, 519] width 171 height 17
click at [636, 518] on input "duplicate-of-accounting-review-services-community" at bounding box center [643, 519] width 171 height 17
paste input "Cannabis Industr"
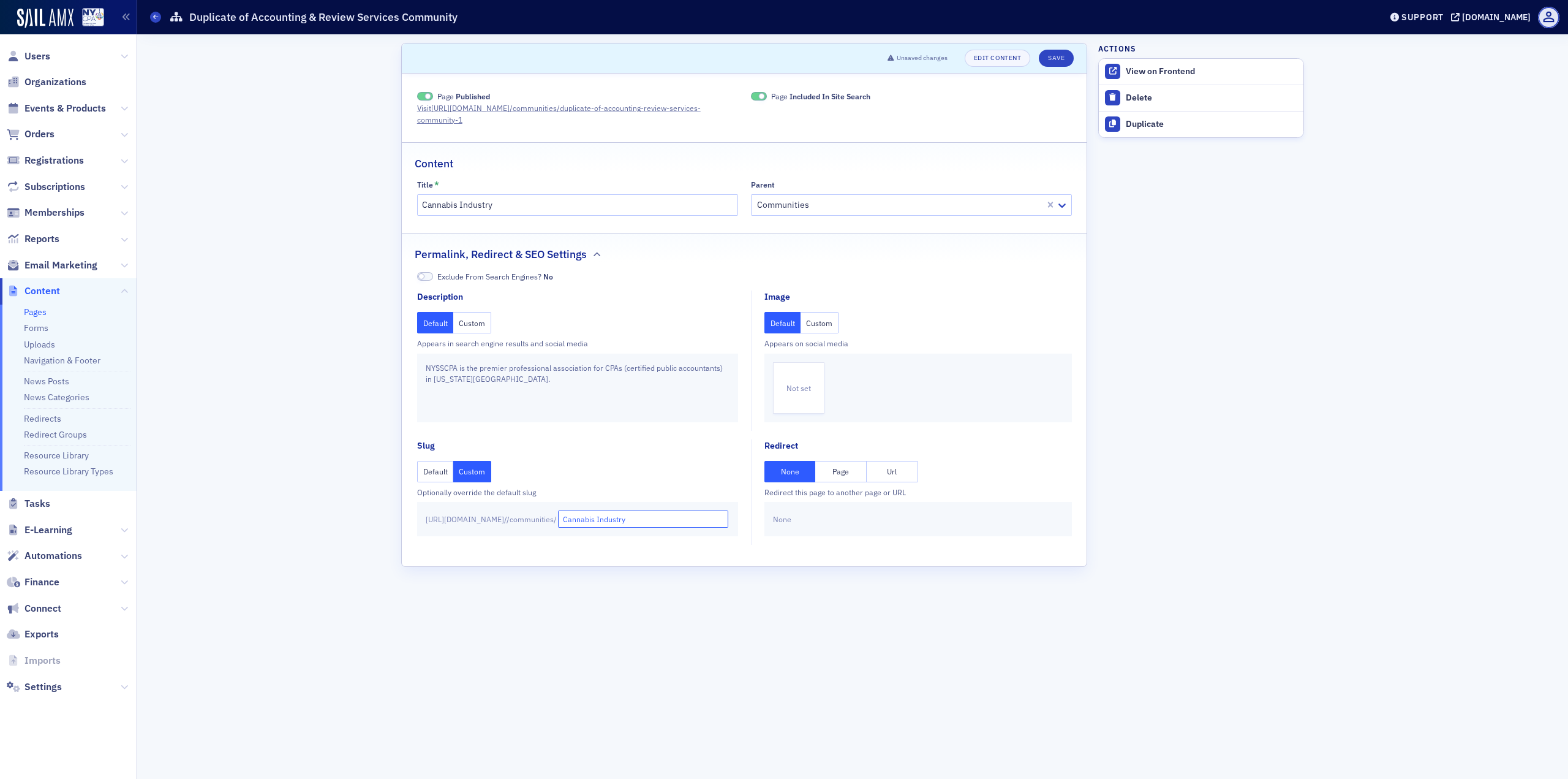
click at [621, 520] on input "Cannabis Industry" at bounding box center [643, 519] width 171 height 17
click at [652, 520] on input "cannabis Industry" at bounding box center [643, 519] width 171 height 17
type input "cannabis-industry"
click at [680, 593] on form "Scroll to Unsaved changes Edit Content Save Page Published Visit [URL][DOMAIN_N…" at bounding box center [744, 406] width 686 height 727
click at [1047, 59] on button "Save" at bounding box center [1056, 58] width 35 height 17
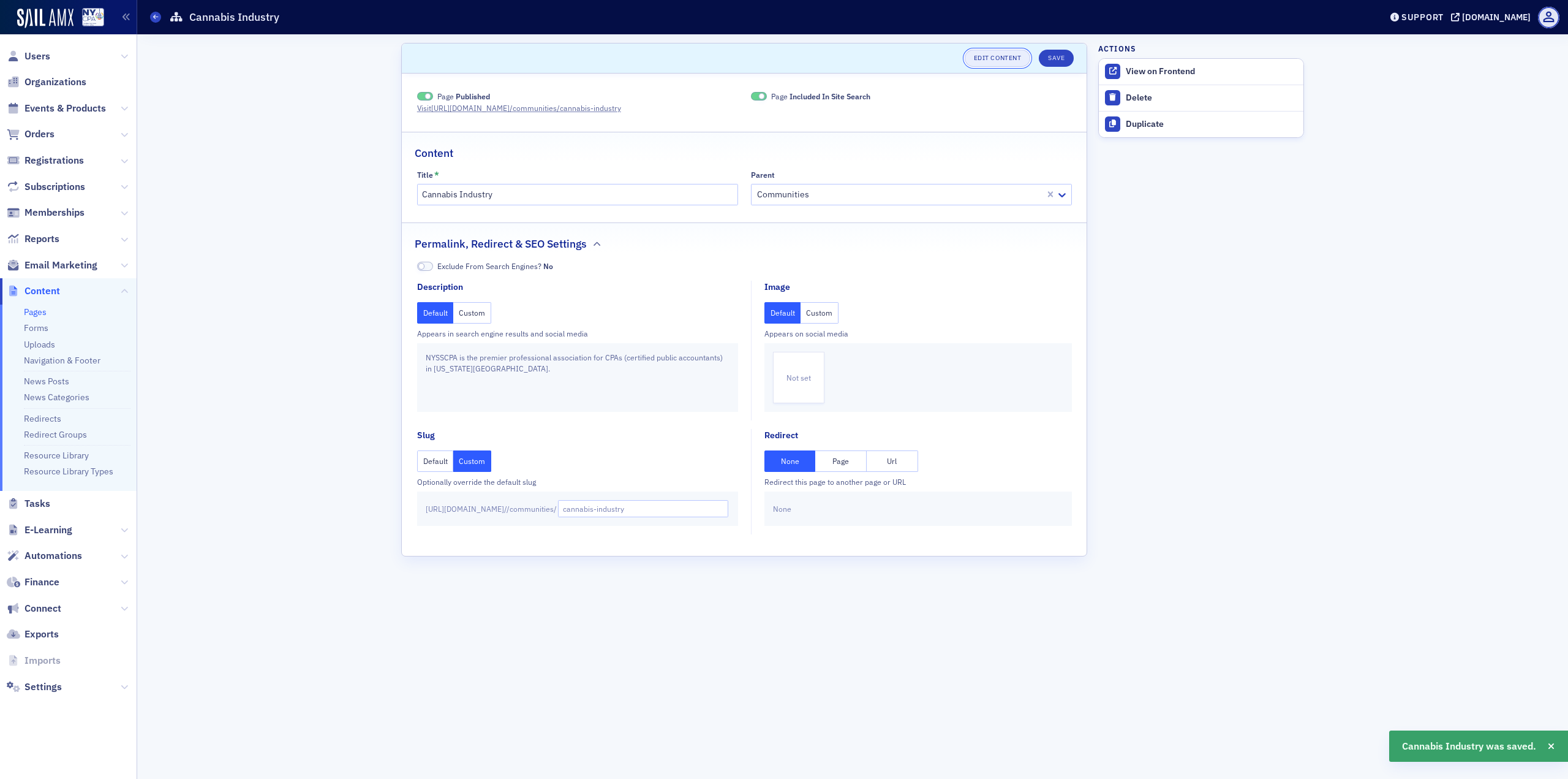
click at [1010, 60] on link "Edit Content" at bounding box center [998, 58] width 66 height 17
click at [153, 10] on div "Pages Cannabis Industry" at bounding box center [757, 17] width 1212 height 23
click at [154, 12] on span at bounding box center [155, 16] width 11 height 11
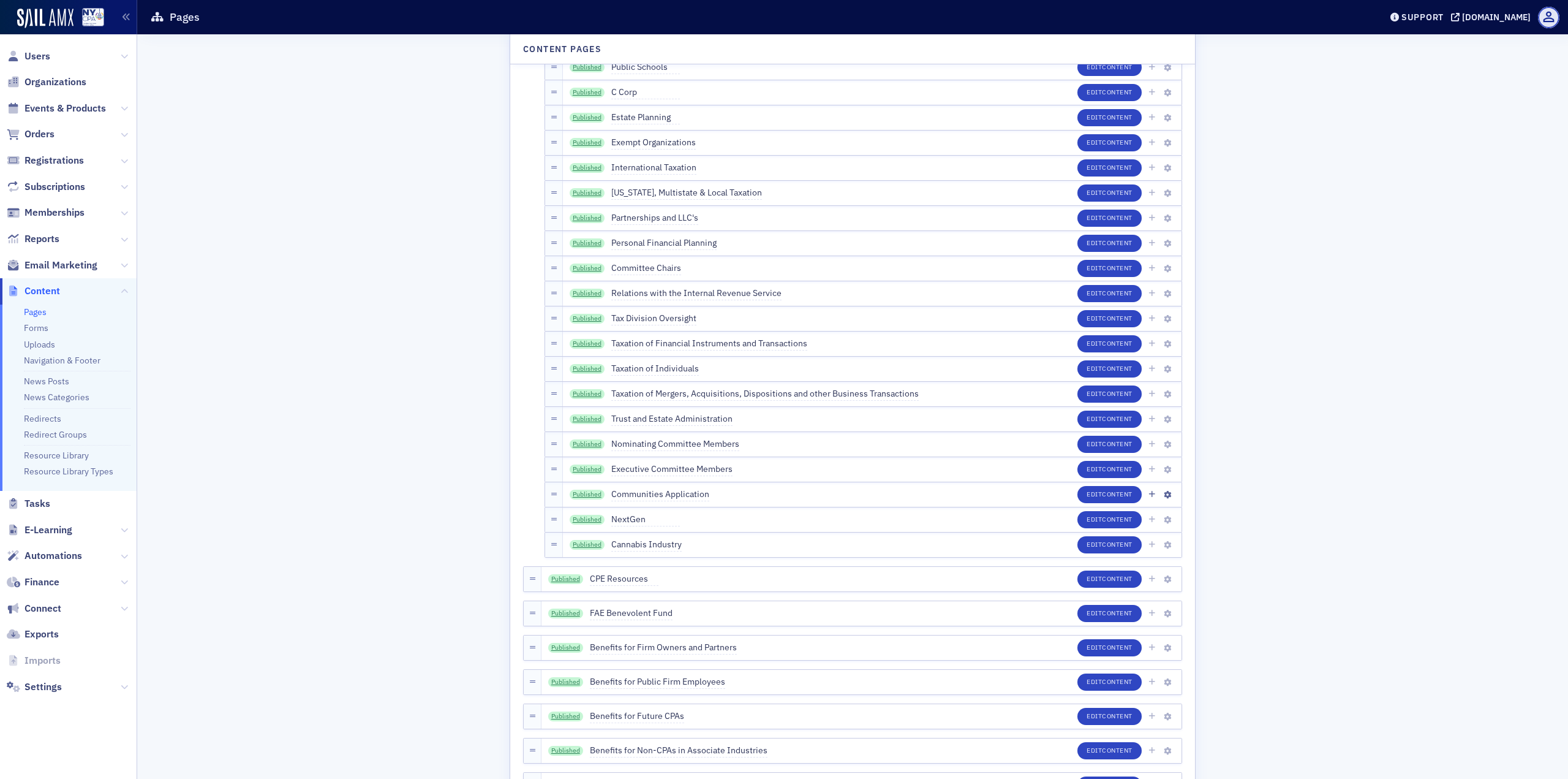
scroll to position [3493, 0]
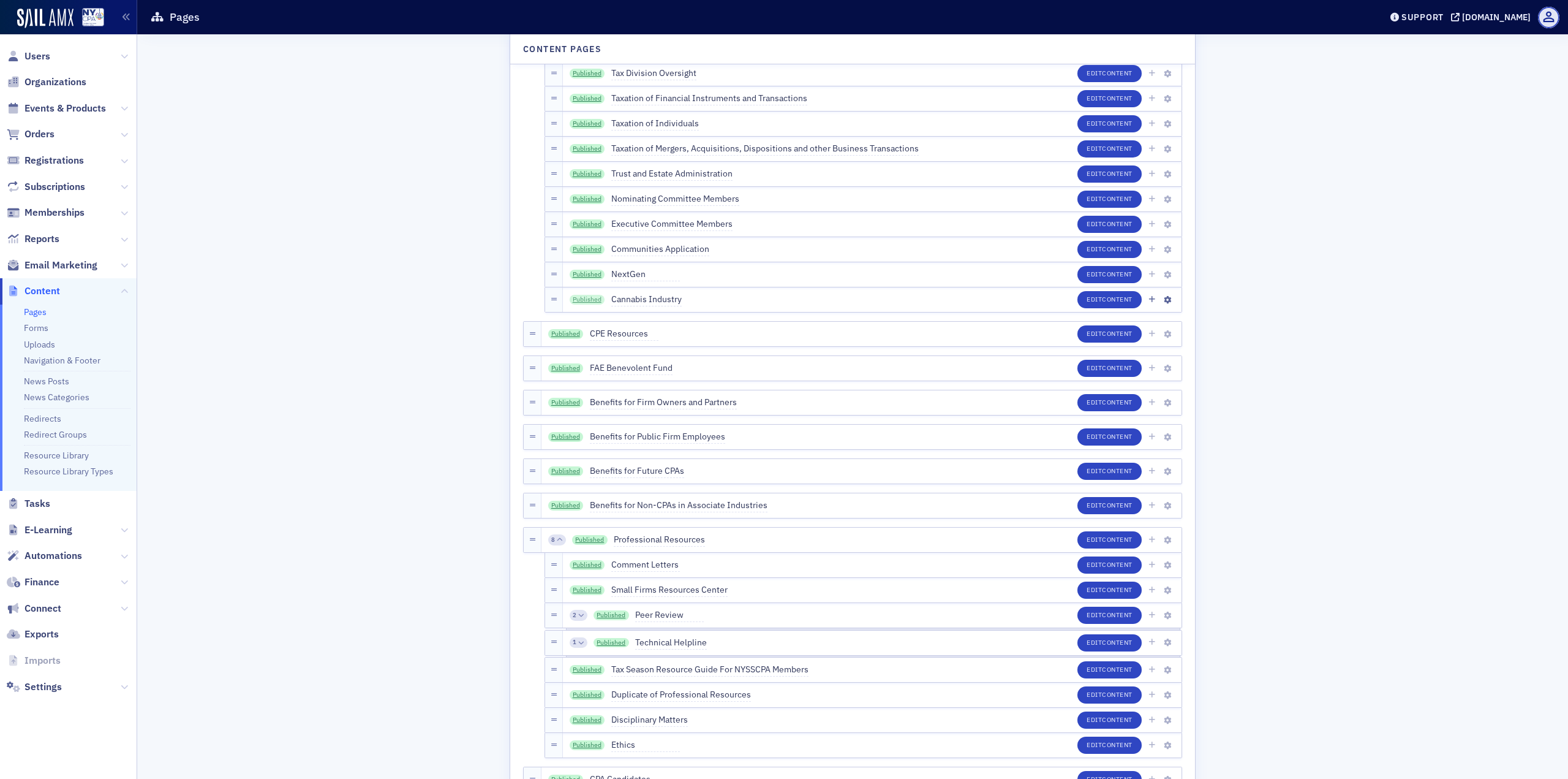
click at [581, 296] on link "Published" at bounding box center [587, 300] width 35 height 10
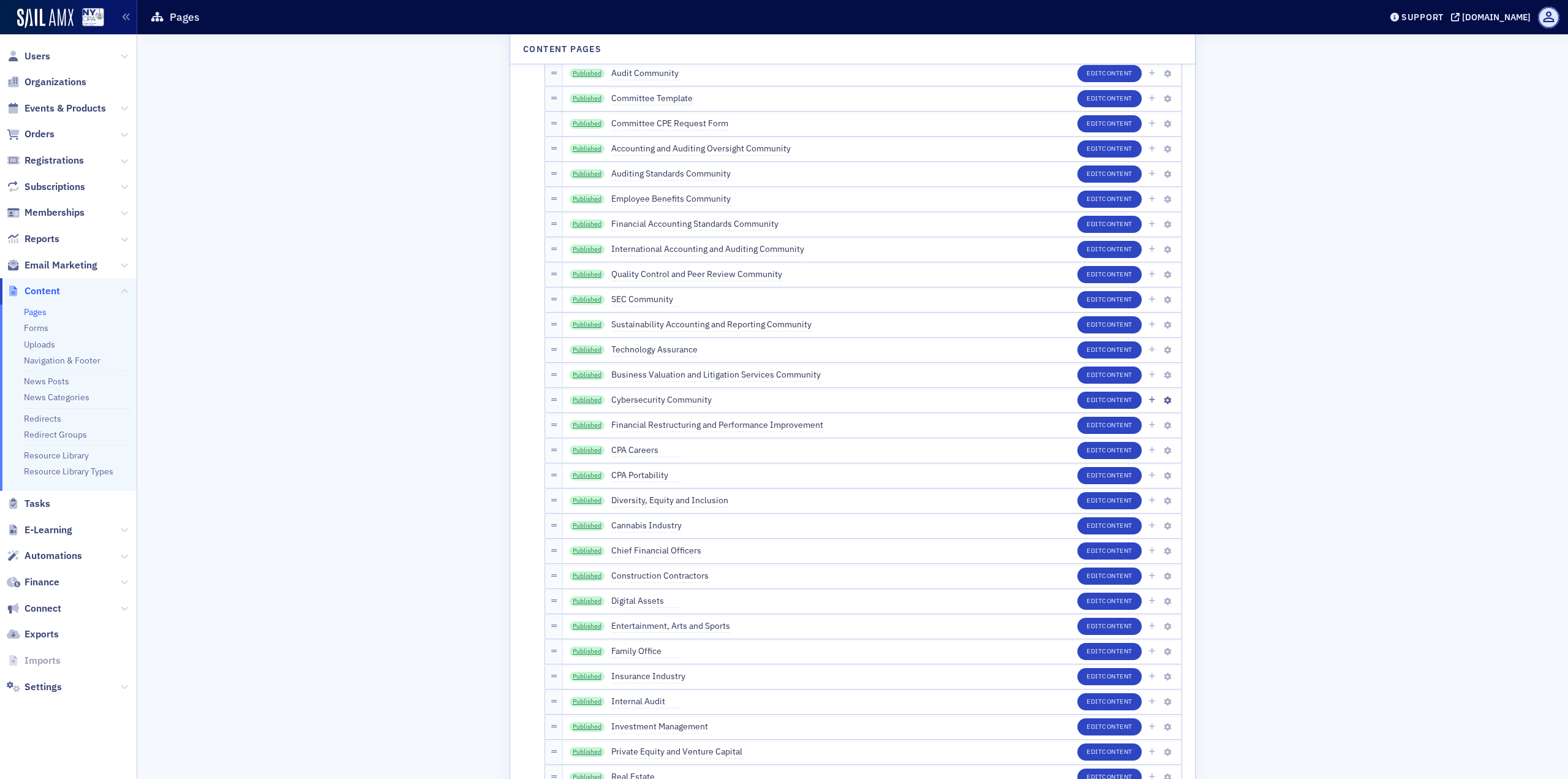
scroll to position [2268, 0]
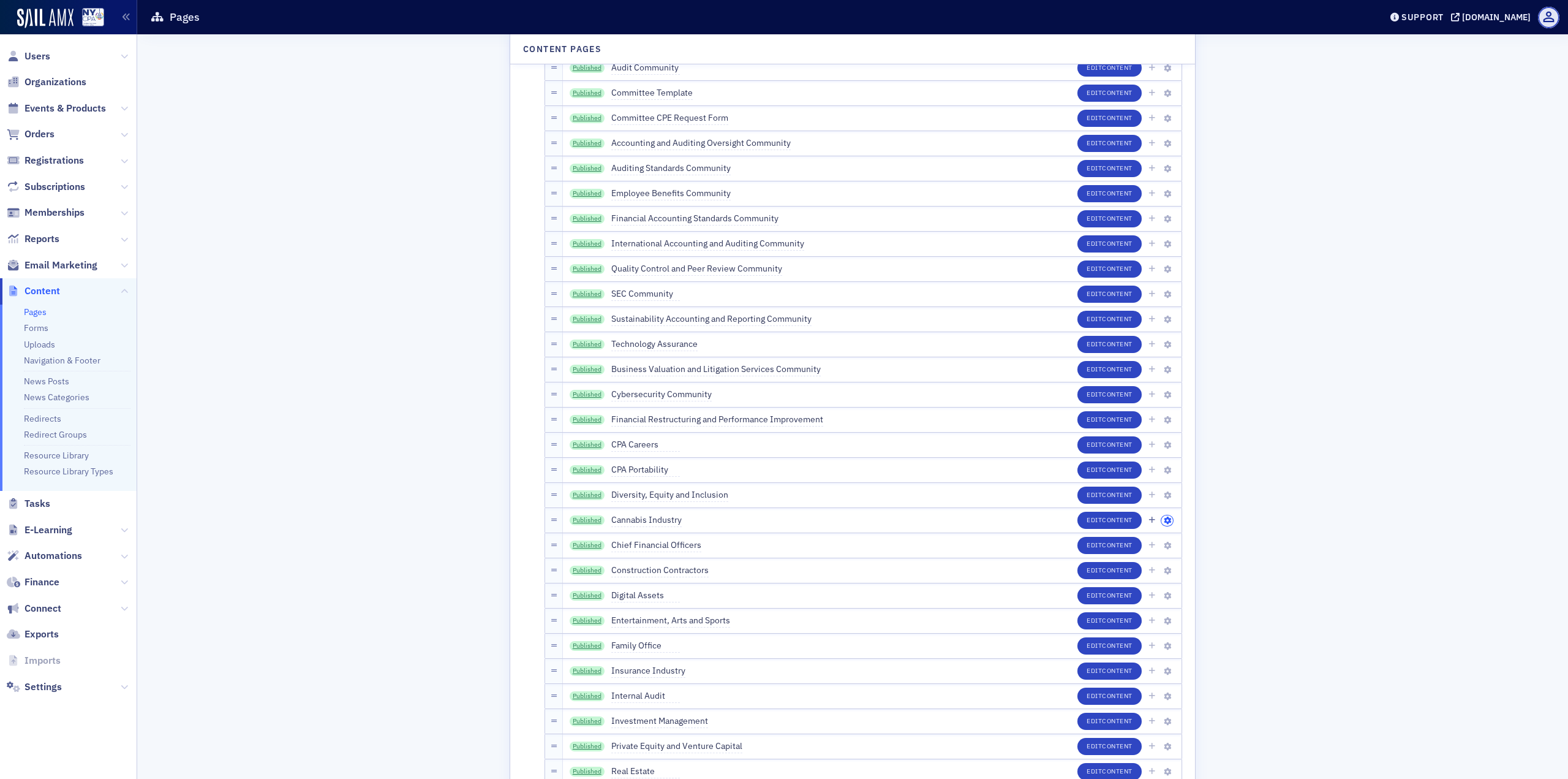
click at [1165, 523] on icon "button" at bounding box center [1168, 521] width 8 height 8
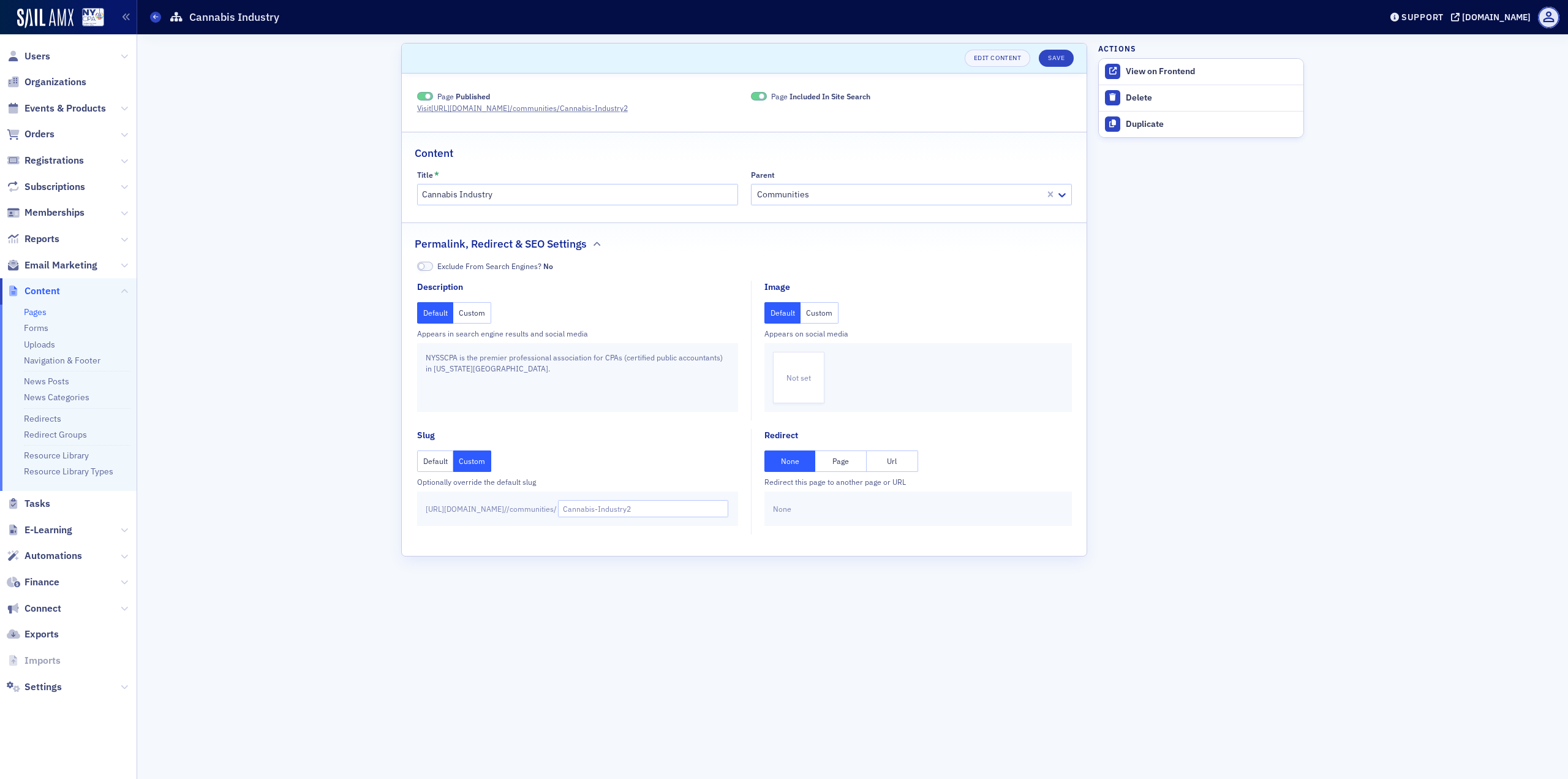
drag, startPoint x: 1139, startPoint y: 521, endPoint x: 1140, endPoint y: 445, distance: 76.0
click at [1139, 521] on aside "Actions View on Frontend Delete Duplicate" at bounding box center [1201, 406] width 206 height 744
click at [1151, 96] on div "Delete" at bounding box center [1212, 97] width 172 height 11
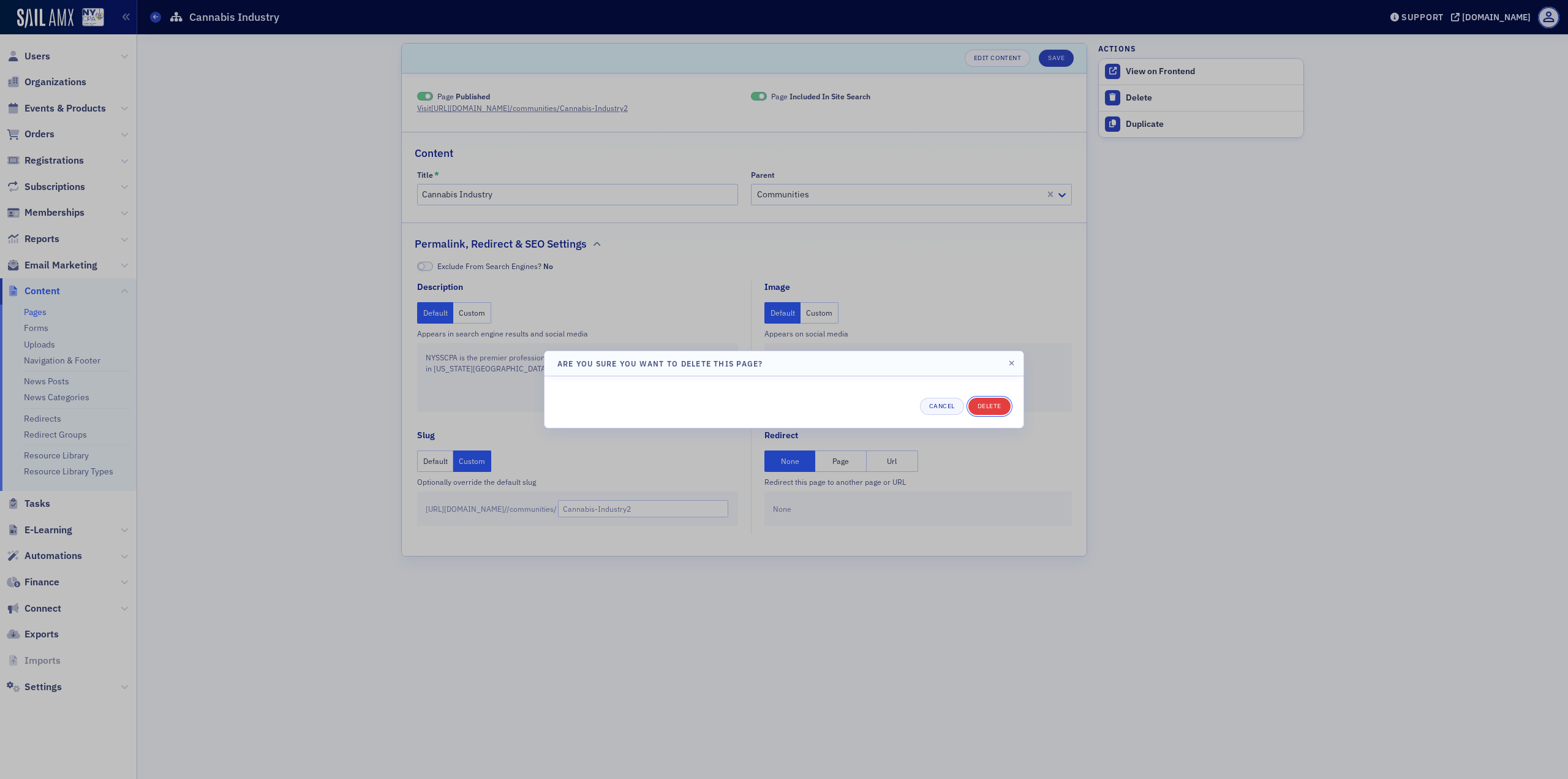
click at [993, 404] on button "Delete" at bounding box center [989, 406] width 42 height 17
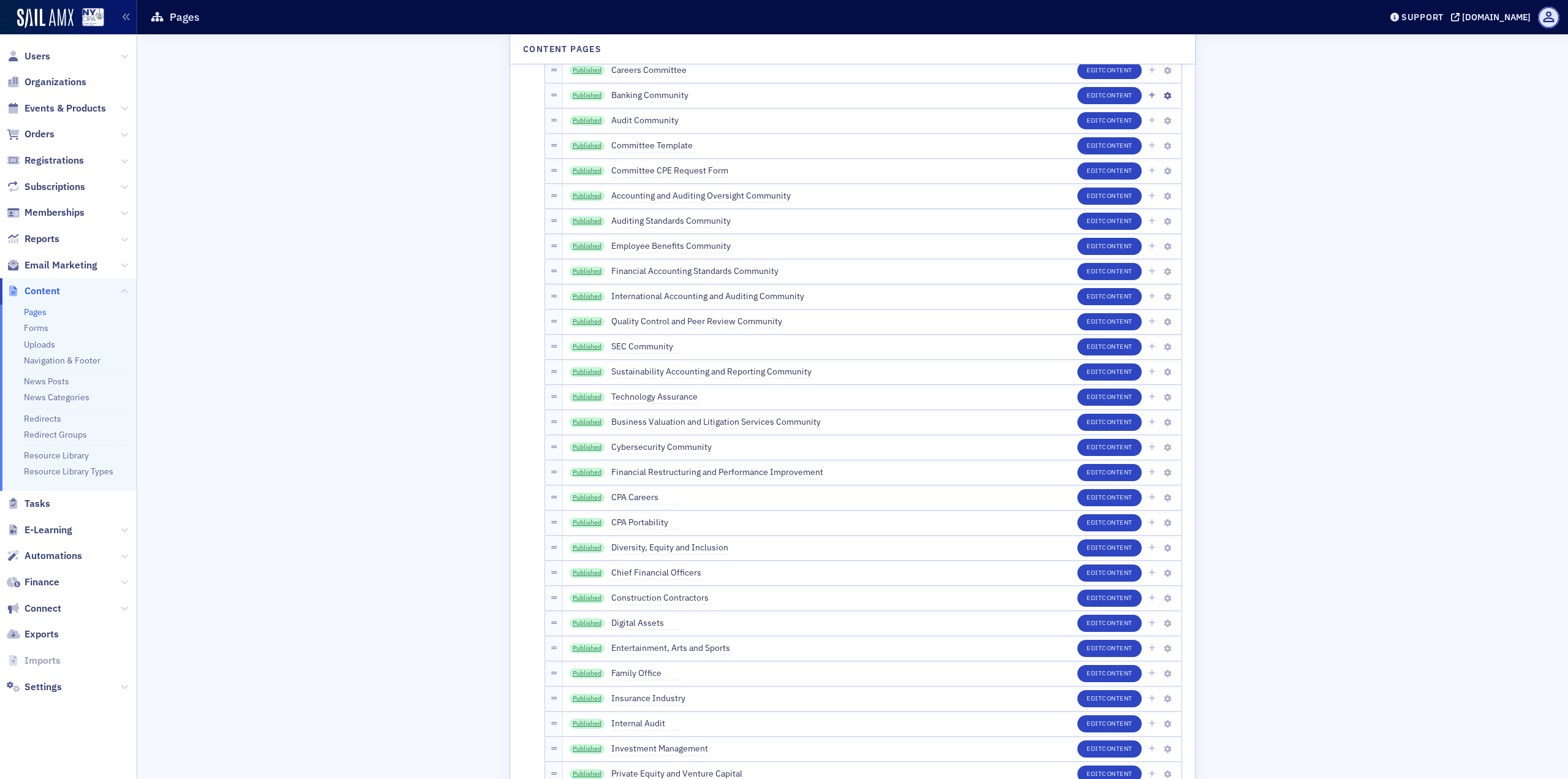
scroll to position [2268, 0]
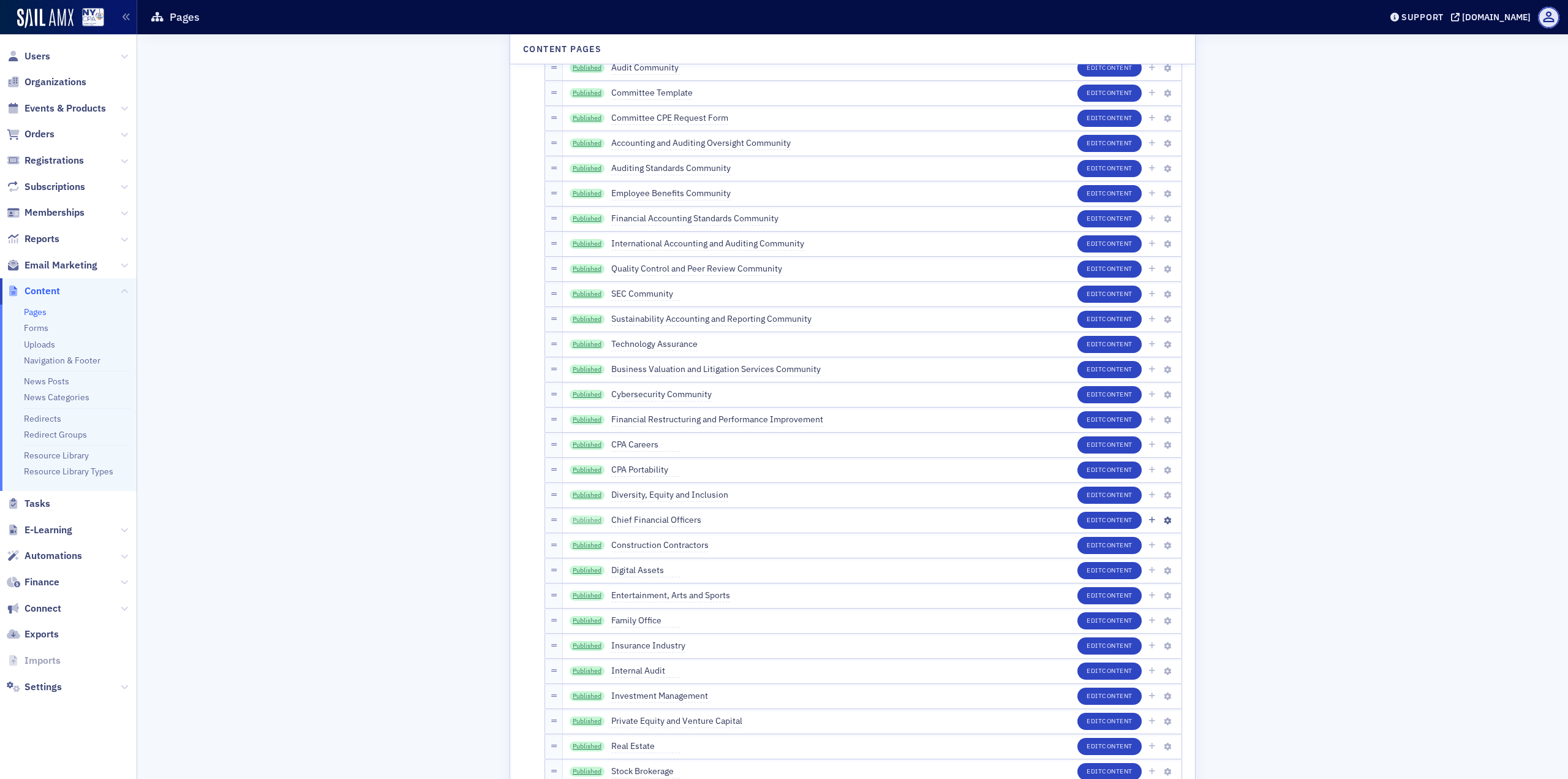
click at [594, 520] on link "Published" at bounding box center [587, 521] width 35 height 10
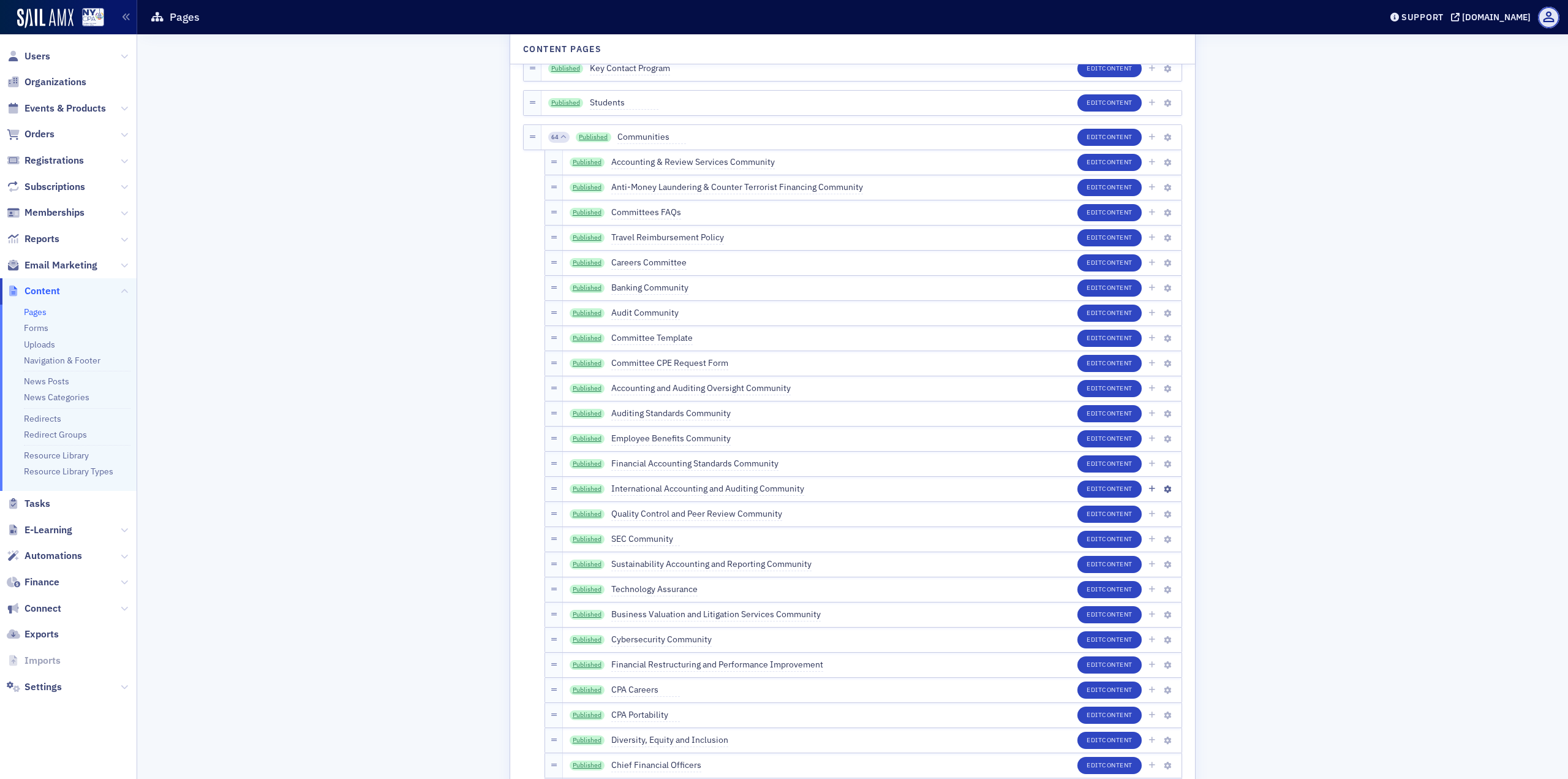
scroll to position [2206, 0]
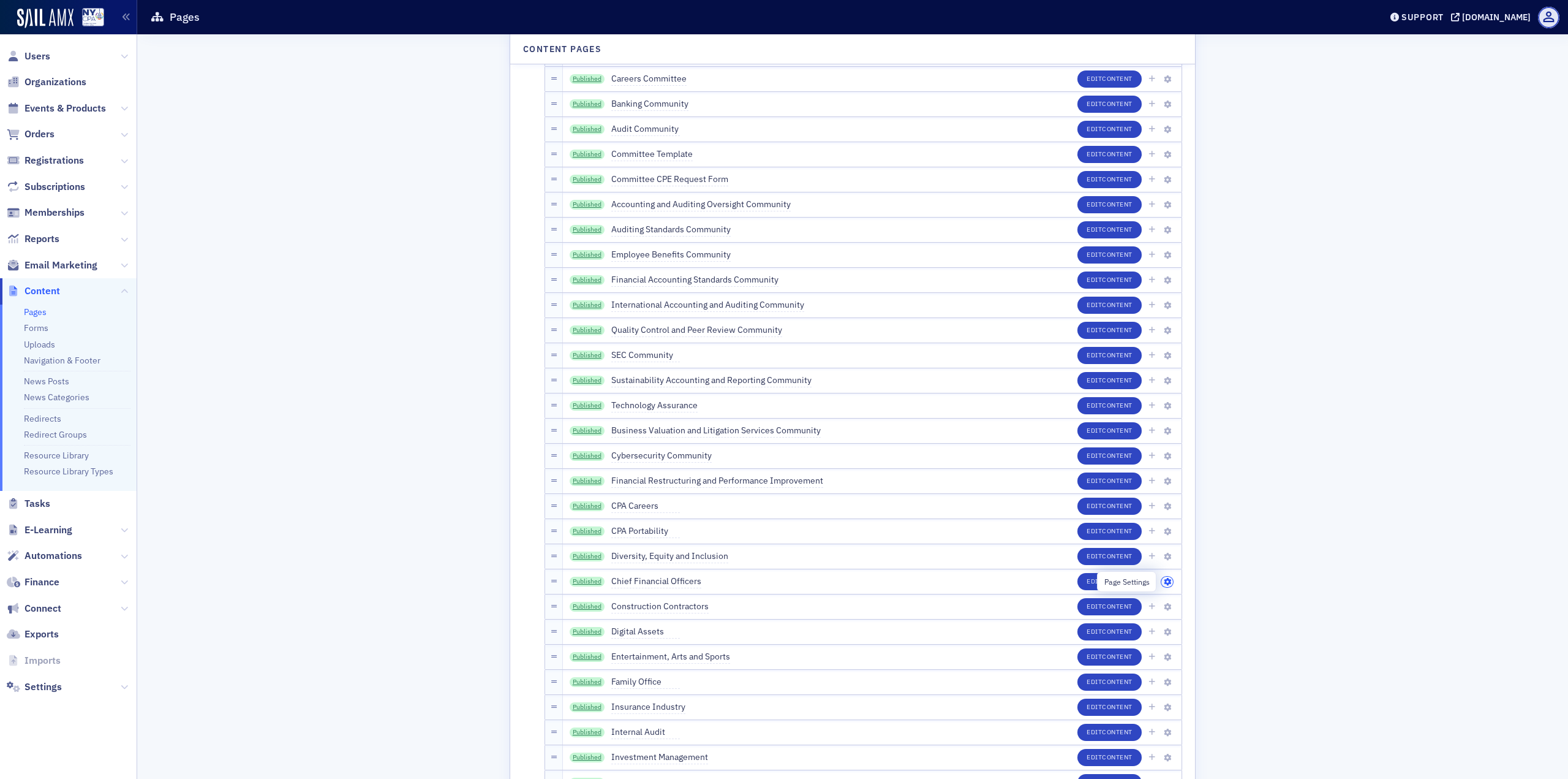
click at [1164, 579] on icon "button" at bounding box center [1168, 583] width 8 height 8
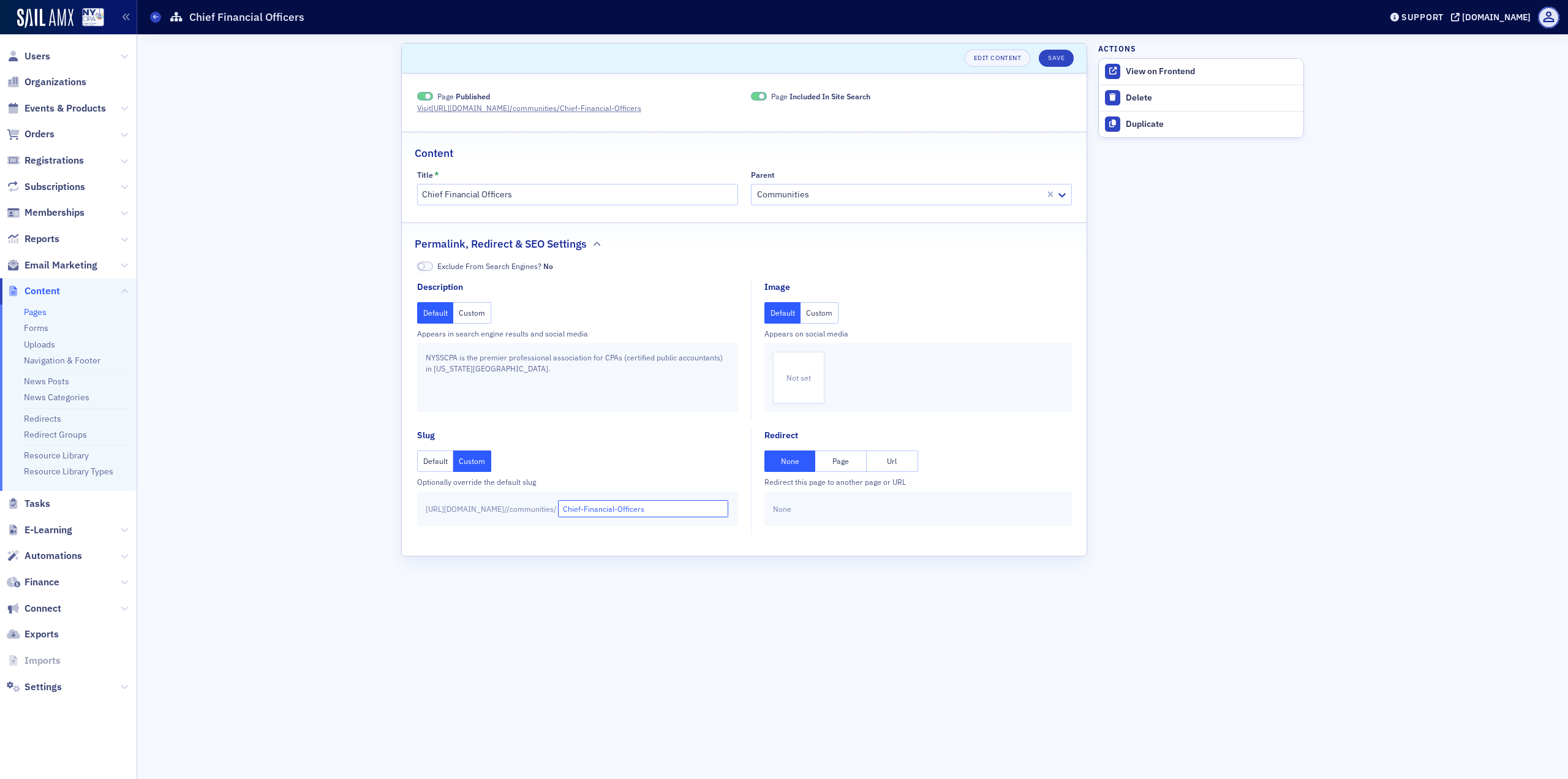
click at [700, 510] on input "Chief-Financial-Officers" at bounding box center [643, 508] width 171 height 17
type input "Chief-Financial-Officers2"
click at [517, 188] on input "Chief Financial Officers" at bounding box center [578, 195] width 321 height 21
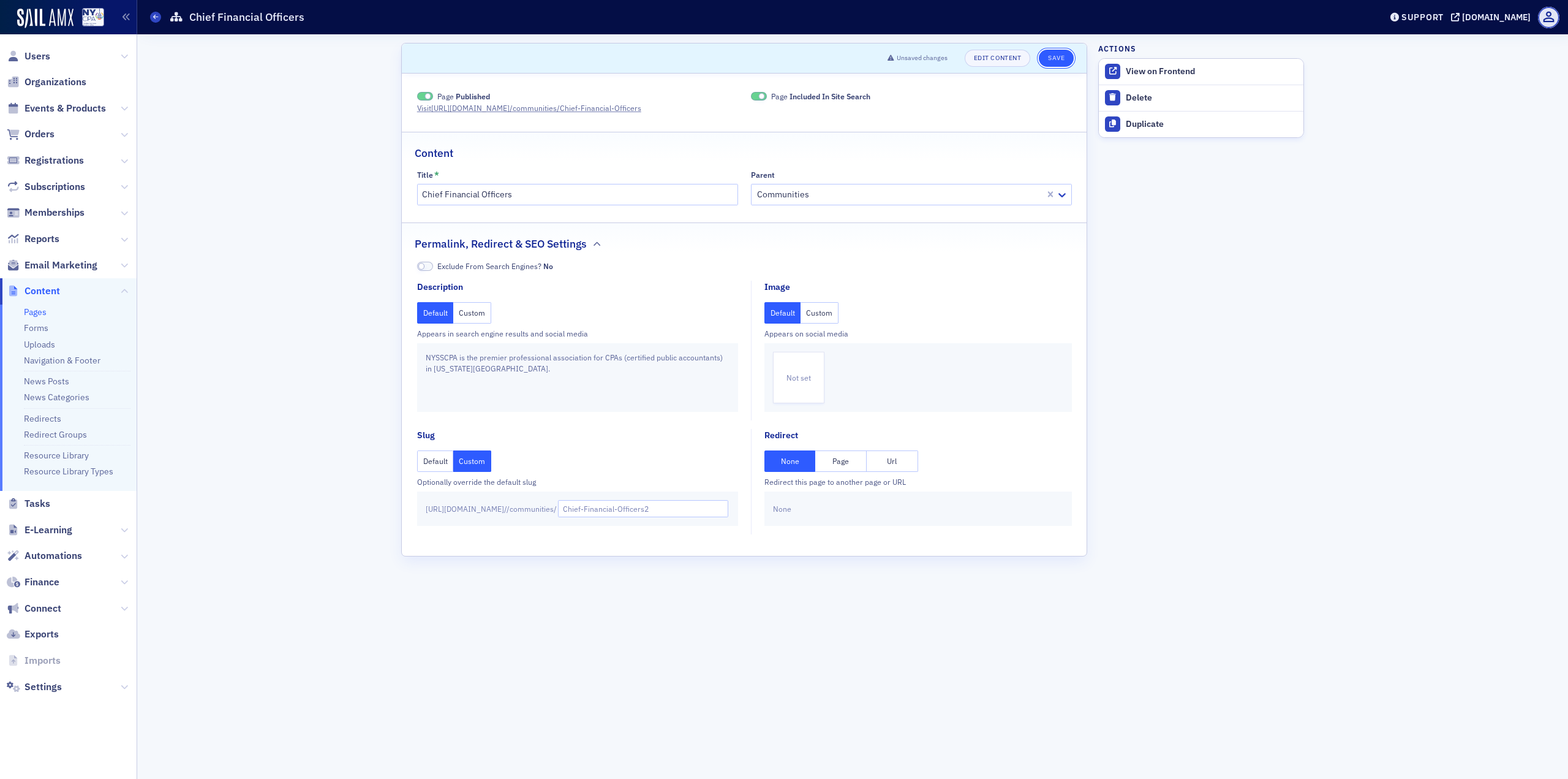
click at [1060, 52] on button "Save" at bounding box center [1056, 58] width 35 height 17
click at [157, 15] on icon at bounding box center [155, 16] width 5 height 6
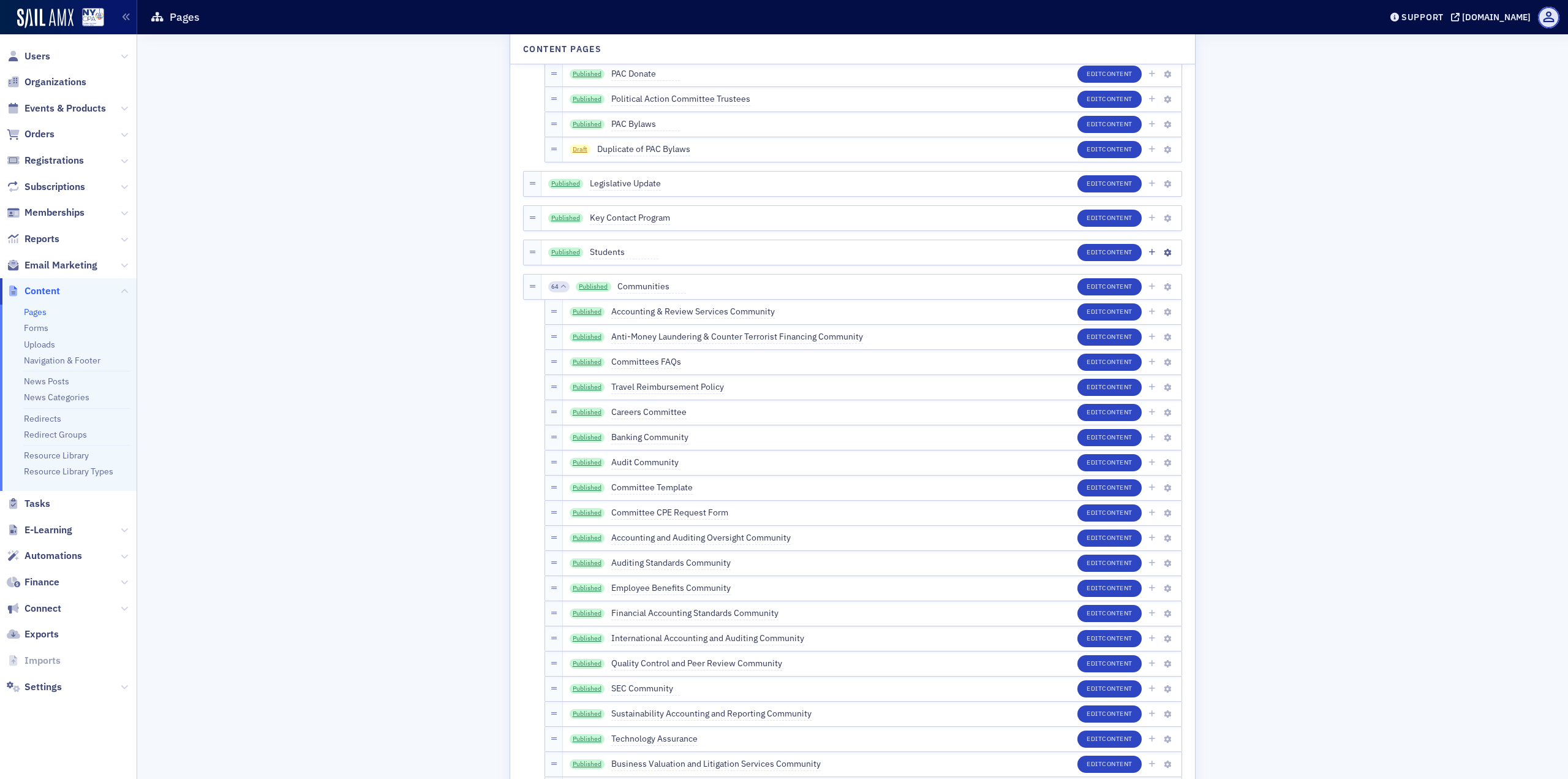
scroll to position [1839, 0]
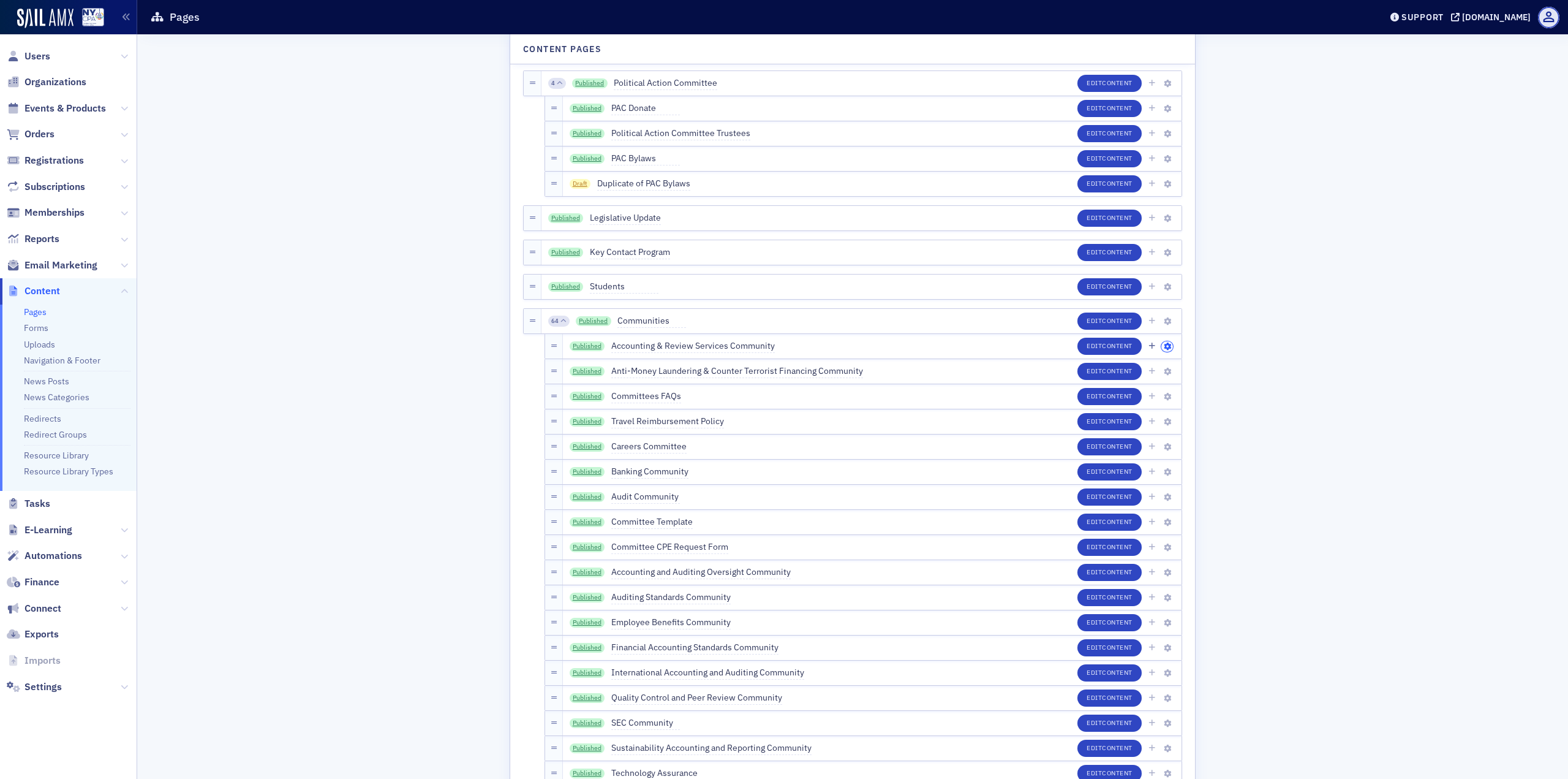
click at [1164, 344] on icon "button" at bounding box center [1168, 347] width 8 height 8
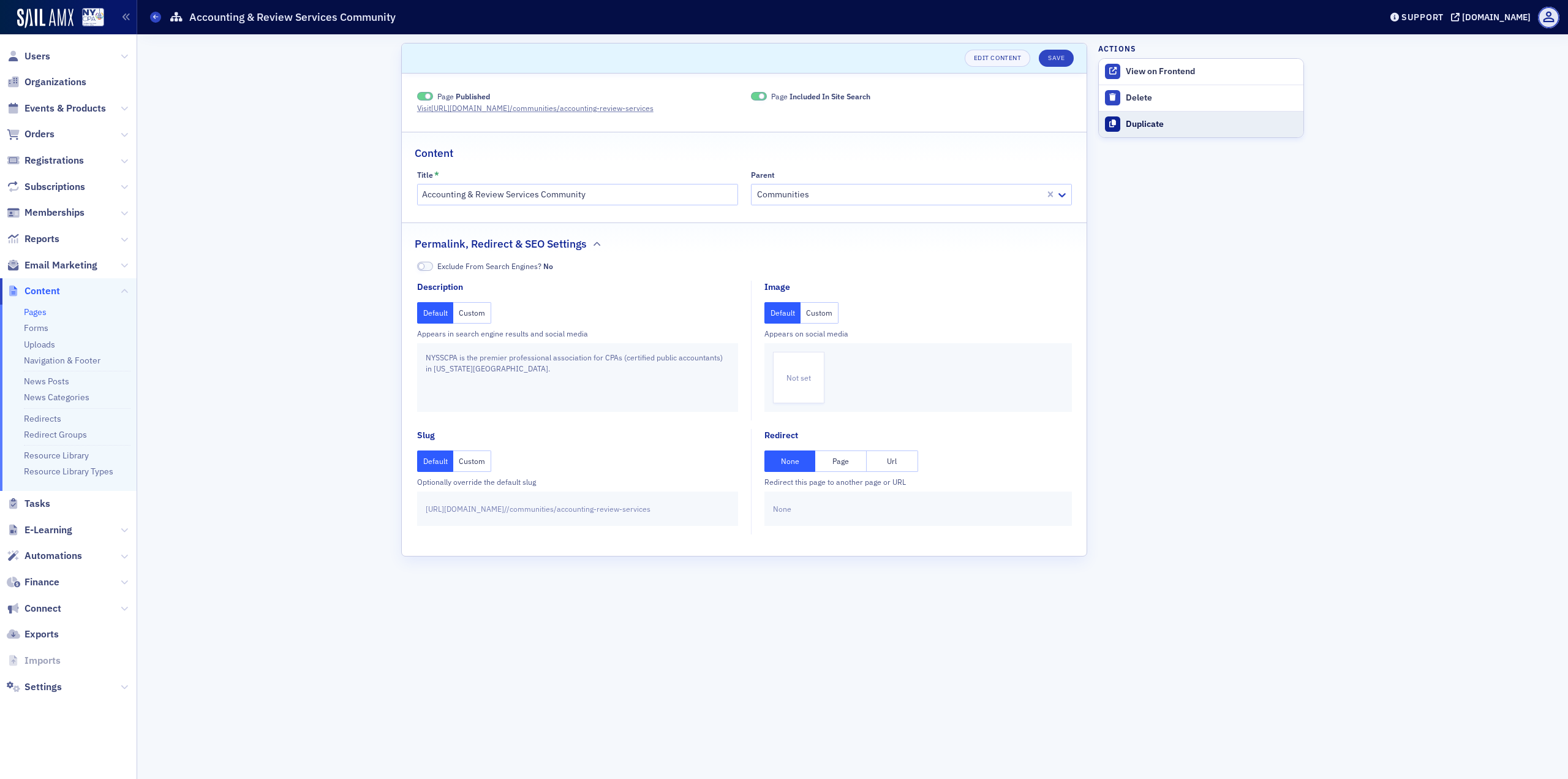
click at [1149, 123] on div "Duplicate" at bounding box center [1212, 124] width 172 height 11
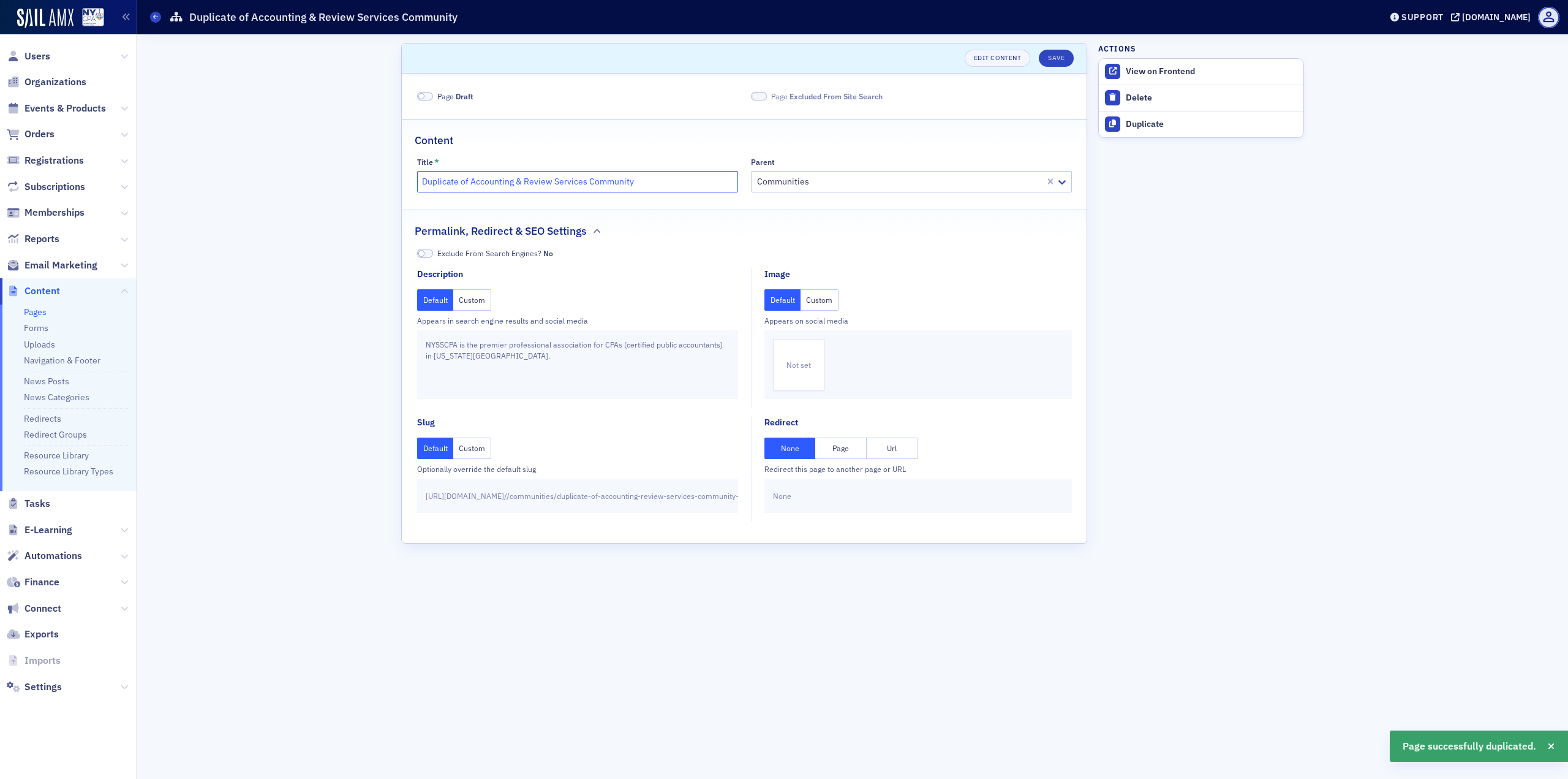
click at [460, 185] on input "Duplicate of Accounting & Review Services Community" at bounding box center [578, 182] width 321 height 21
click at [459, 185] on input "Duplicate of Accounting & Review Services Community" at bounding box center [578, 182] width 321 height 21
paste input "Chief Financial Officers"
type input "Chief Financial Officers"
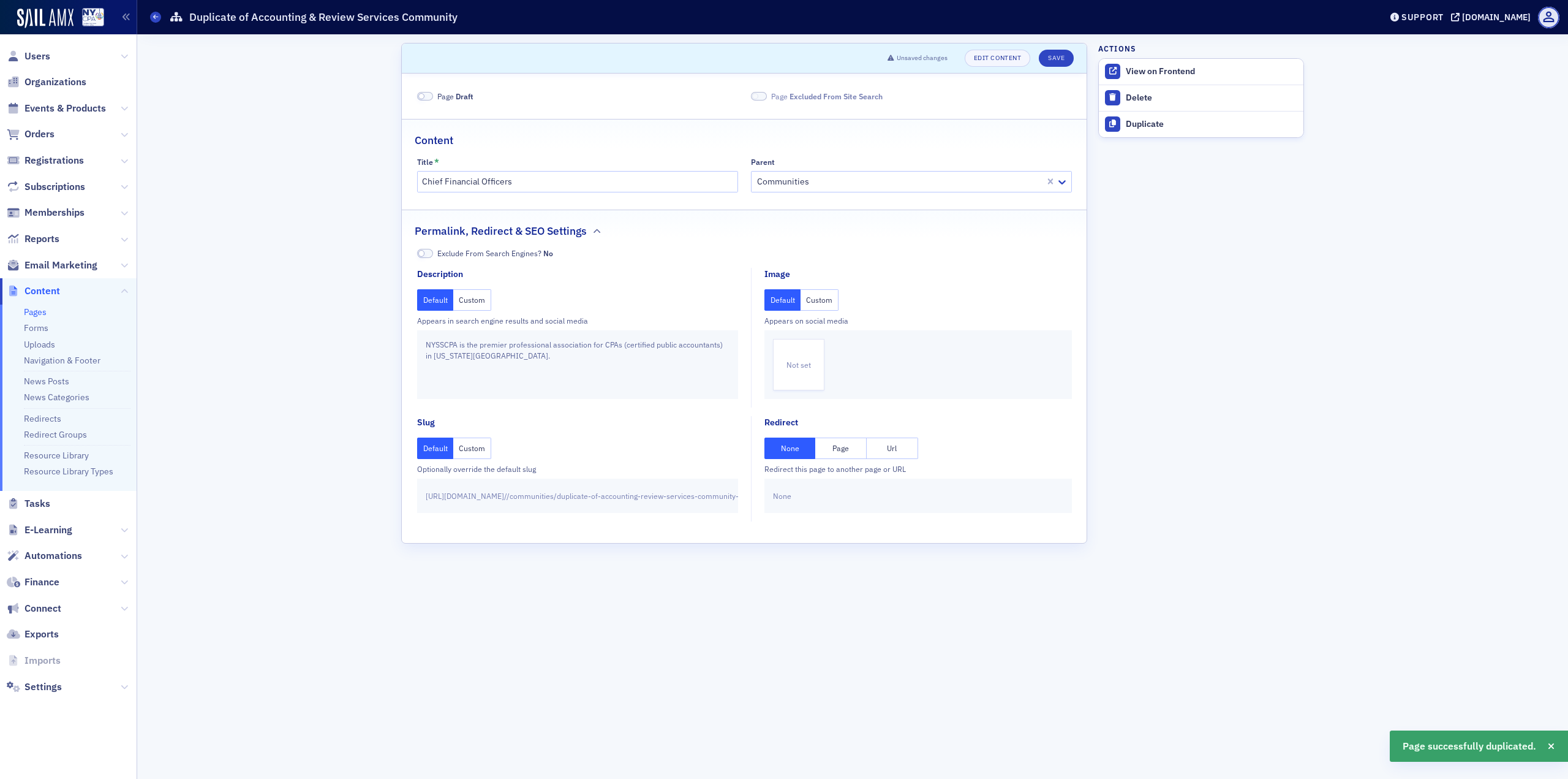
click at [424, 99] on span at bounding box center [425, 96] width 16 height 9
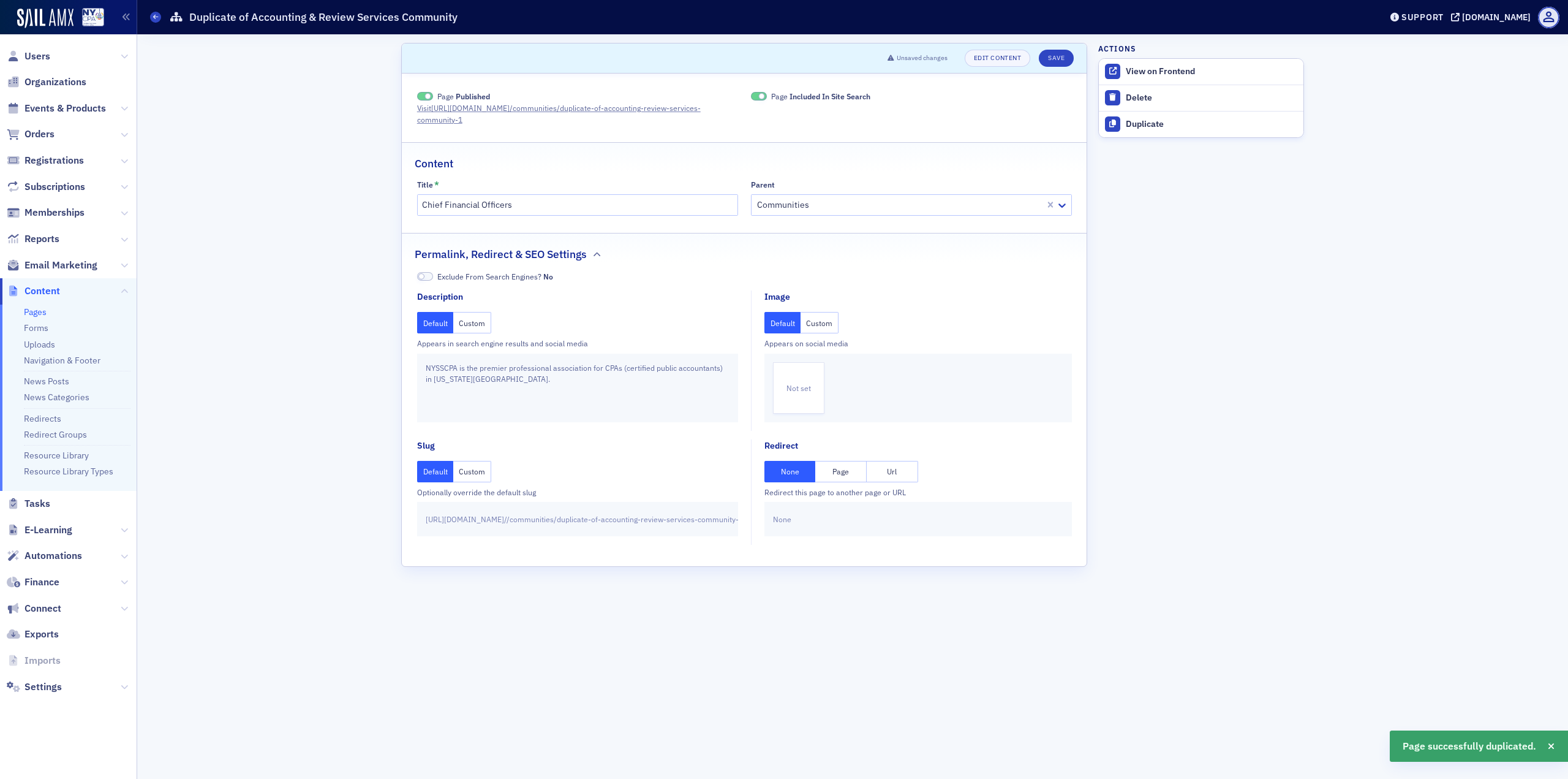
click at [476, 476] on button "Custom" at bounding box center [472, 471] width 38 height 21
click at [663, 523] on input "duplicate-of-accounting-review-services-community" at bounding box center [643, 519] width 171 height 17
paste input "Chief Financial Officers"
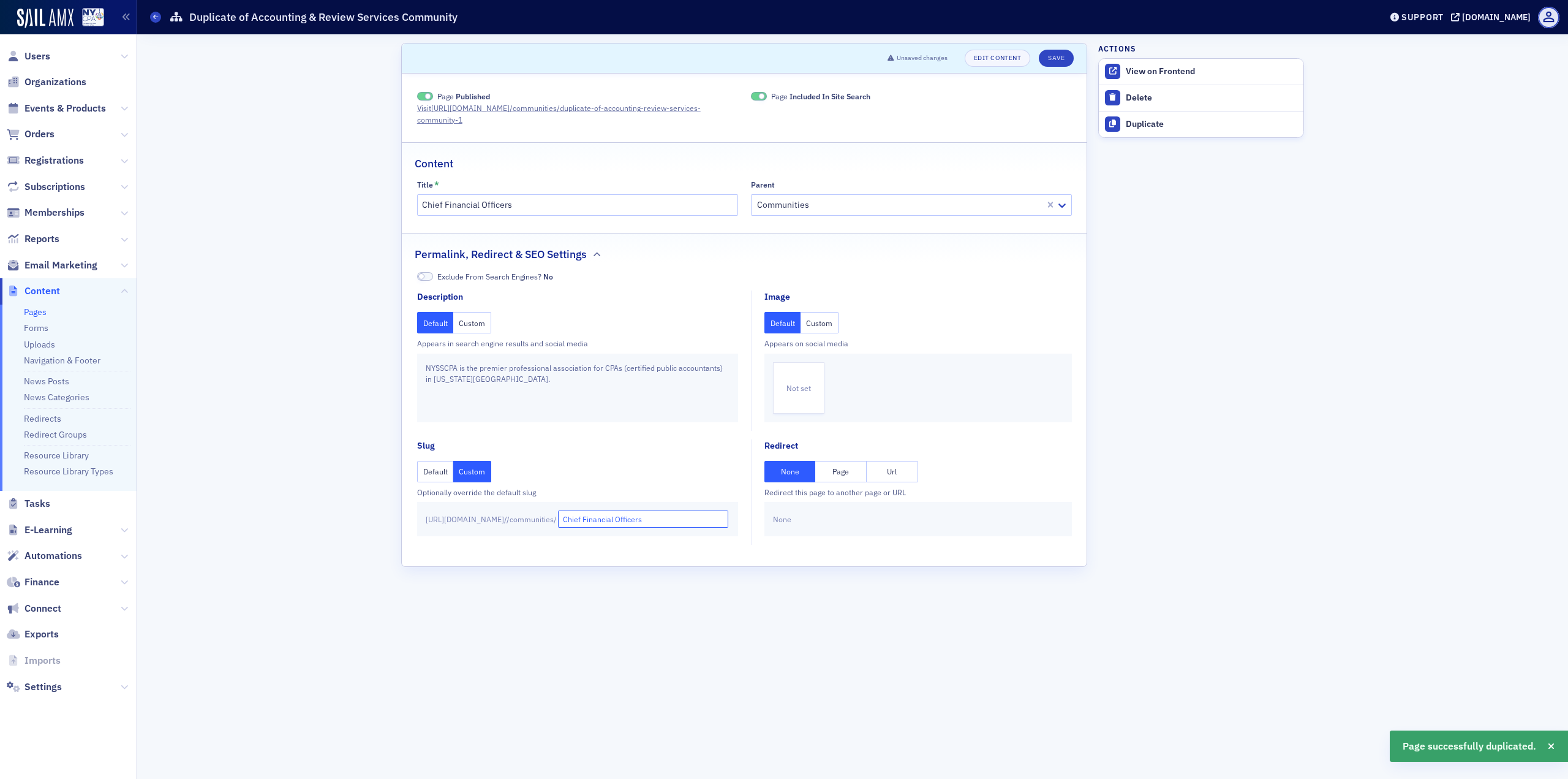
click at [618, 519] on input "Chief Financial Officers" at bounding box center [643, 519] width 171 height 17
click at [634, 519] on input "chief Financial Officers" at bounding box center [643, 519] width 171 height 17
click at [669, 521] on input "chief-financial Officers" at bounding box center [643, 519] width 171 height 17
type input "chief-financial-officers"
click at [670, 570] on form "Scroll to Unsaved changes Edit Content Save Page Published Visit [URL][DOMAIN_N…" at bounding box center [744, 406] width 686 height 727
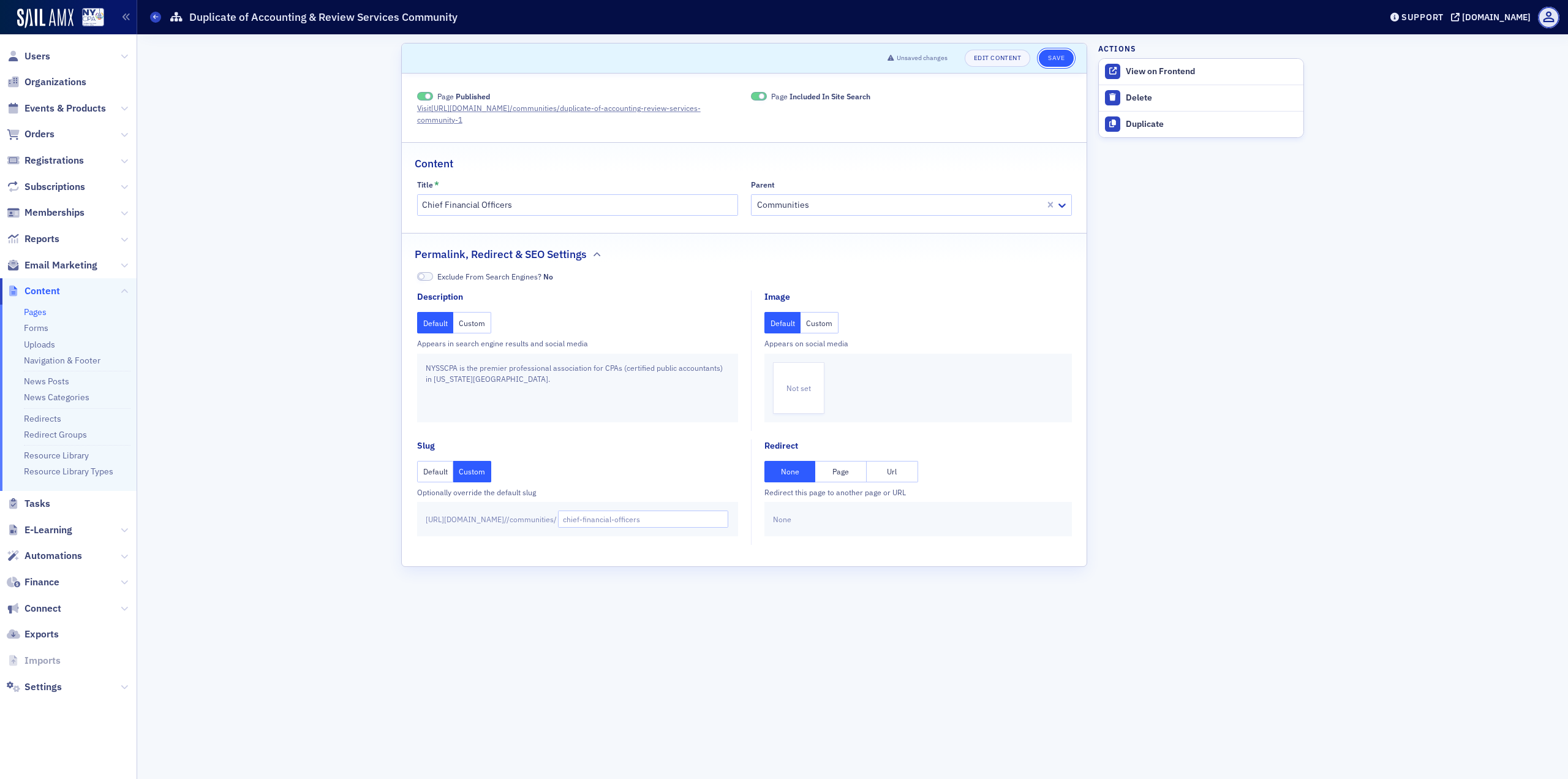
click at [1063, 59] on button "Save" at bounding box center [1056, 58] width 35 height 17
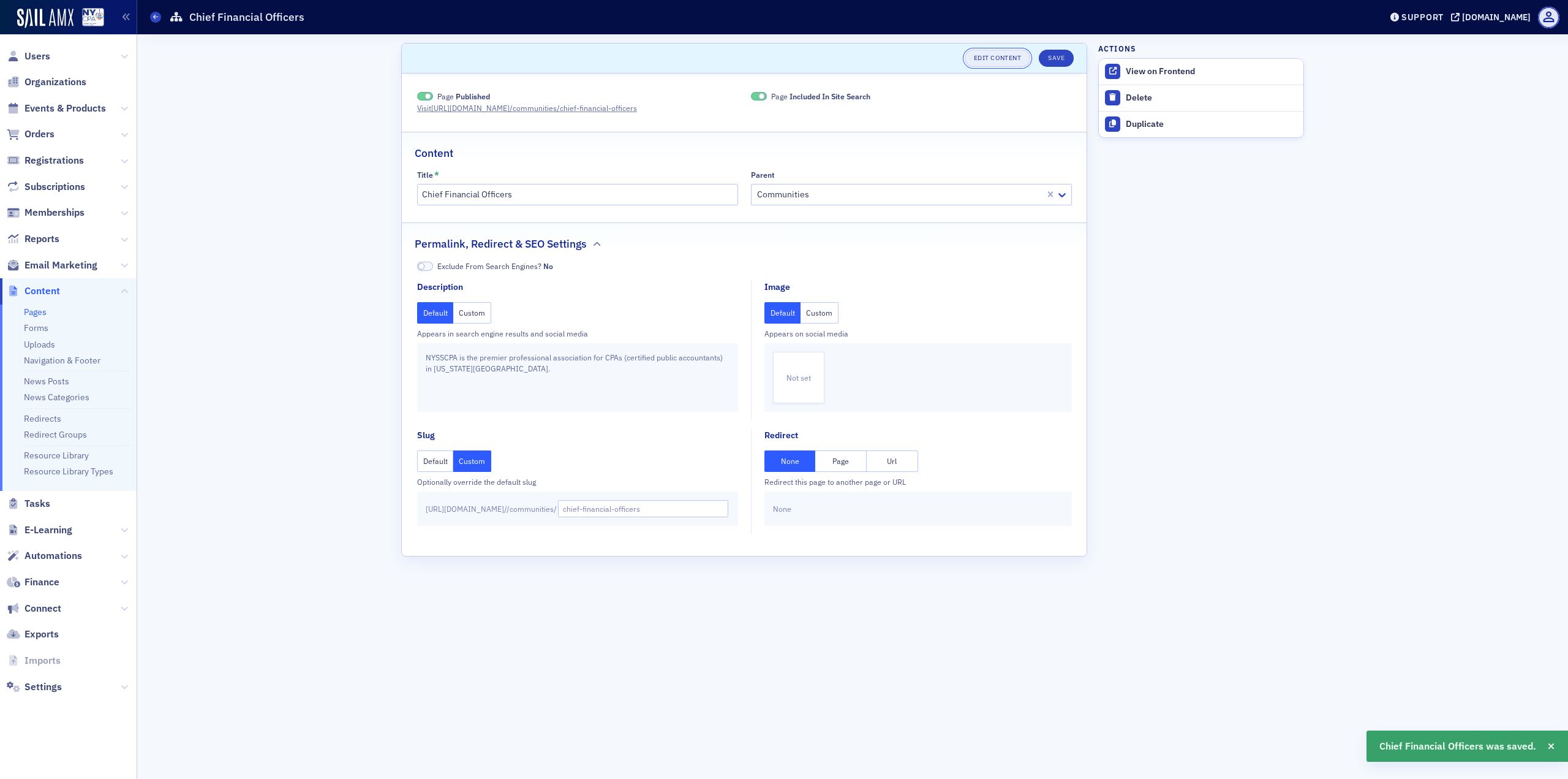
click at [1007, 57] on link "Edit Content" at bounding box center [998, 58] width 66 height 17
click at [575, 109] on link "Visit [URL][DOMAIN_NAME] /communities/chief-financial-officers" at bounding box center [533, 107] width 231 height 11
click at [160, 17] on span at bounding box center [155, 16] width 11 height 11
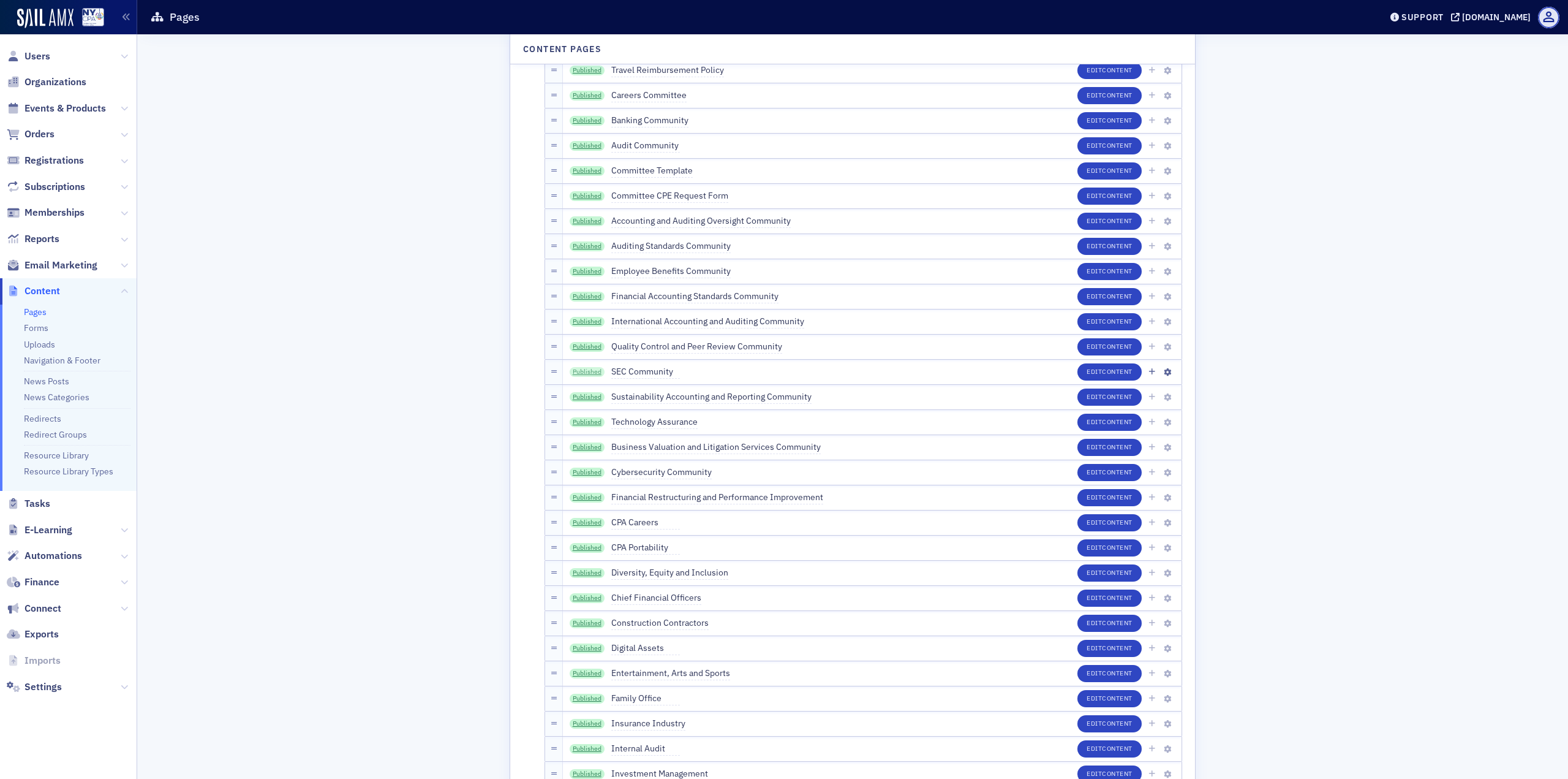
scroll to position [2206, 0]
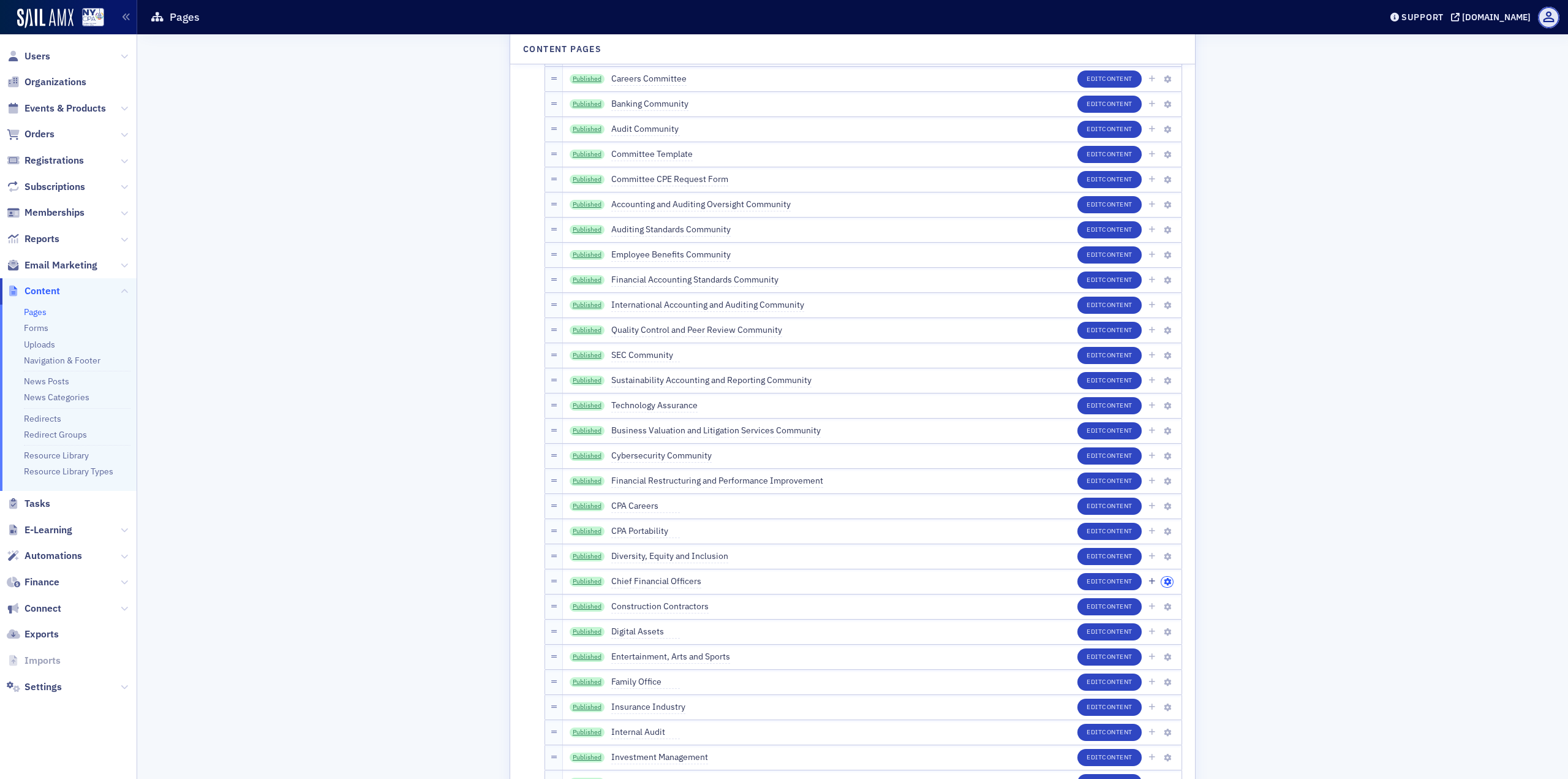
click at [1164, 581] on icon "button" at bounding box center [1168, 583] width 8 height 8
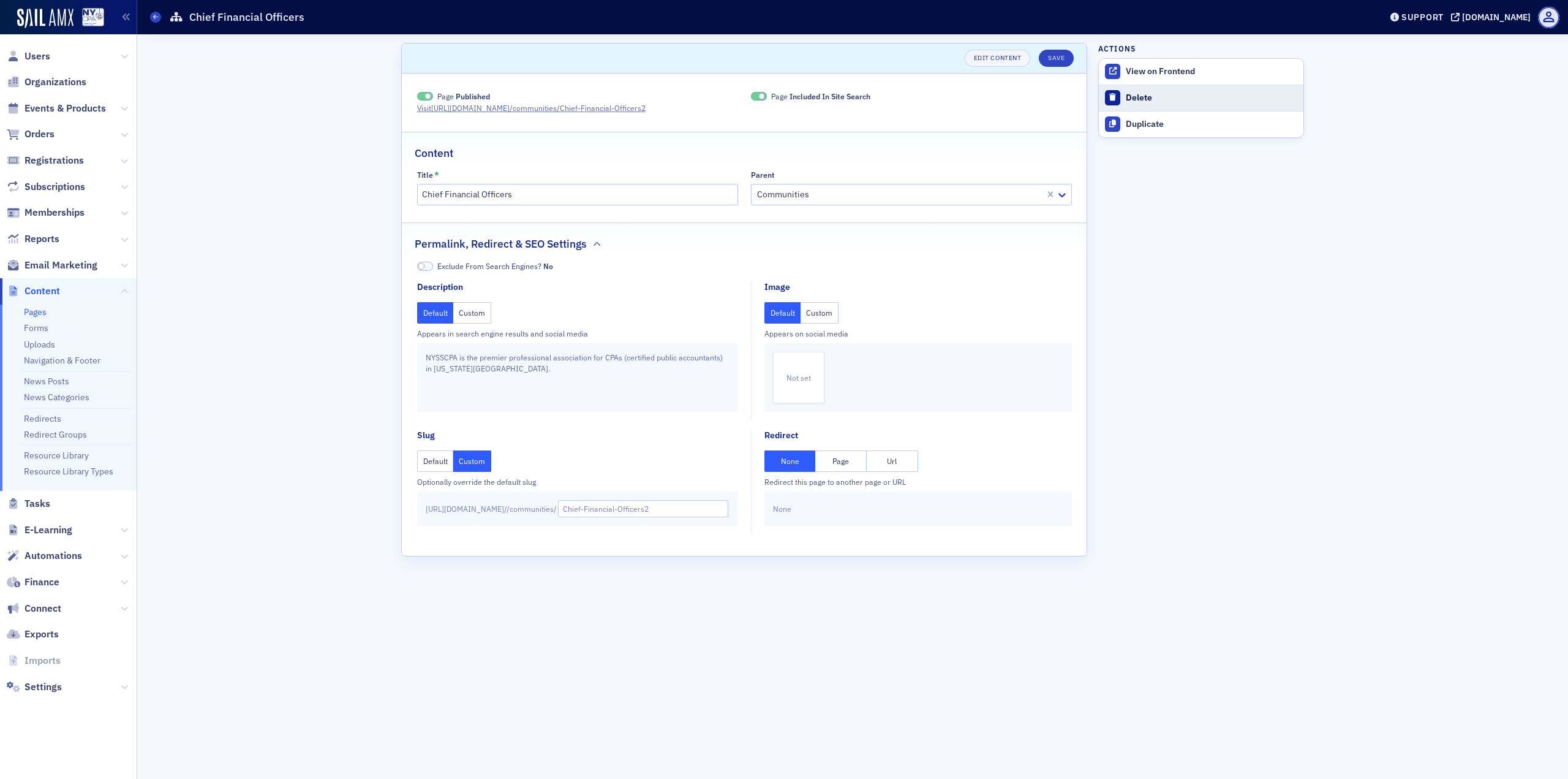
click at [1153, 91] on button "Delete" at bounding box center [1201, 98] width 205 height 26
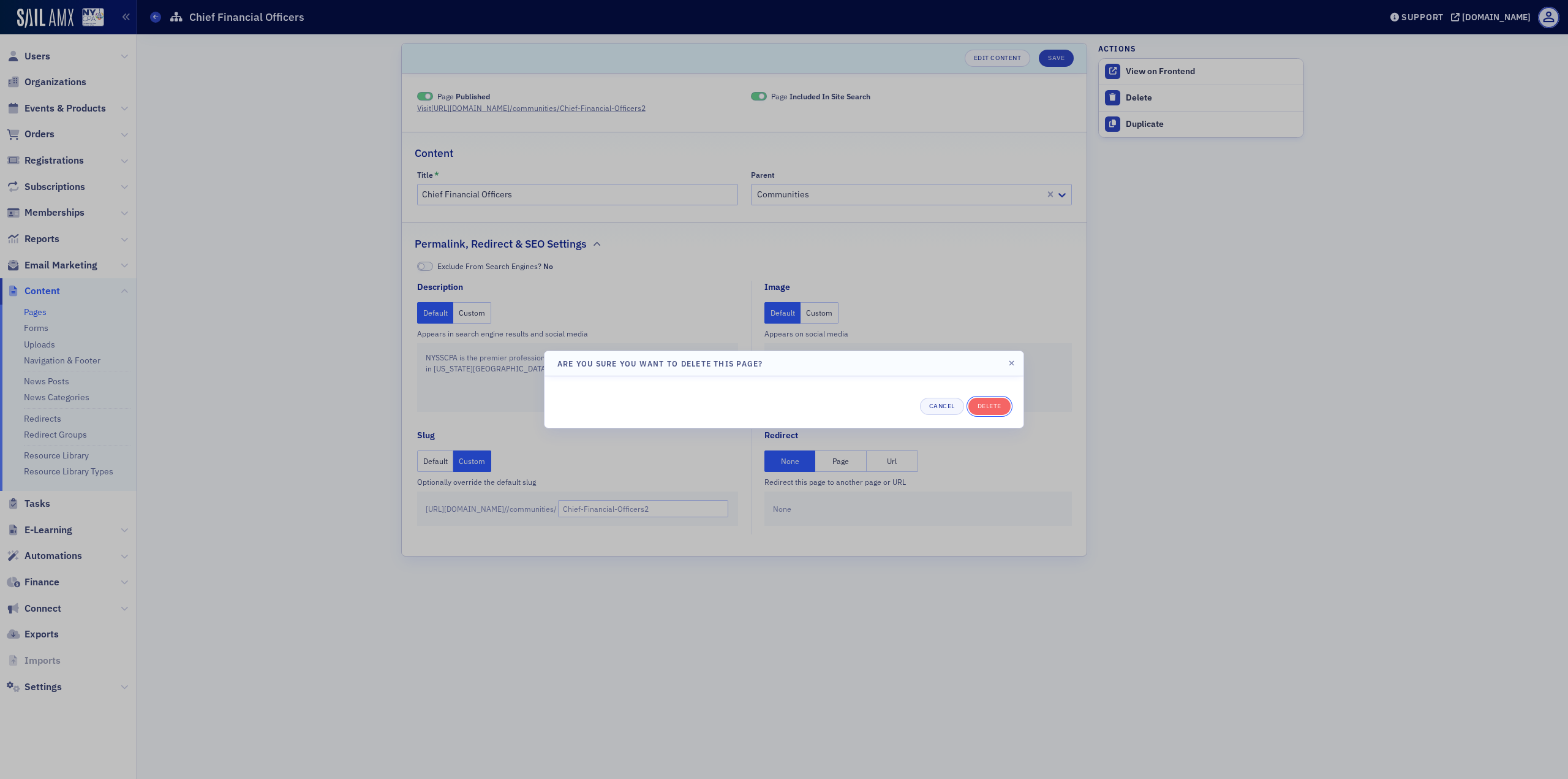
click at [986, 403] on button "Delete" at bounding box center [989, 406] width 42 height 17
